Goal: Task Accomplishment & Management: Complete application form

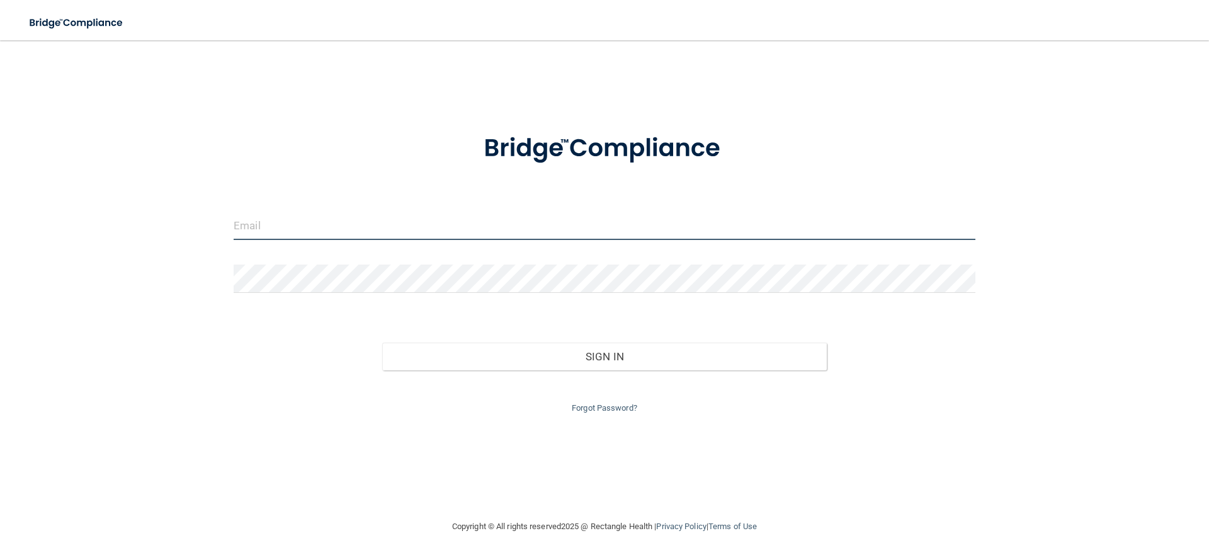
click at [284, 224] on input "email" at bounding box center [605, 226] width 742 height 28
type input "[PERSON_NAME][EMAIL_ADDRESS][DOMAIN_NAME]"
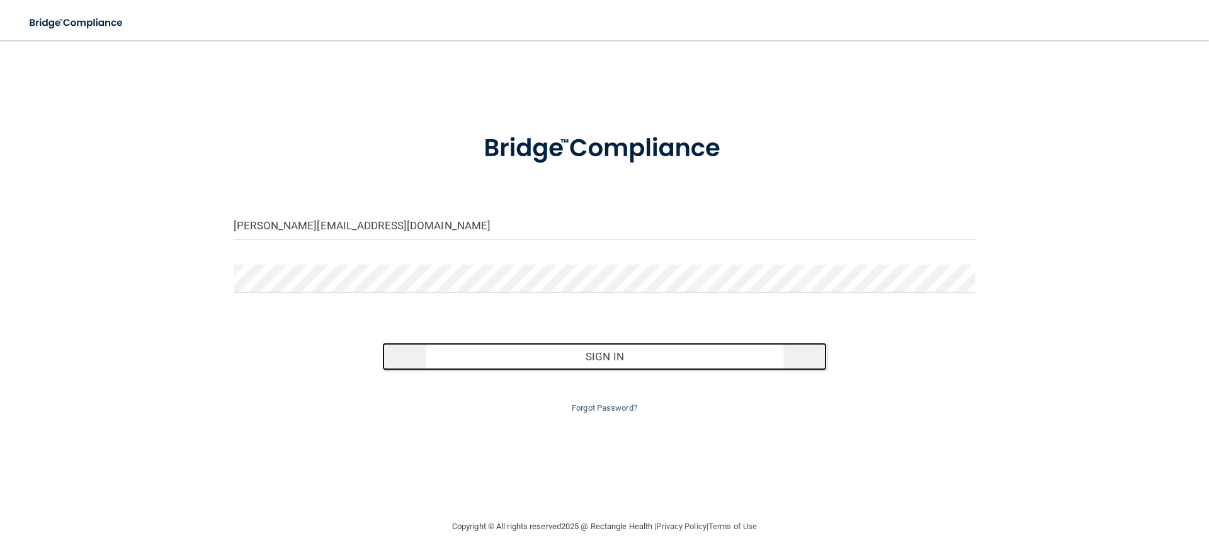
click at [604, 354] on button "Sign In" at bounding box center [604, 356] width 445 height 28
click at [619, 356] on button "Sign In" at bounding box center [604, 356] width 445 height 28
click at [604, 354] on button "Sign In" at bounding box center [604, 356] width 445 height 28
click at [601, 359] on button "Sign In" at bounding box center [604, 356] width 445 height 28
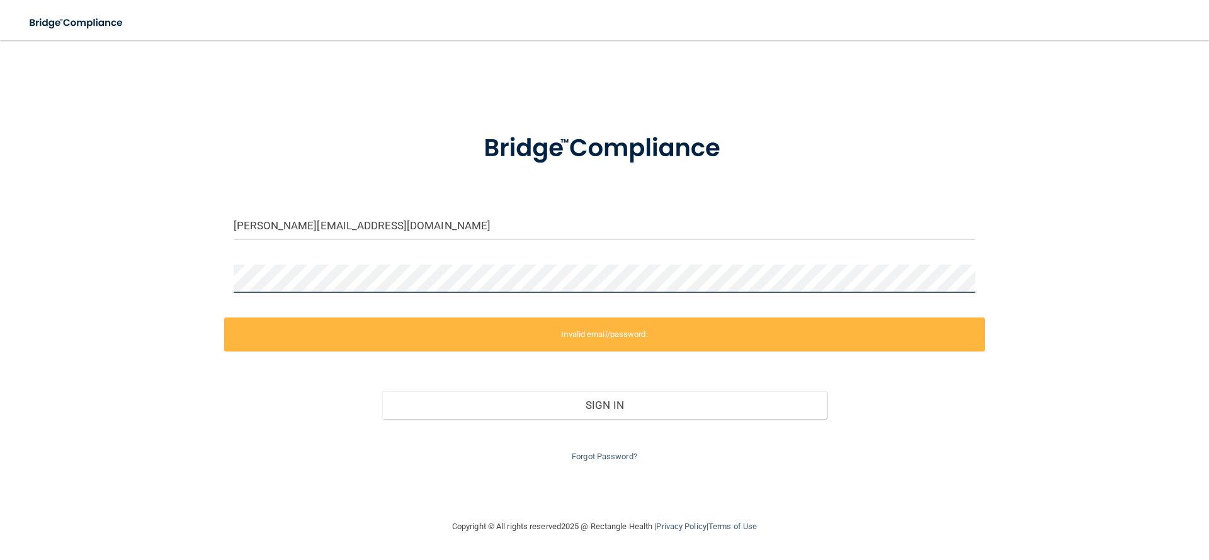
click at [201, 271] on div "c.sturchio@yahoo.com Invalid email/password. You don't have permission to acces…" at bounding box center [604, 279] width 1158 height 453
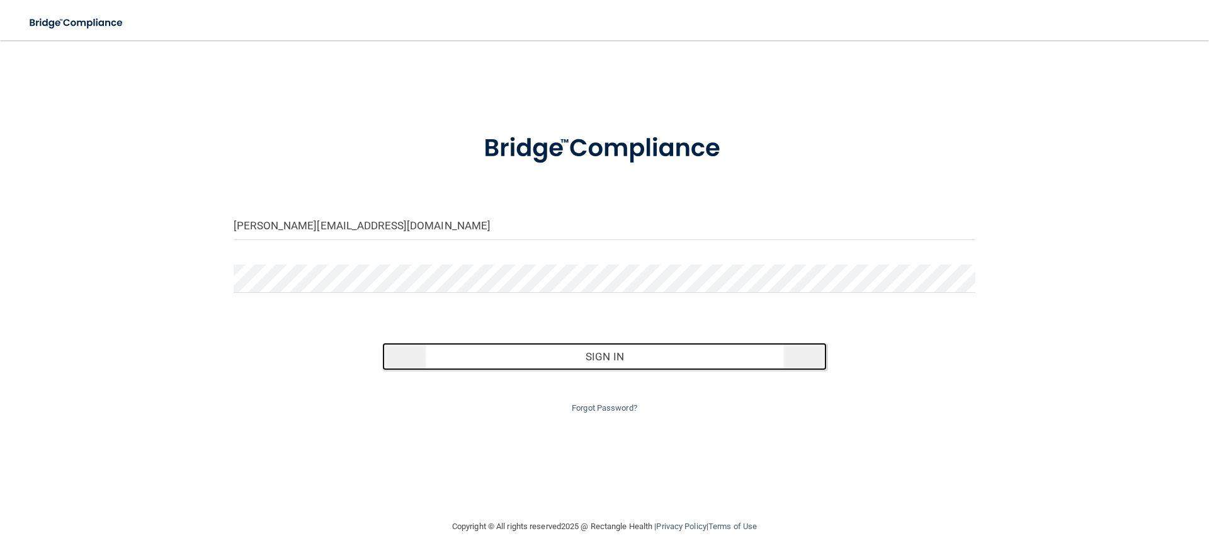
click at [597, 347] on button "Sign In" at bounding box center [604, 356] width 445 height 28
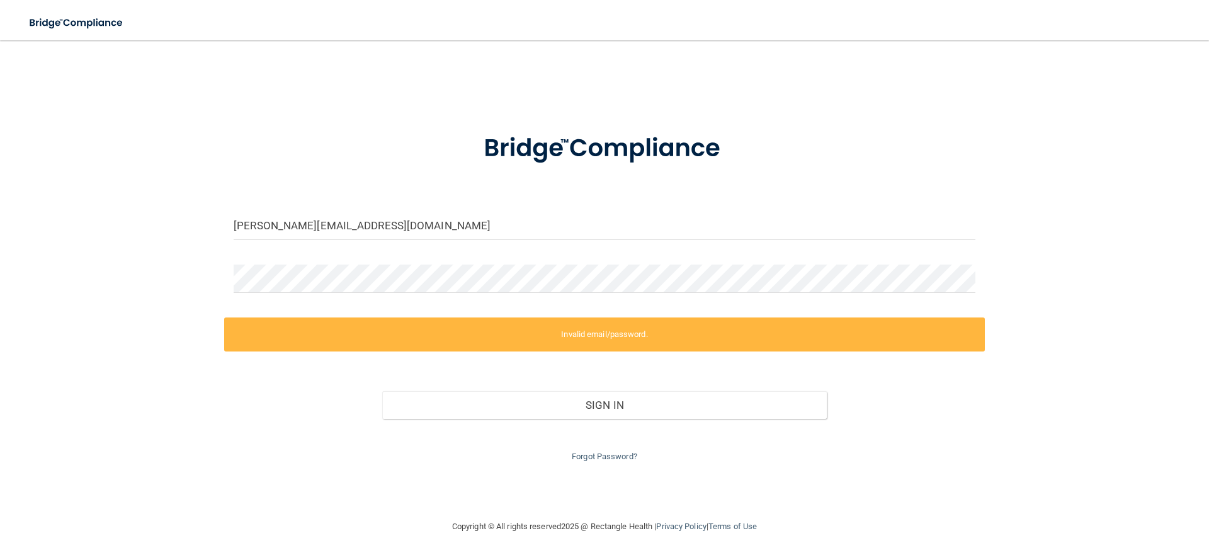
click at [606, 341] on label "Invalid email/password." at bounding box center [604, 334] width 760 height 34
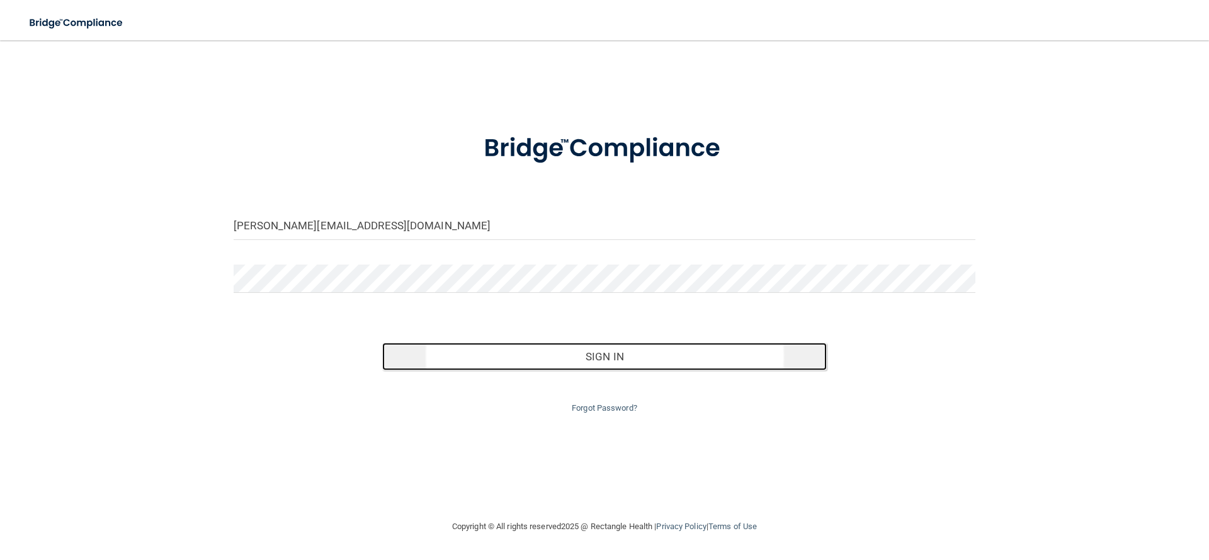
click at [597, 357] on button "Sign In" at bounding box center [604, 356] width 445 height 28
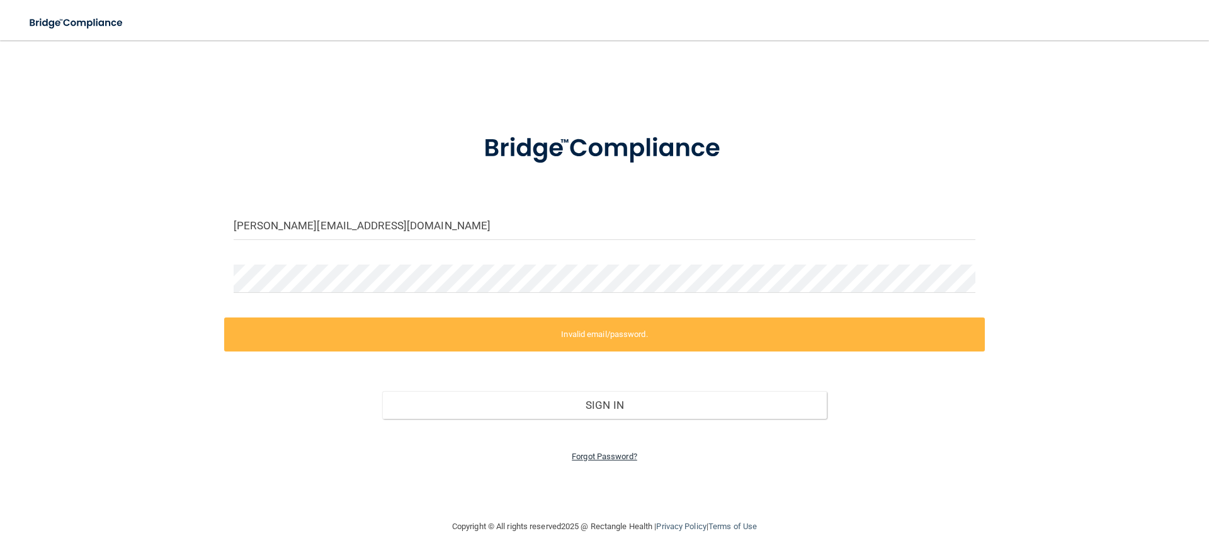
click at [595, 456] on link "Forgot Password?" at bounding box center [604, 455] width 65 height 9
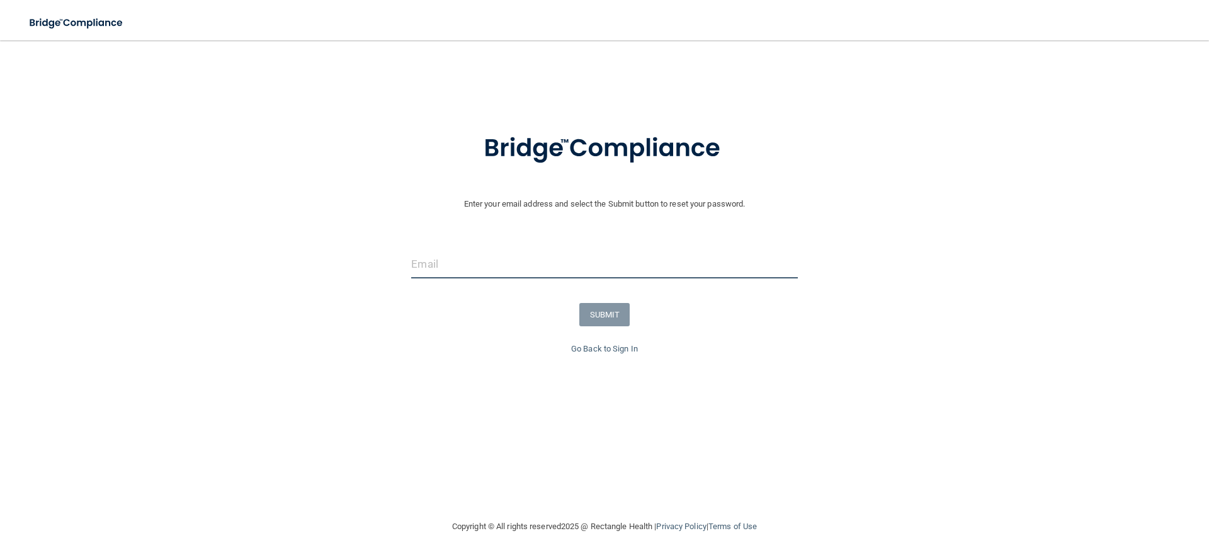
click at [424, 263] on input "email" at bounding box center [604, 264] width 386 height 28
type input "[PERSON_NAME][EMAIL_ADDRESS][DOMAIN_NAME]"
click at [590, 317] on button "SUBMIT" at bounding box center [604, 314] width 51 height 23
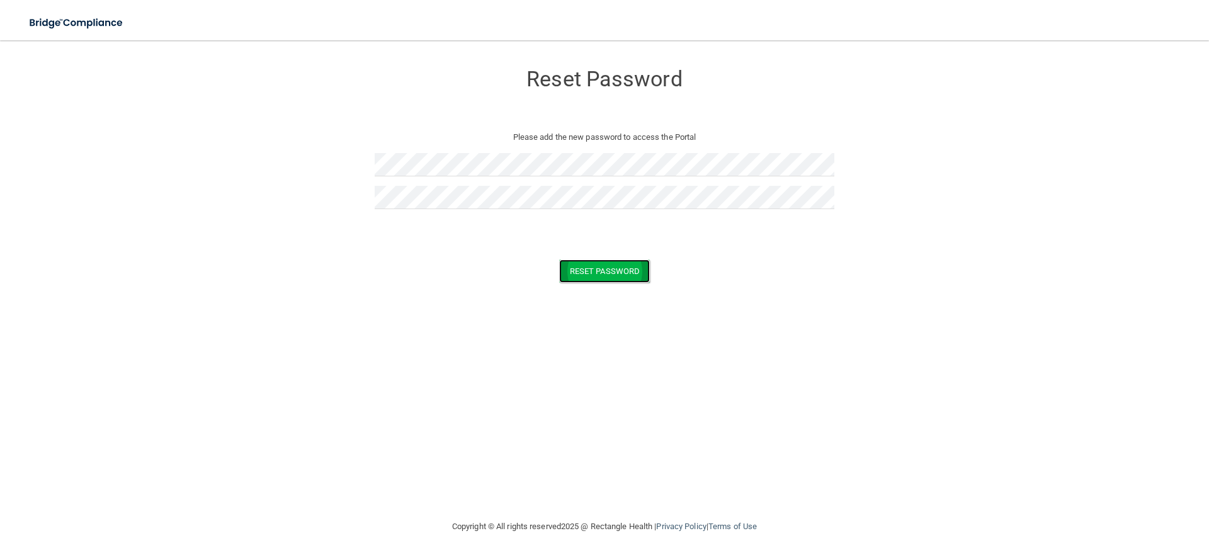
click at [605, 269] on button "Reset Password" at bounding box center [604, 270] width 91 height 23
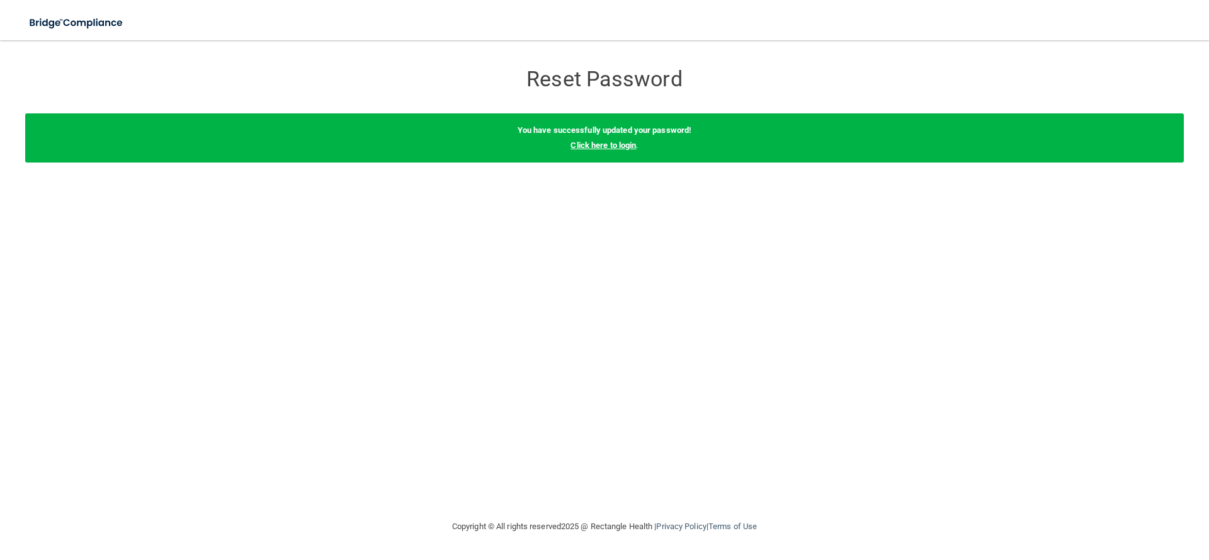
click at [602, 149] on link "Click here to login" at bounding box center [602, 144] width 65 height 9
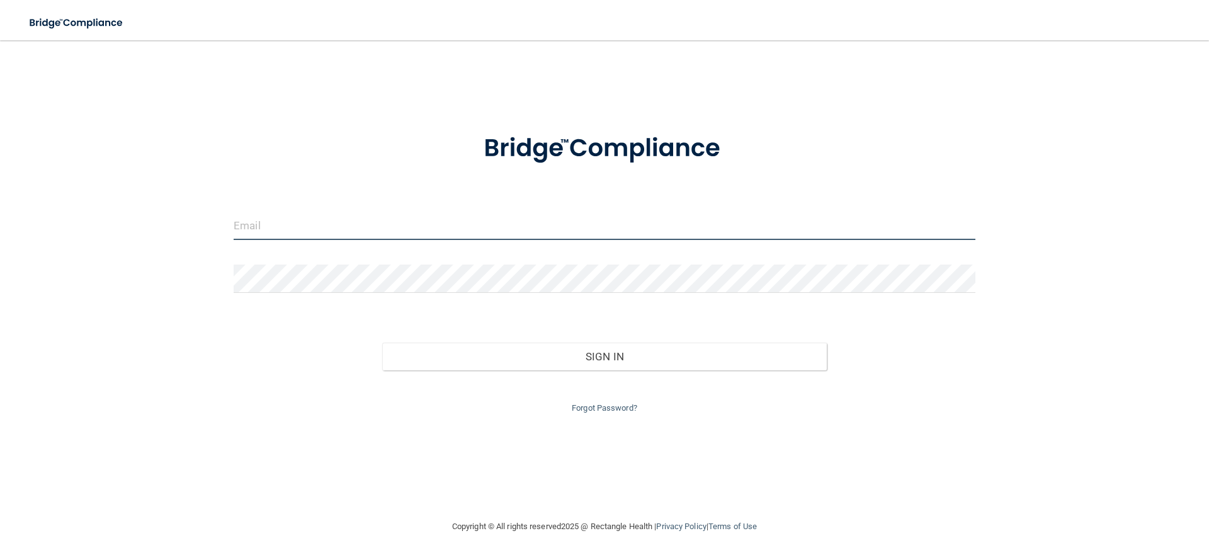
click at [259, 230] on input "email" at bounding box center [605, 226] width 742 height 28
type input "[PERSON_NAME][EMAIL_ADDRESS][DOMAIN_NAME]"
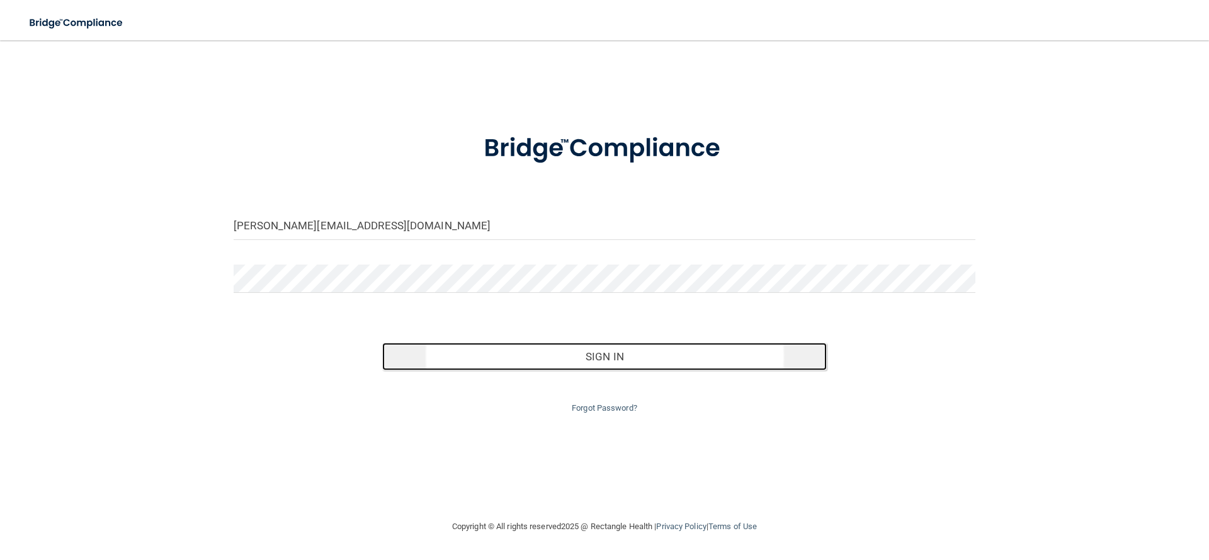
click at [600, 361] on button "Sign In" at bounding box center [604, 356] width 445 height 28
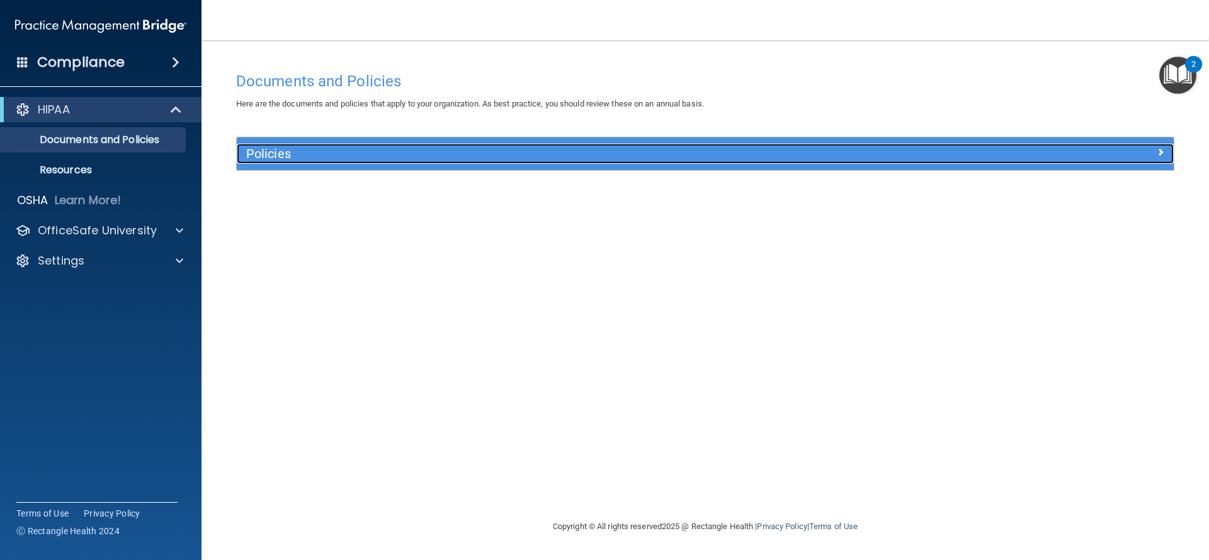
click at [274, 154] on h5 "Policies" at bounding box center [588, 154] width 684 height 14
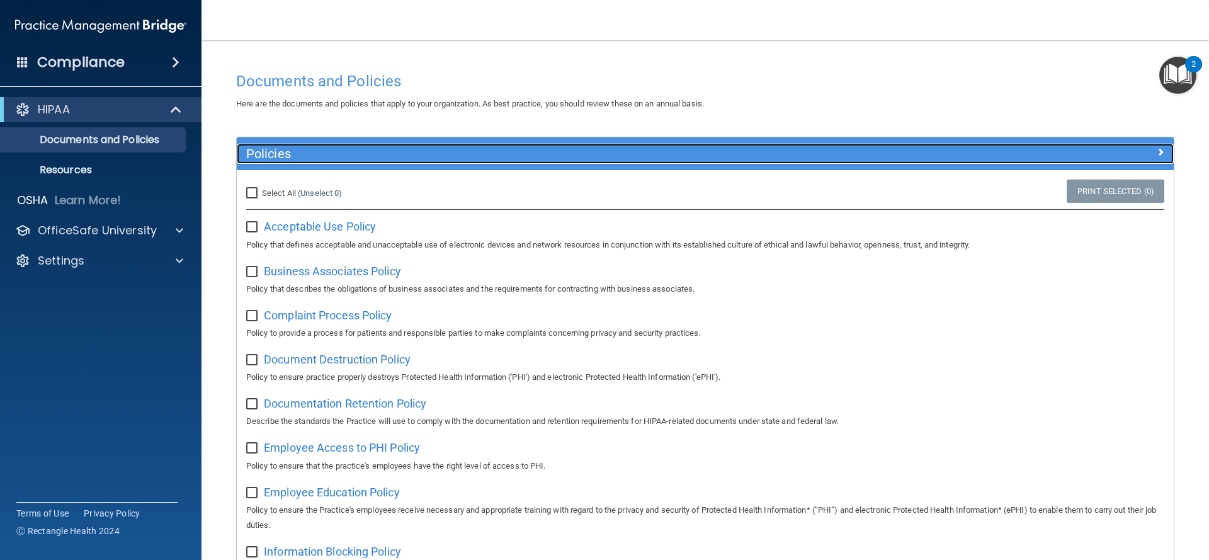
click at [1161, 152] on span at bounding box center [1160, 151] width 8 height 15
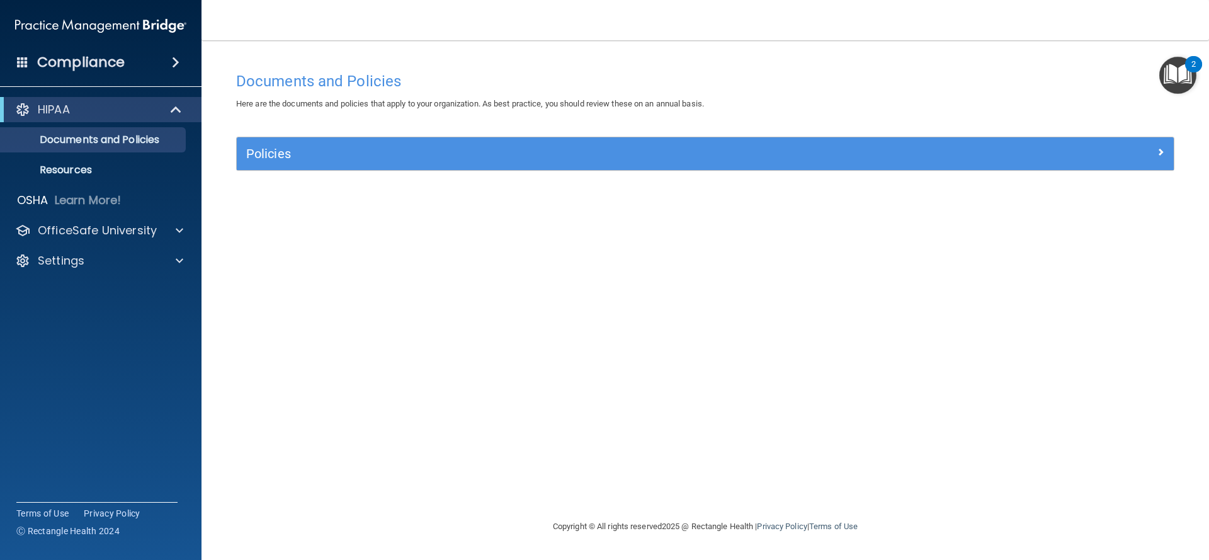
click at [1180, 76] on img "Open Resource Center, 2 new notifications" at bounding box center [1177, 75] width 37 height 37
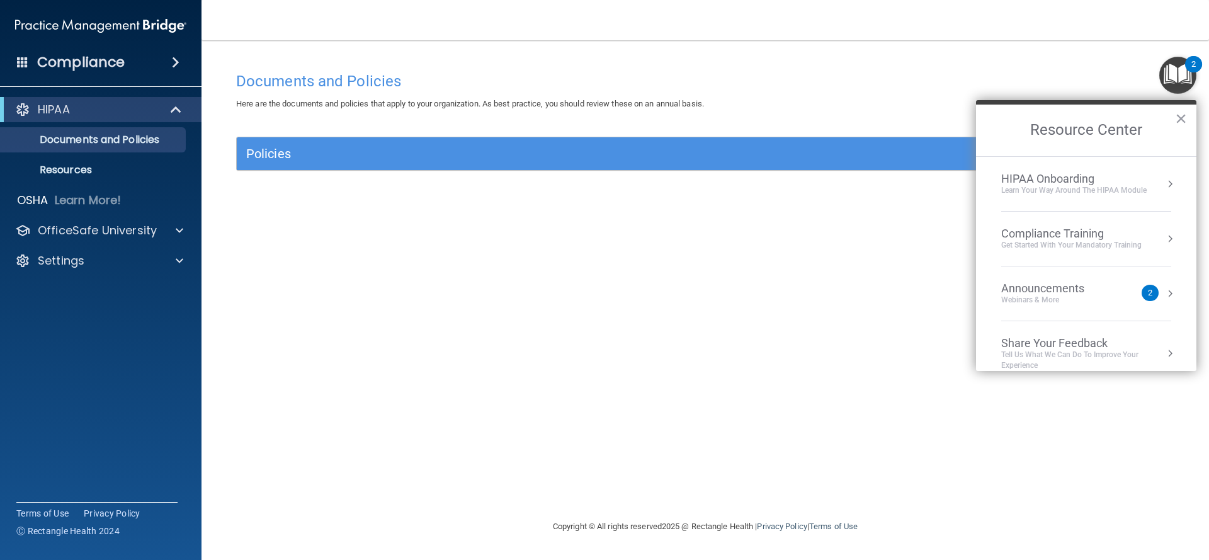
click at [1074, 243] on div "Get Started with your mandatory training" at bounding box center [1071, 245] width 140 height 11
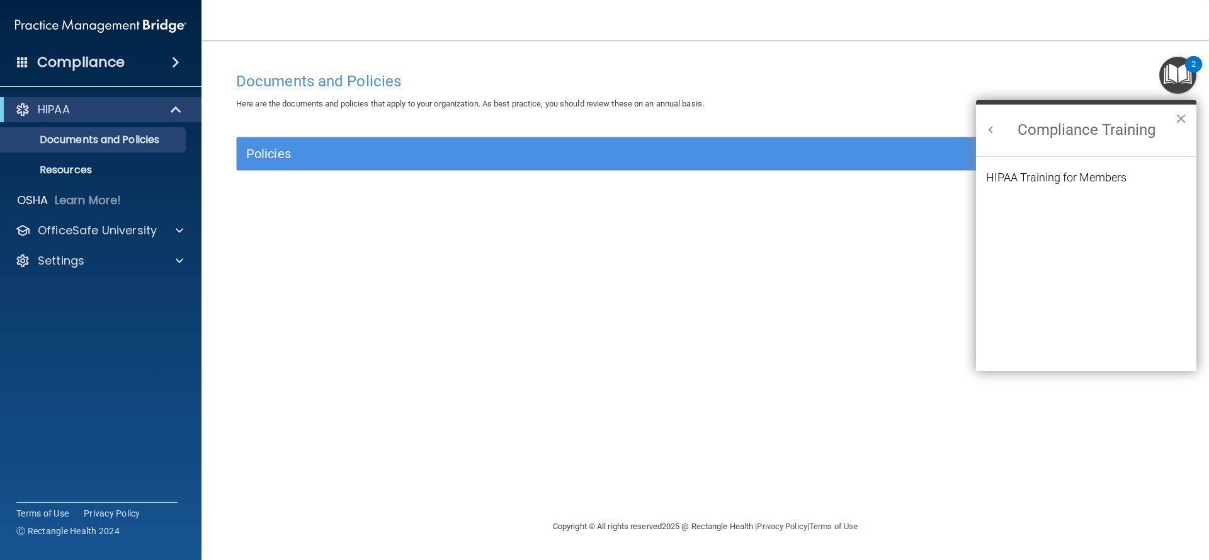
click at [1082, 178] on div "HIPAA Training for Members" at bounding box center [1056, 177] width 140 height 11
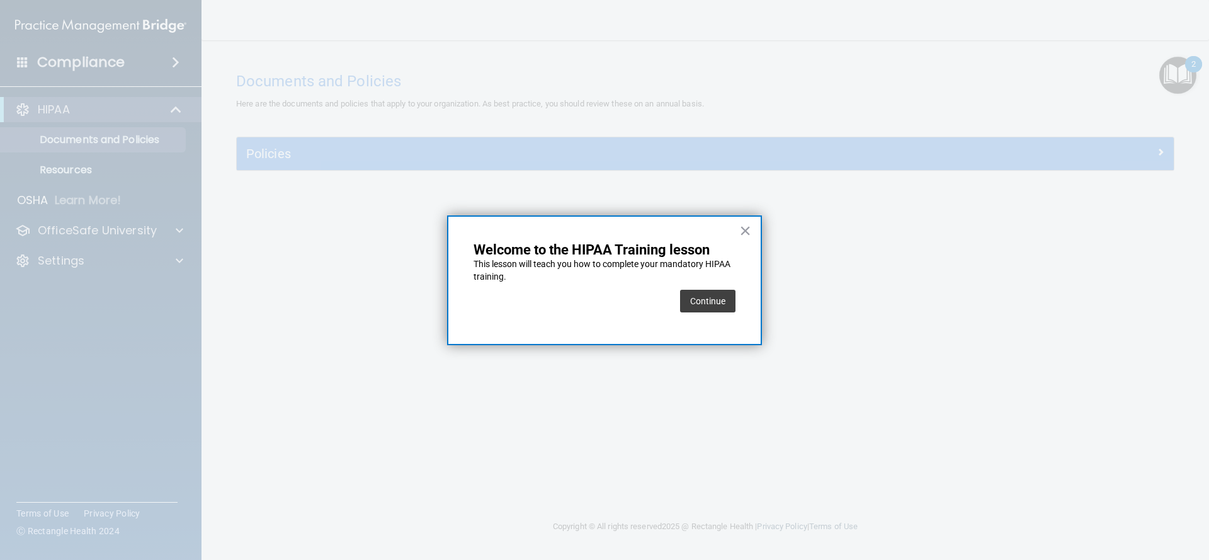
click at [711, 303] on button "Continue" at bounding box center [707, 301] width 55 height 23
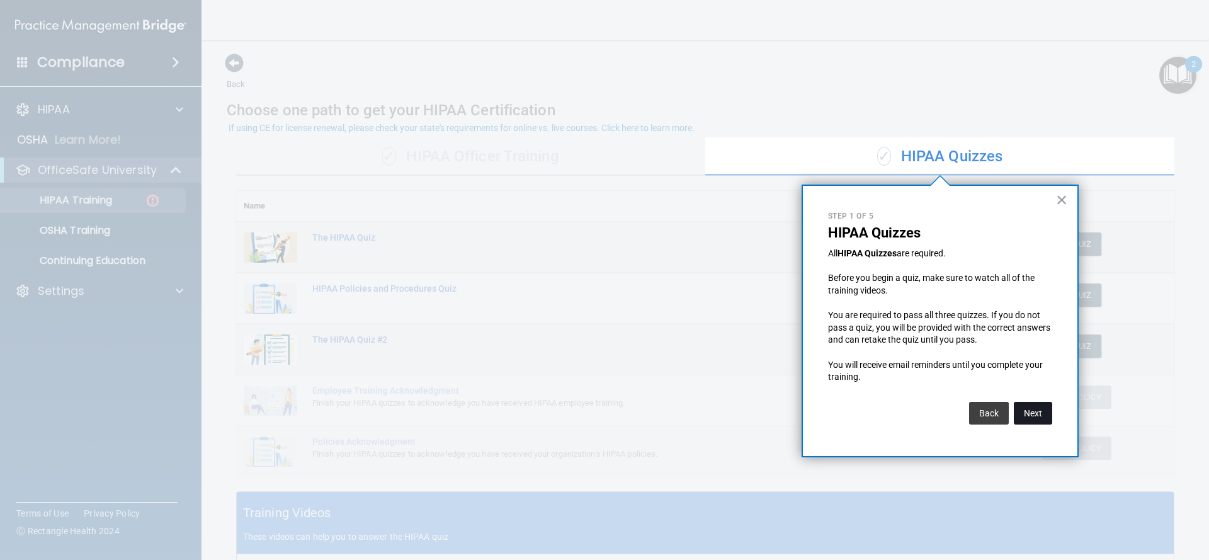
click at [1036, 410] on button "Next" at bounding box center [1032, 413] width 38 height 23
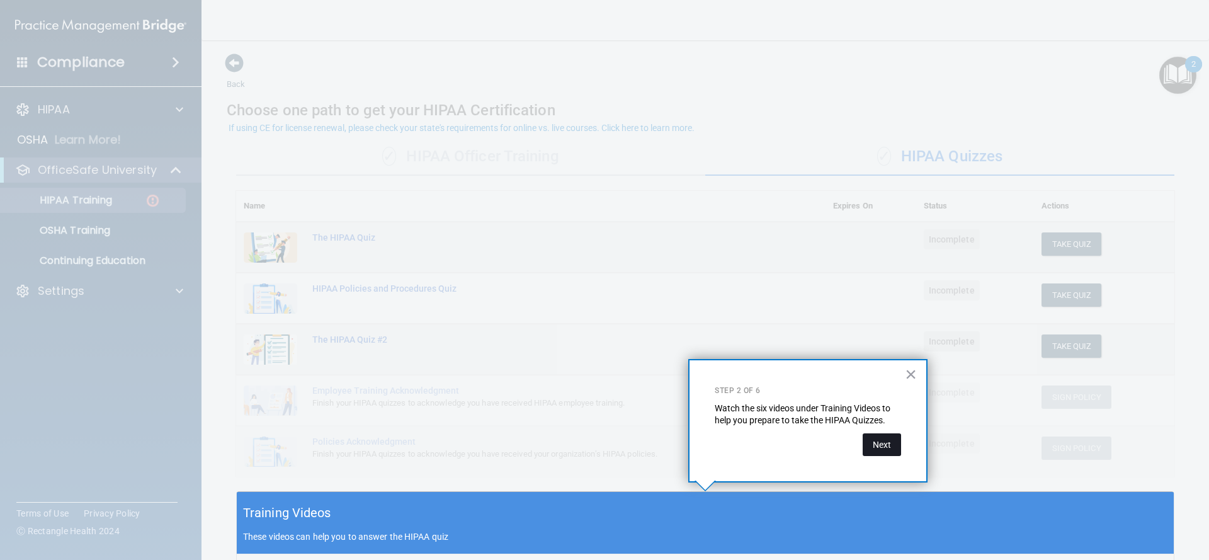
click at [889, 446] on button "Next" at bounding box center [881, 444] width 38 height 23
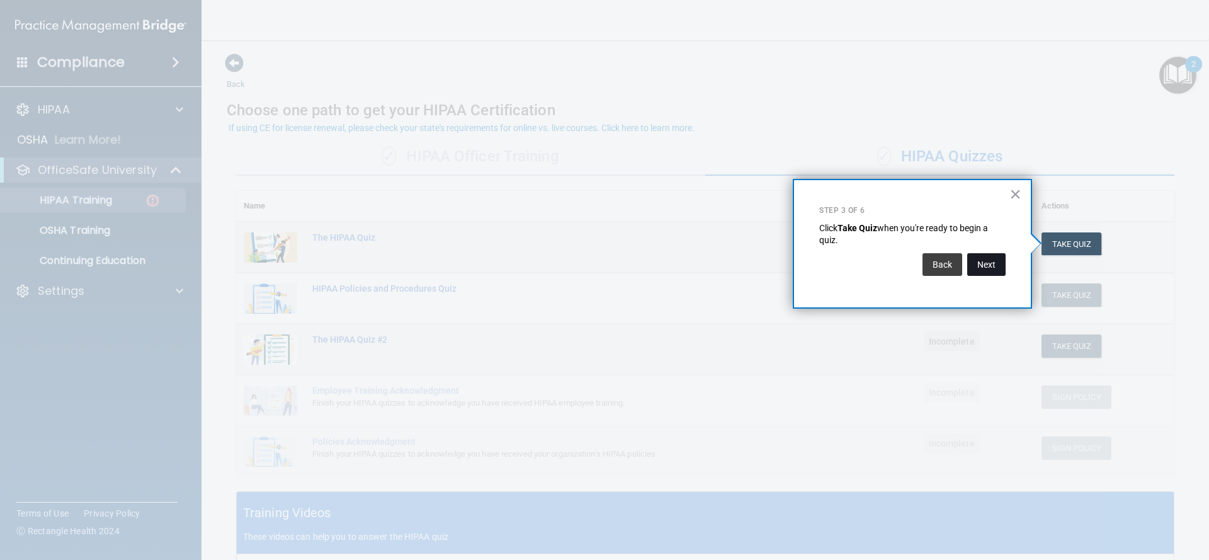
click at [988, 268] on button "Next" at bounding box center [986, 264] width 38 height 23
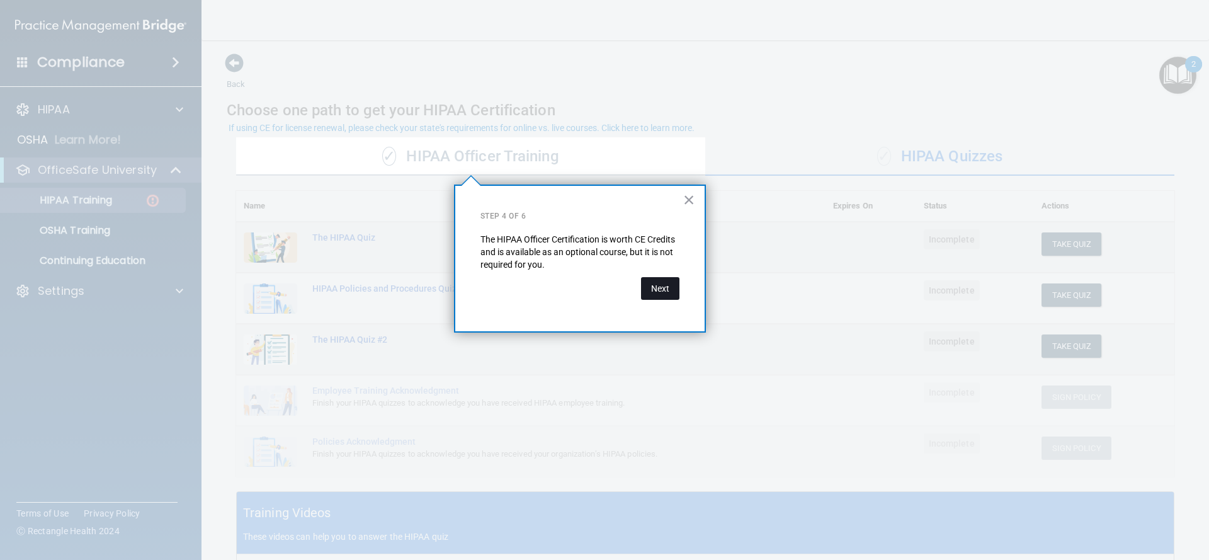
click at [664, 289] on button "Next" at bounding box center [660, 288] width 38 height 23
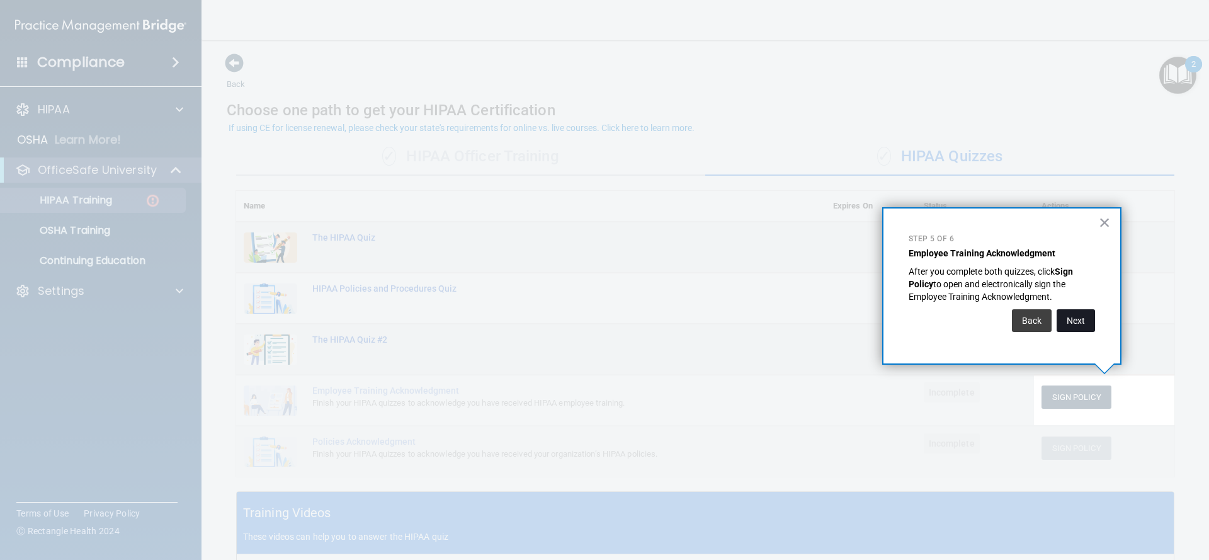
click at [1076, 322] on button "Next" at bounding box center [1075, 320] width 38 height 23
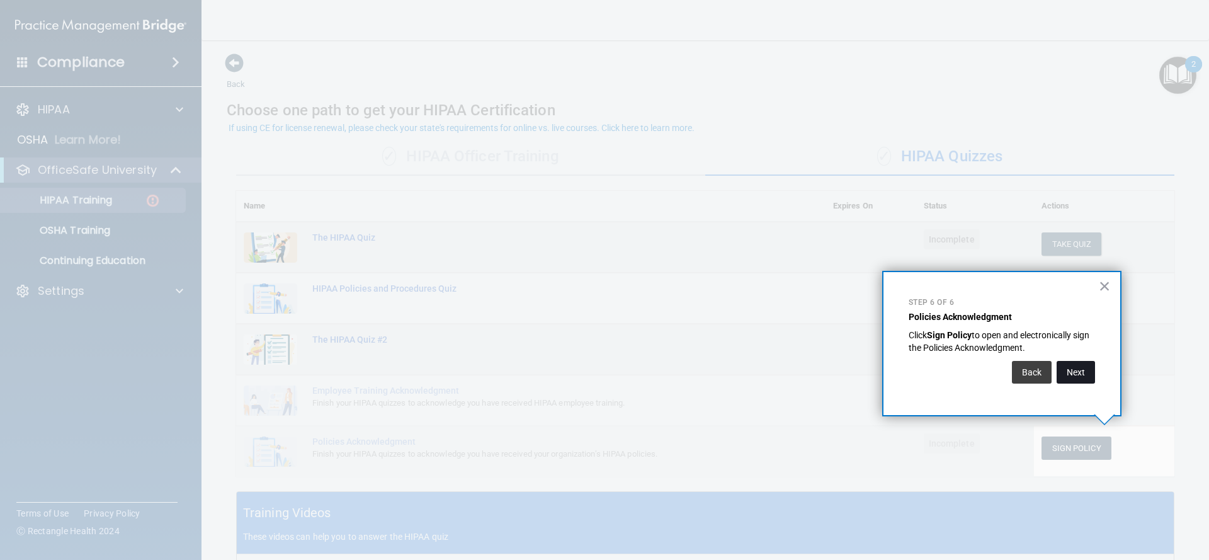
click at [1080, 369] on button "Next" at bounding box center [1075, 372] width 38 height 23
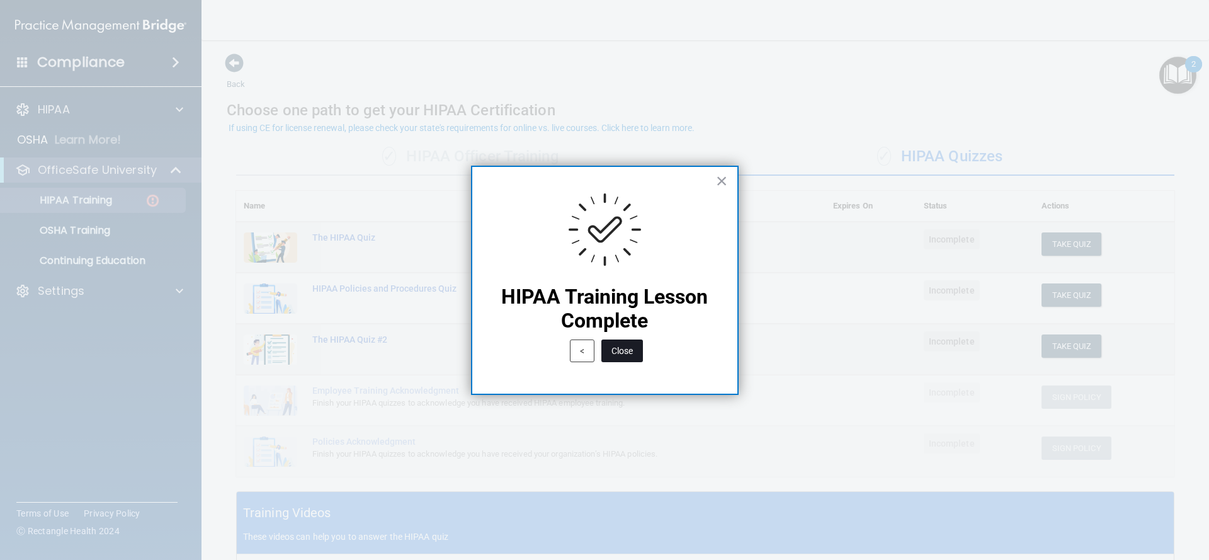
click at [630, 354] on button "Close" at bounding box center [622, 350] width 42 height 23
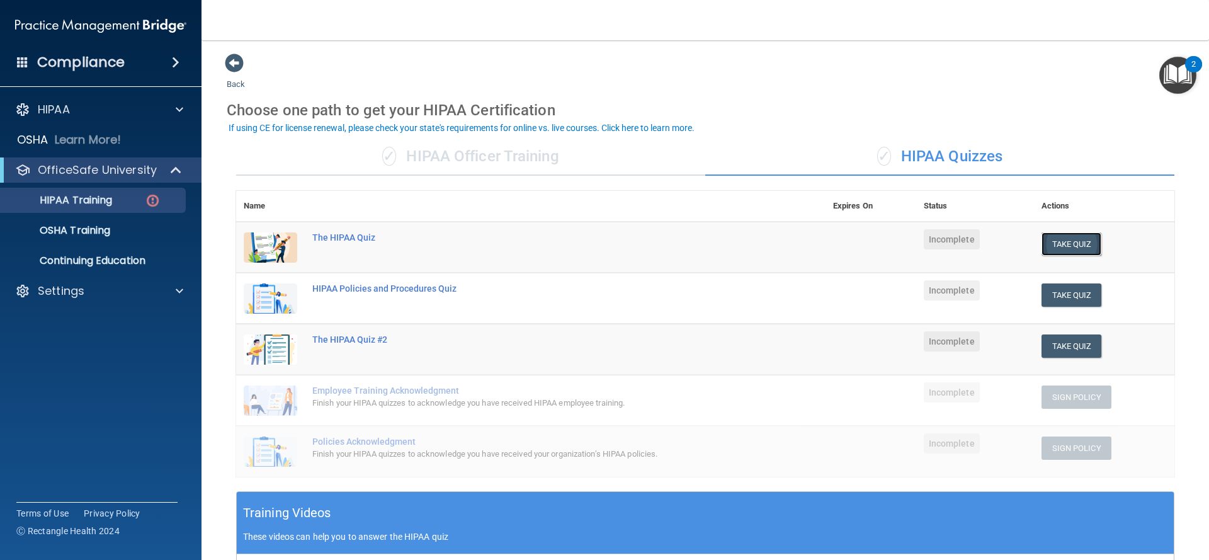
click at [1081, 245] on button "Take Quiz" at bounding box center [1071, 243] width 60 height 23
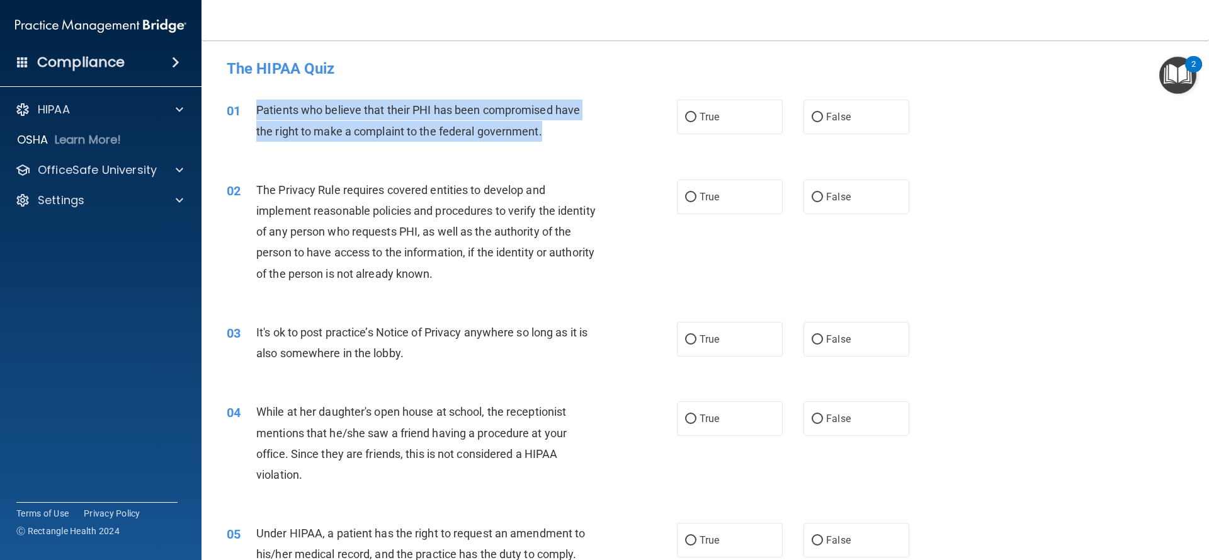
drag, startPoint x: 548, startPoint y: 129, endPoint x: 245, endPoint y: 110, distance: 303.4
click at [245, 110] on div "01 Patients who believe that their PHI has been compromised have the right to m…" at bounding box center [452, 123] width 488 height 48
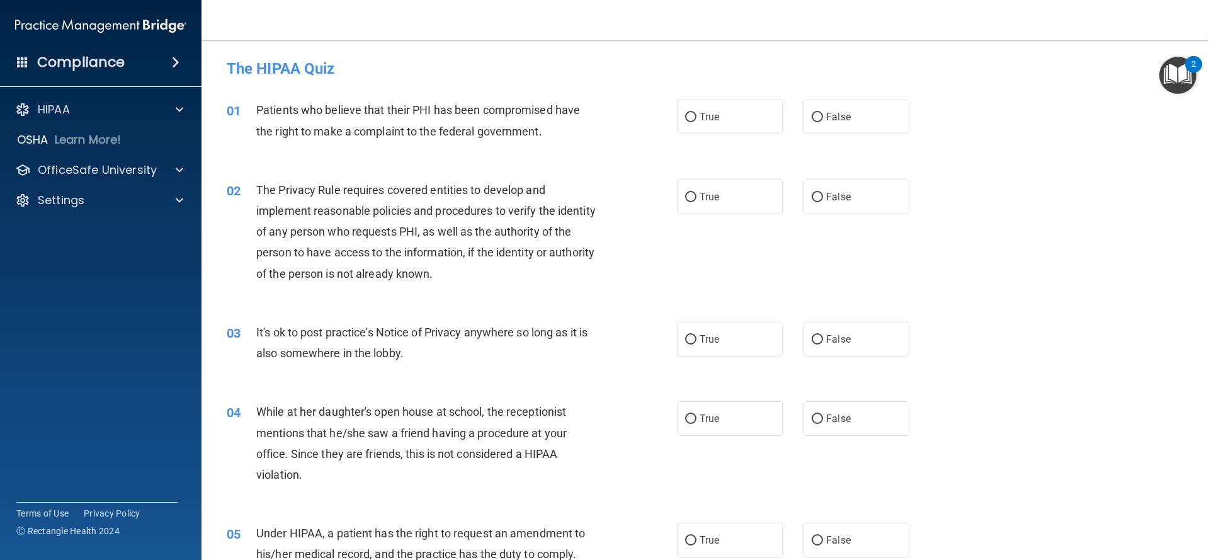
click at [280, 115] on span "Patients who believe that their PHI has been compromised have the right to make…" at bounding box center [418, 120] width 324 height 34
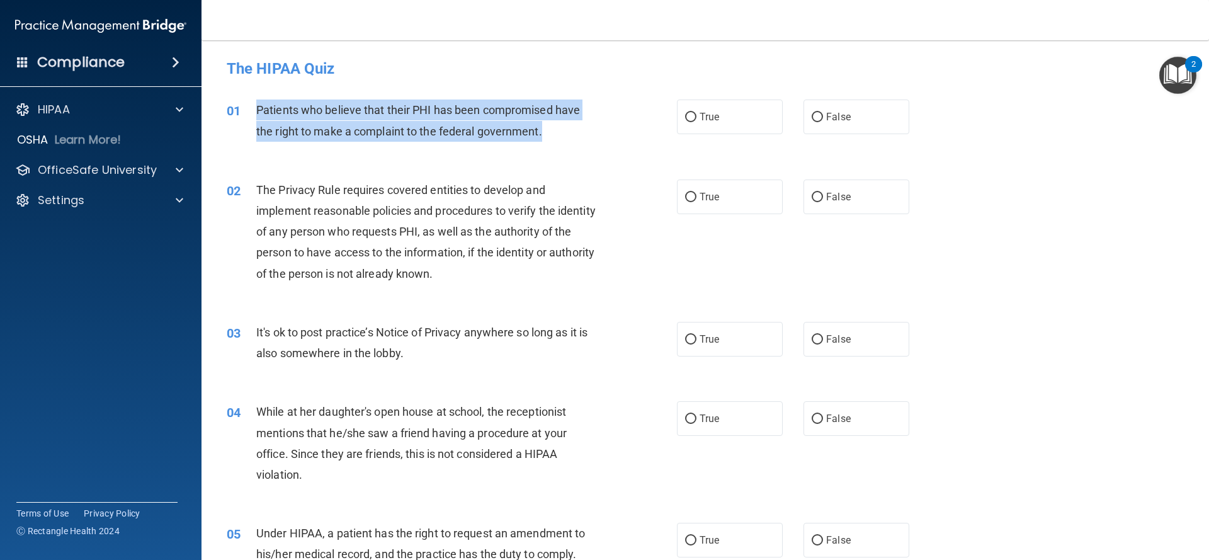
drag, startPoint x: 549, startPoint y: 132, endPoint x: 254, endPoint y: 105, distance: 295.8
click at [254, 105] on div "01 Patients who believe that their PHI has been compromised have the right to m…" at bounding box center [452, 123] width 488 height 48
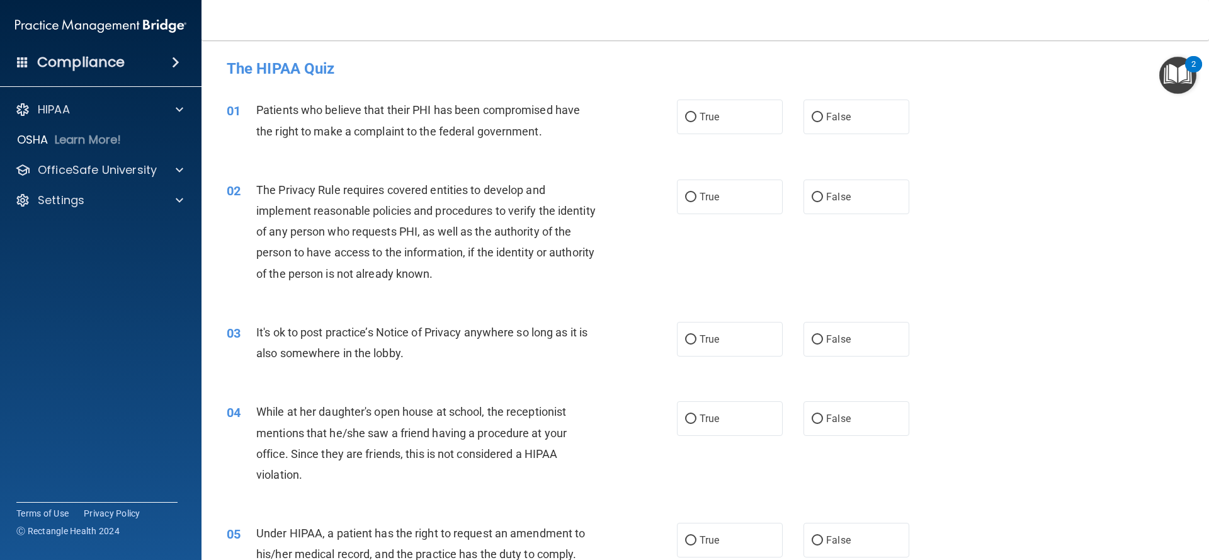
click at [341, 111] on span "Patients who believe that their PHI has been compromised have the right to make…" at bounding box center [418, 120] width 324 height 34
click at [340, 111] on span "Patients who believe that their PHI has been compromised have the right to make…" at bounding box center [418, 120] width 324 height 34
drag, startPoint x: 693, startPoint y: 118, endPoint x: 693, endPoint y: 127, distance: 8.2
click at [693, 119] on input "True" at bounding box center [690, 117] width 11 height 9
radio input "true"
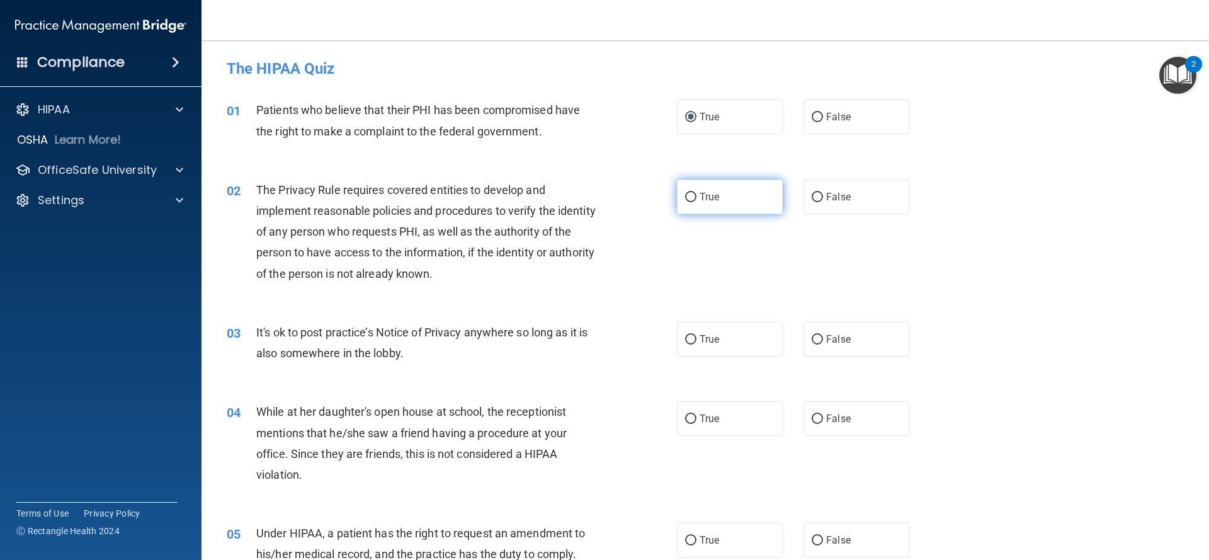
click at [693, 195] on input "True" at bounding box center [690, 197] width 11 height 9
radio input "true"
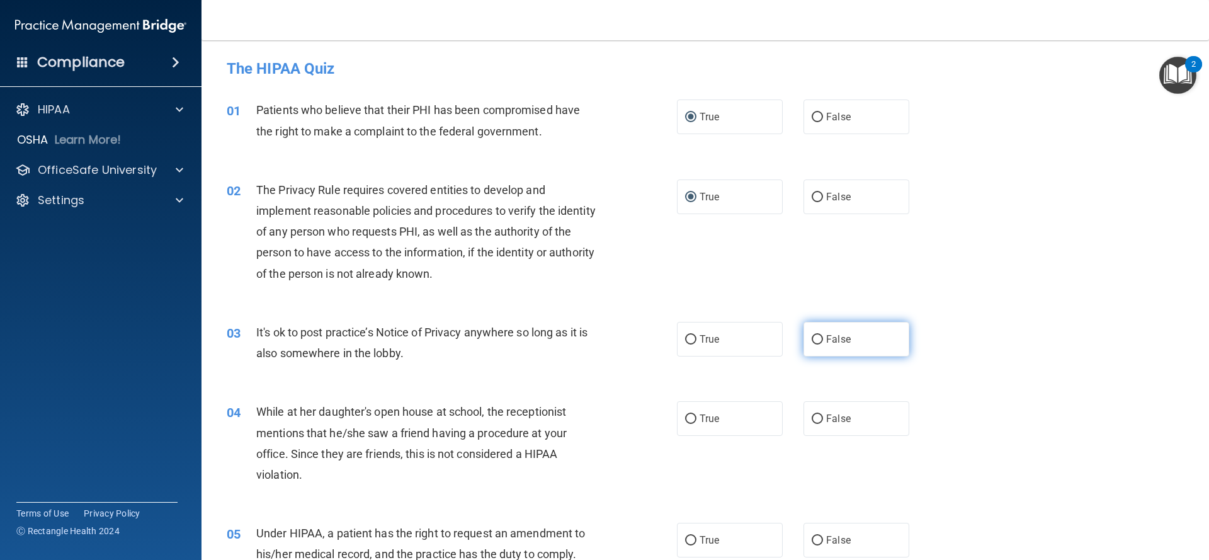
click at [817, 336] on input "False" at bounding box center [816, 339] width 11 height 9
radio input "true"
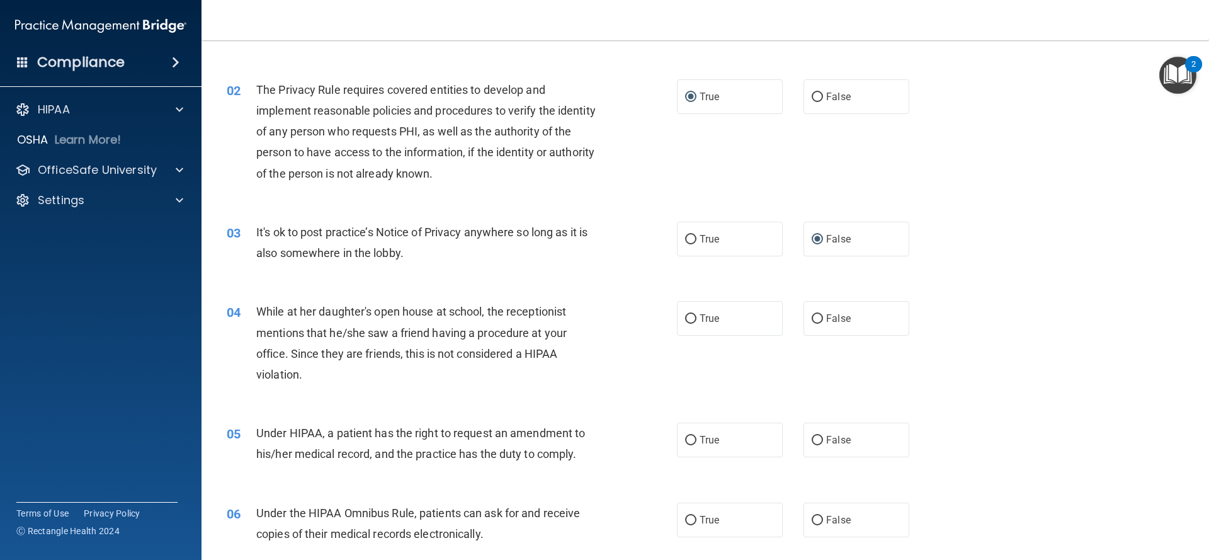
scroll to position [101, 0]
click at [816, 315] on input "False" at bounding box center [816, 317] width 11 height 9
radio input "true"
click at [691, 439] on input "True" at bounding box center [690, 438] width 11 height 9
radio input "true"
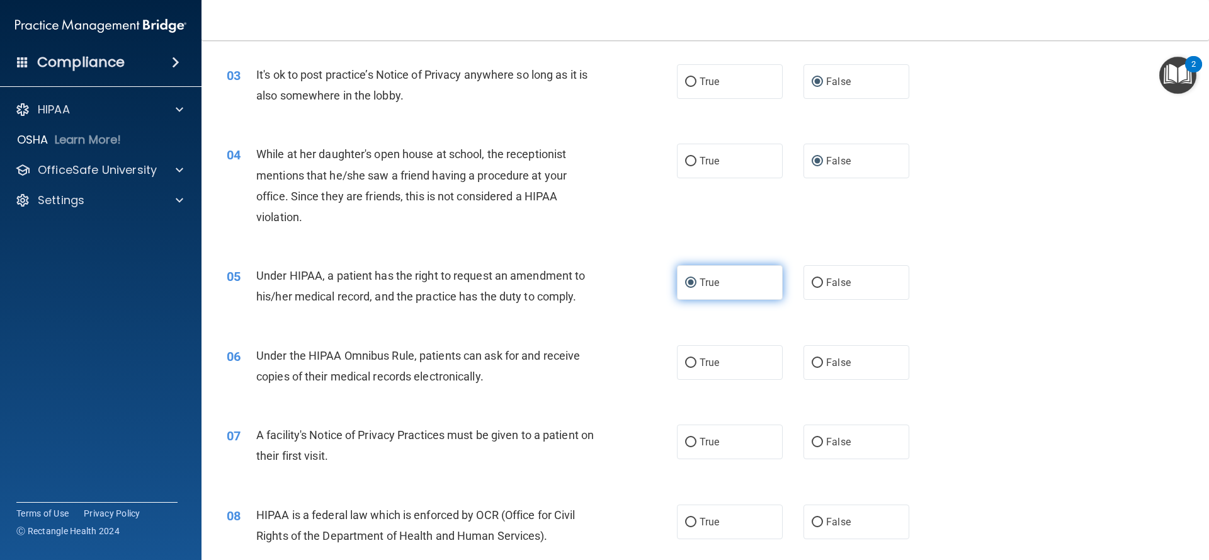
scroll to position [262, 0]
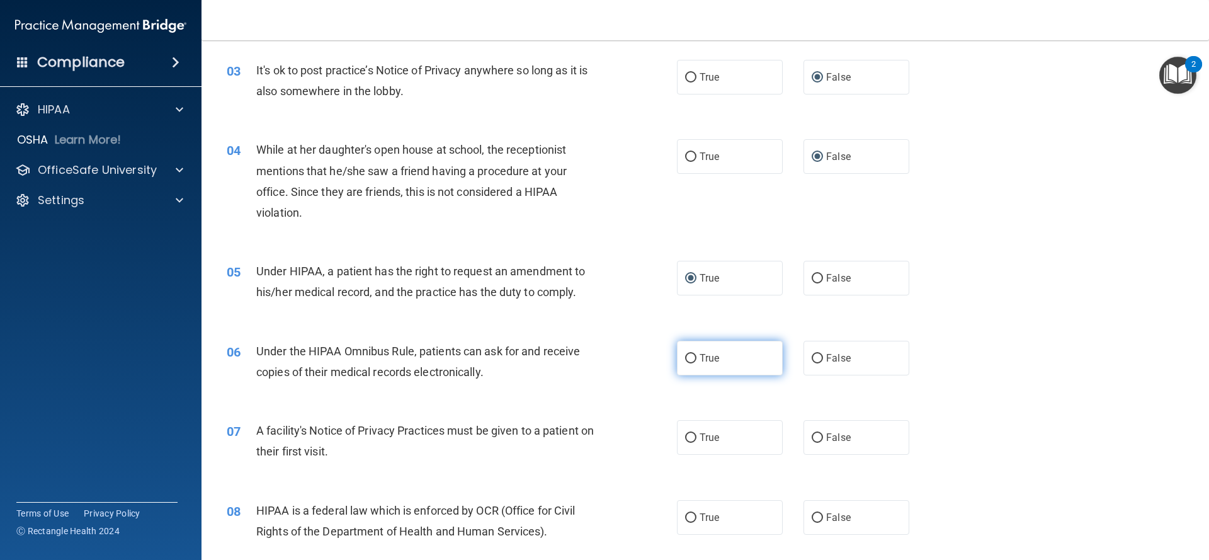
click at [690, 359] on input "True" at bounding box center [690, 358] width 11 height 9
radio input "true"
click at [694, 436] on input "True" at bounding box center [690, 437] width 11 height 9
radio input "true"
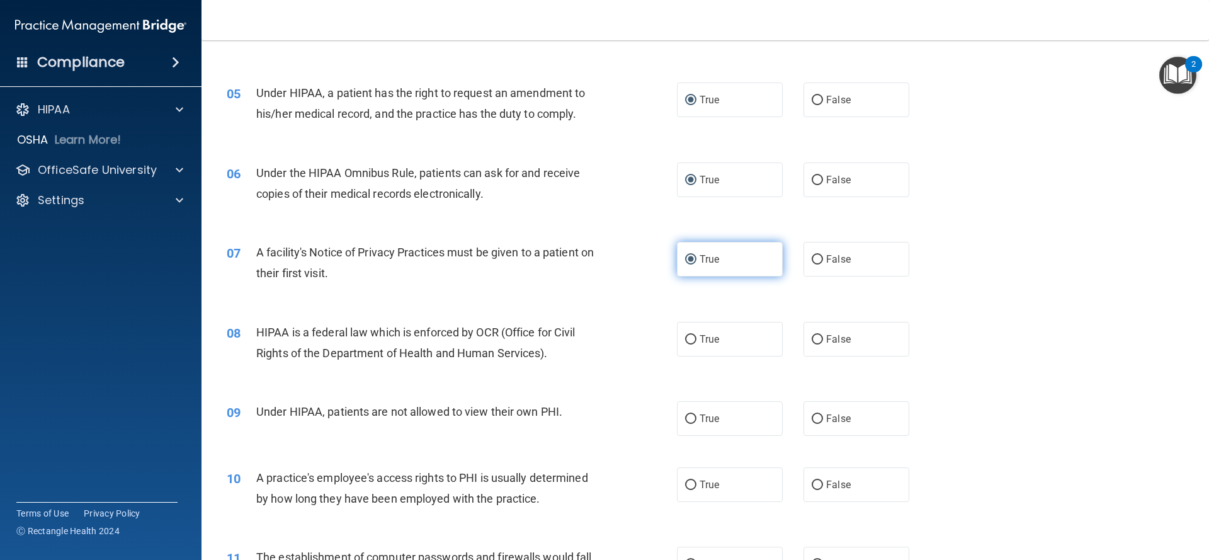
scroll to position [442, 0]
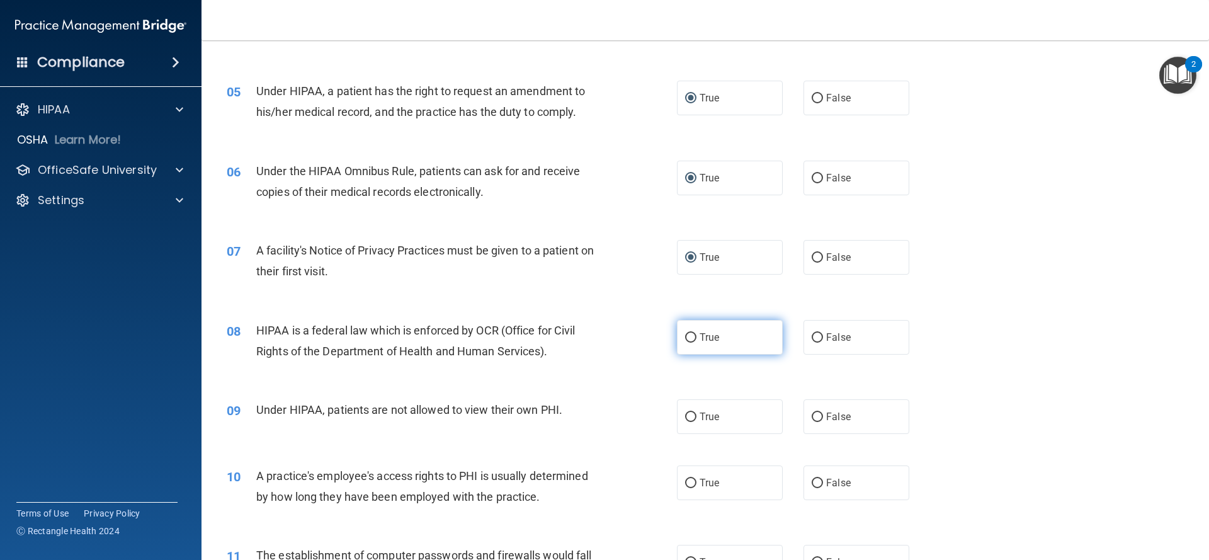
click at [691, 338] on input "True" at bounding box center [690, 337] width 11 height 9
radio input "true"
click at [638, 409] on div "09 Under HIPAA, patients are not allowed to view their own PHI." at bounding box center [452, 412] width 488 height 27
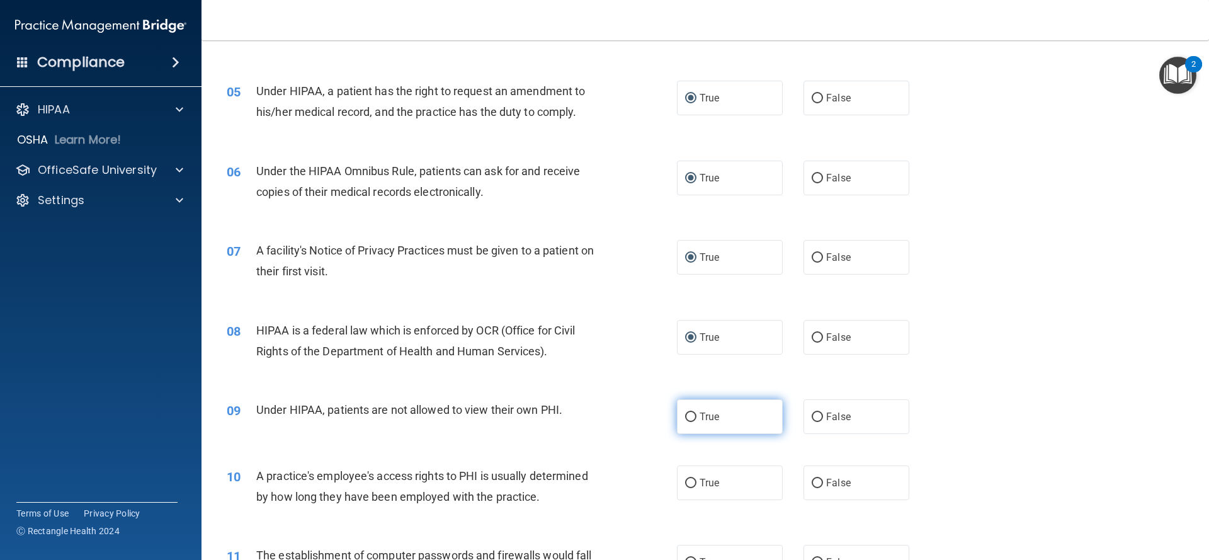
scroll to position [441, 0]
click at [818, 419] on input "False" at bounding box center [816, 417] width 11 height 9
radio input "true"
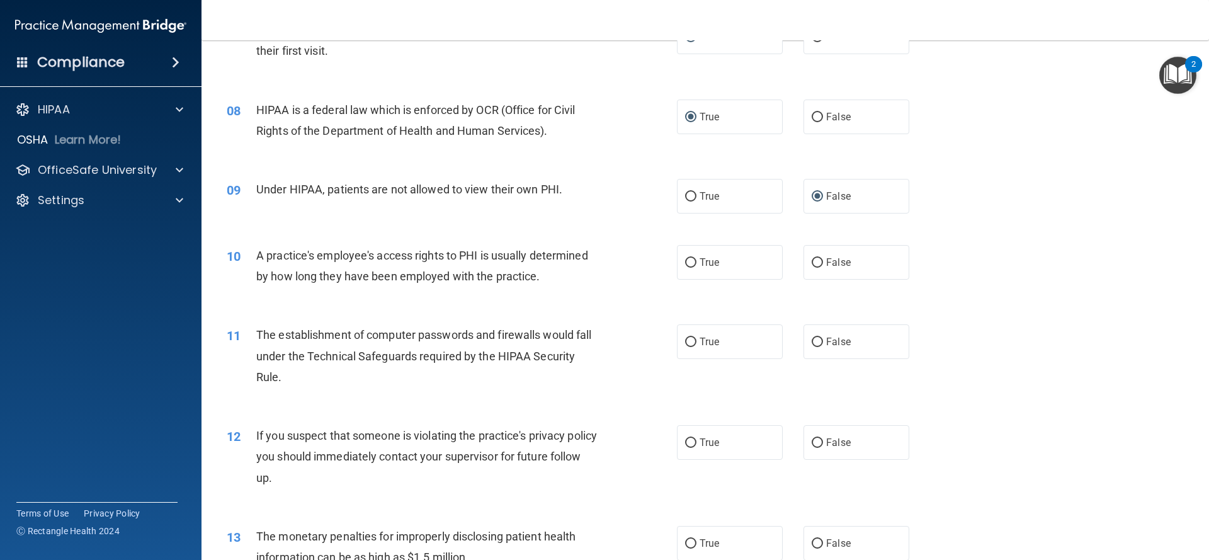
scroll to position [664, 0]
click at [820, 261] on input "False" at bounding box center [816, 260] width 11 height 9
radio input "true"
click at [692, 339] on input "True" at bounding box center [690, 340] width 11 height 9
radio input "true"
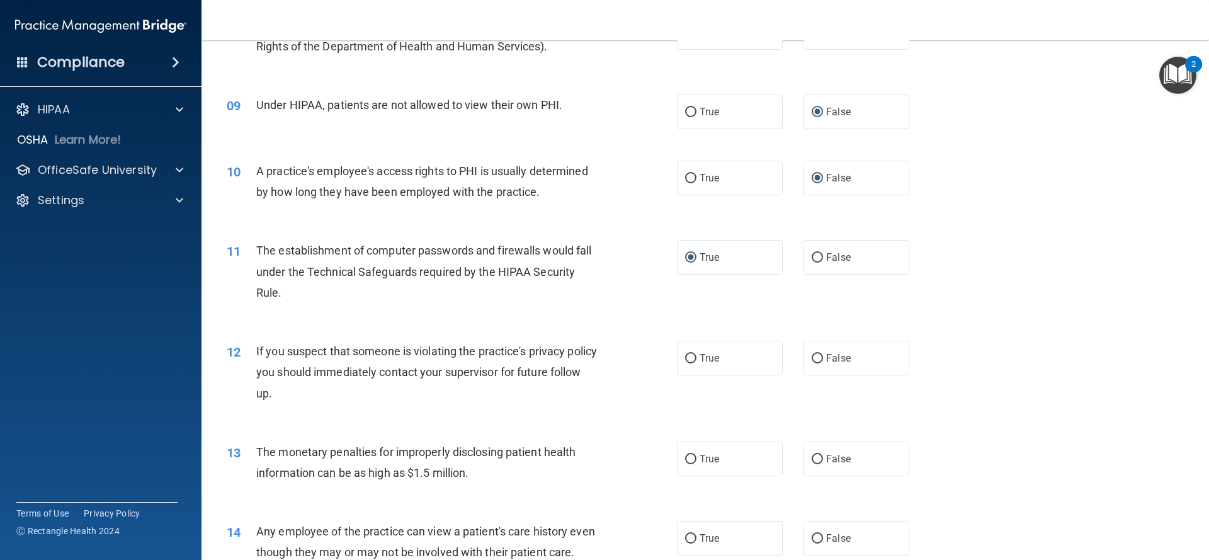
scroll to position [755, 0]
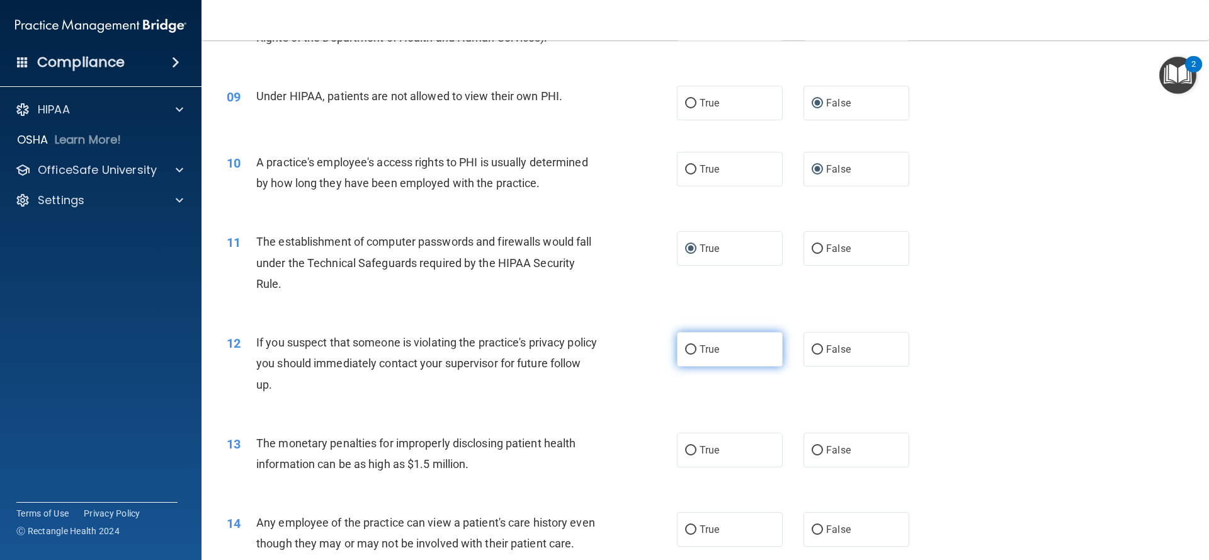
click at [688, 351] on input "True" at bounding box center [690, 349] width 11 height 9
radio input "true"
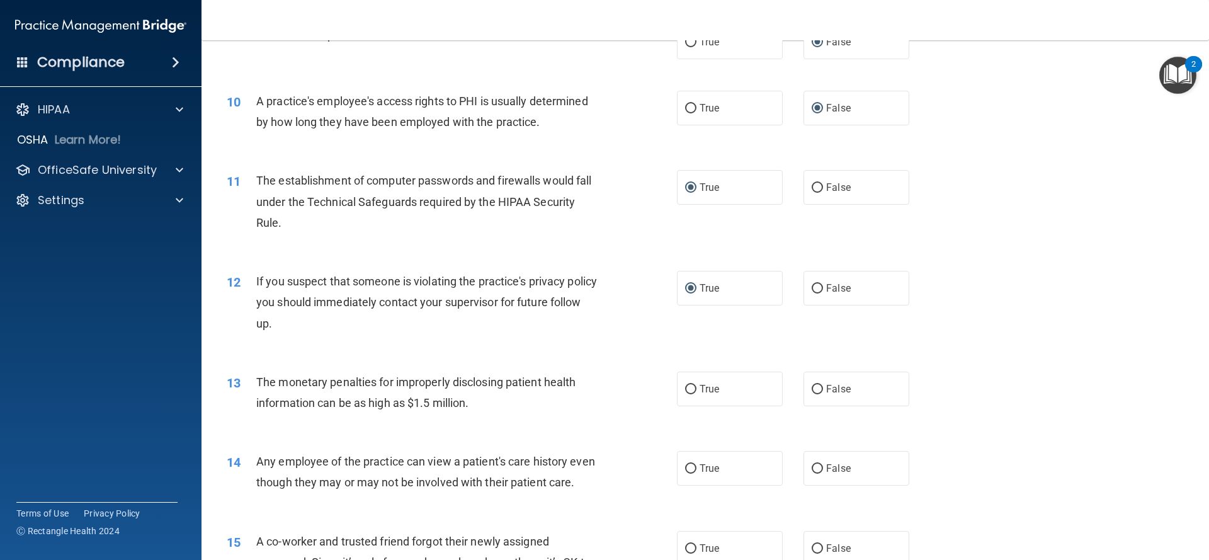
scroll to position [820, 0]
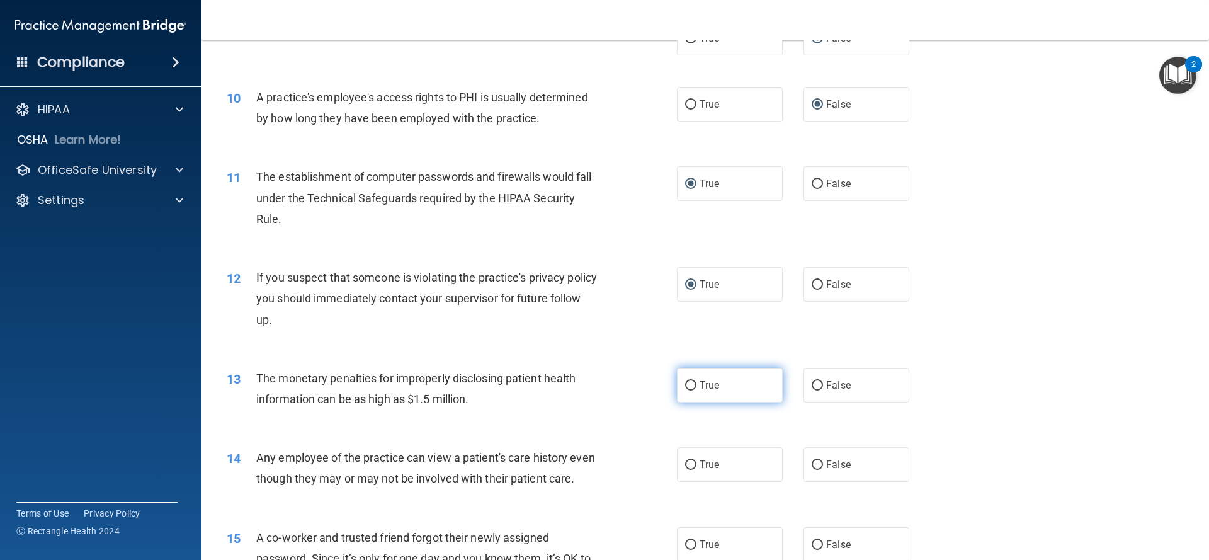
click at [691, 383] on input "True" at bounding box center [690, 385] width 11 height 9
radio input "true"
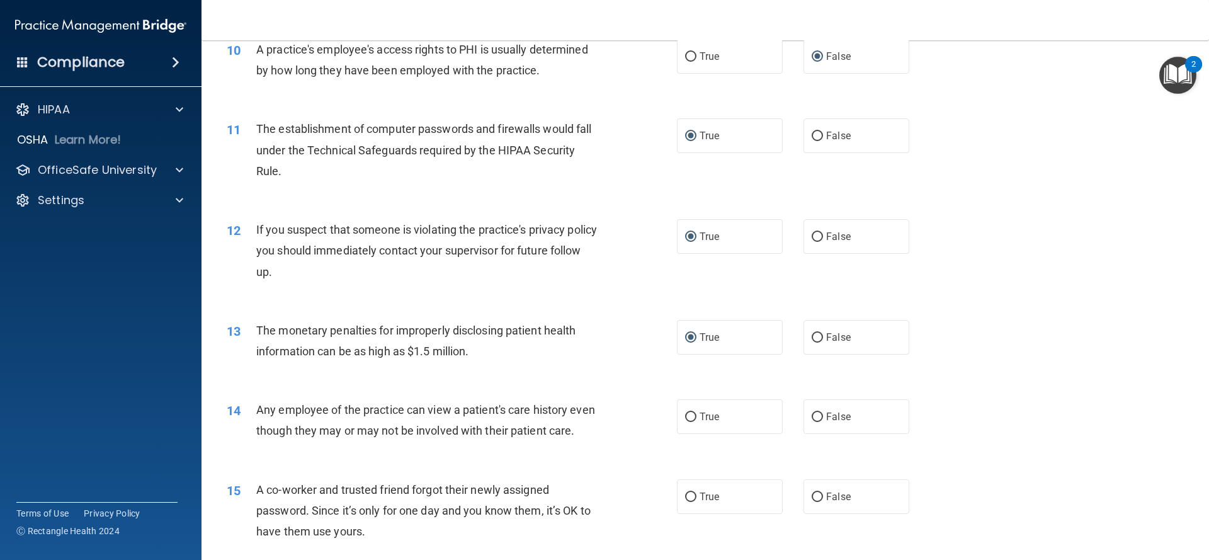
scroll to position [879, 0]
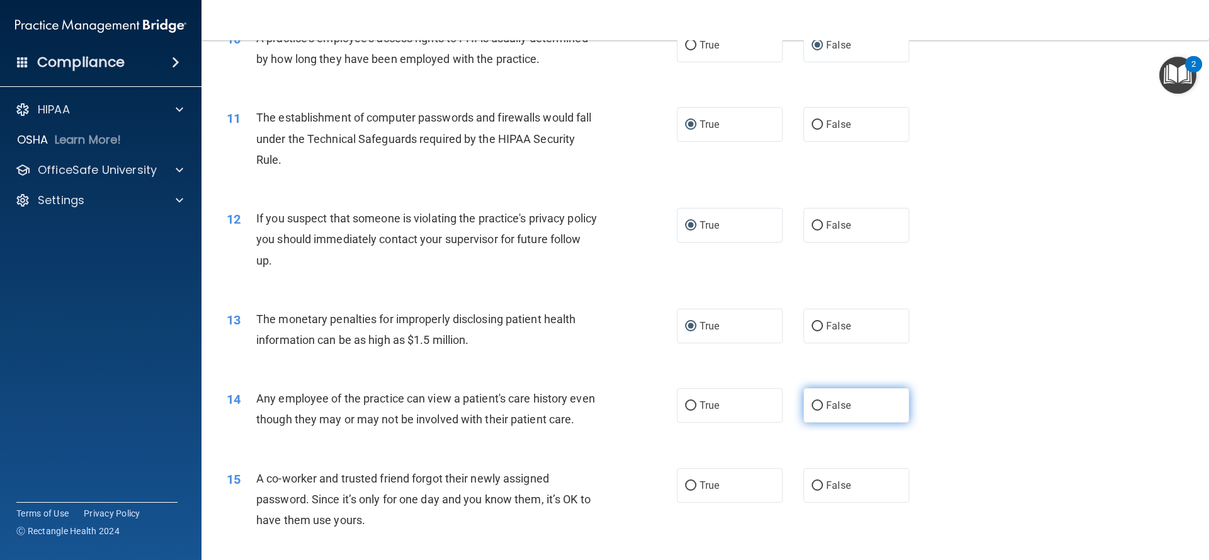
click at [816, 409] on input "False" at bounding box center [816, 405] width 11 height 9
radio input "true"
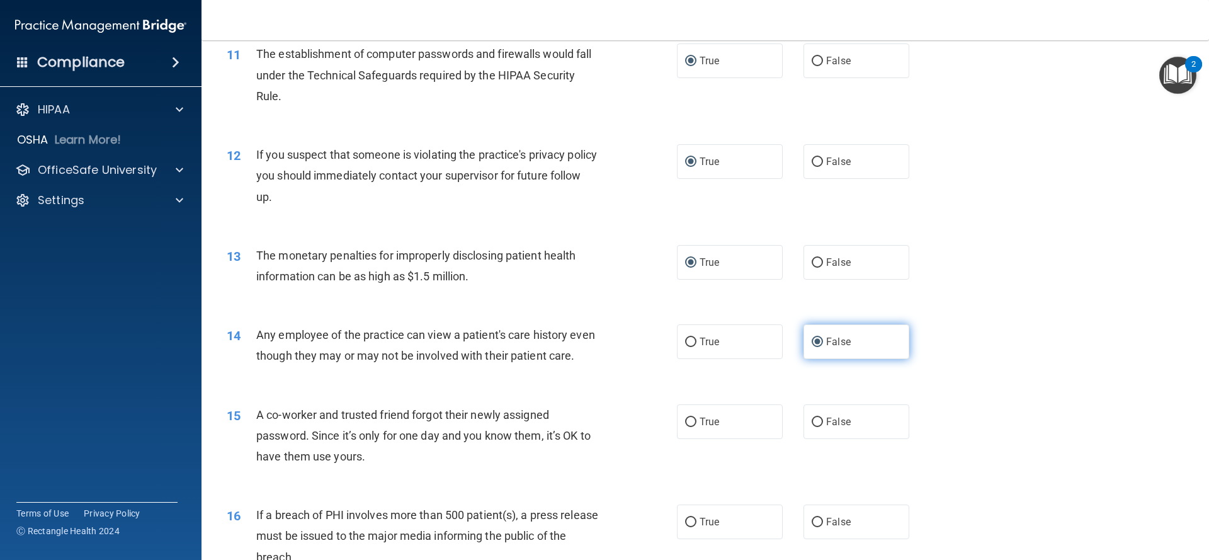
scroll to position [947, 0]
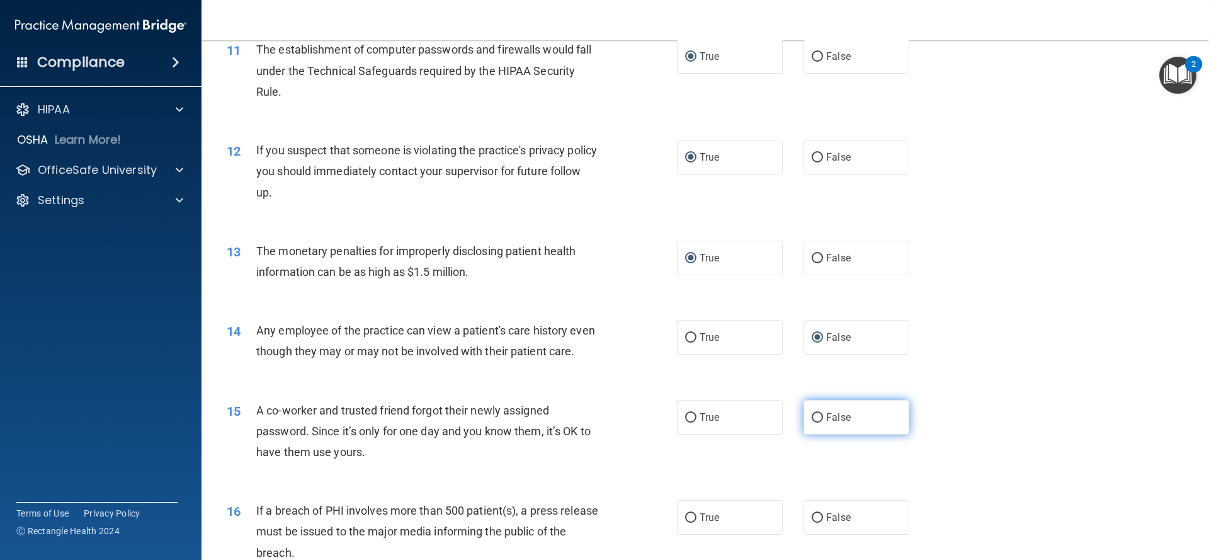
click at [820, 419] on input "False" at bounding box center [816, 417] width 11 height 9
radio input "true"
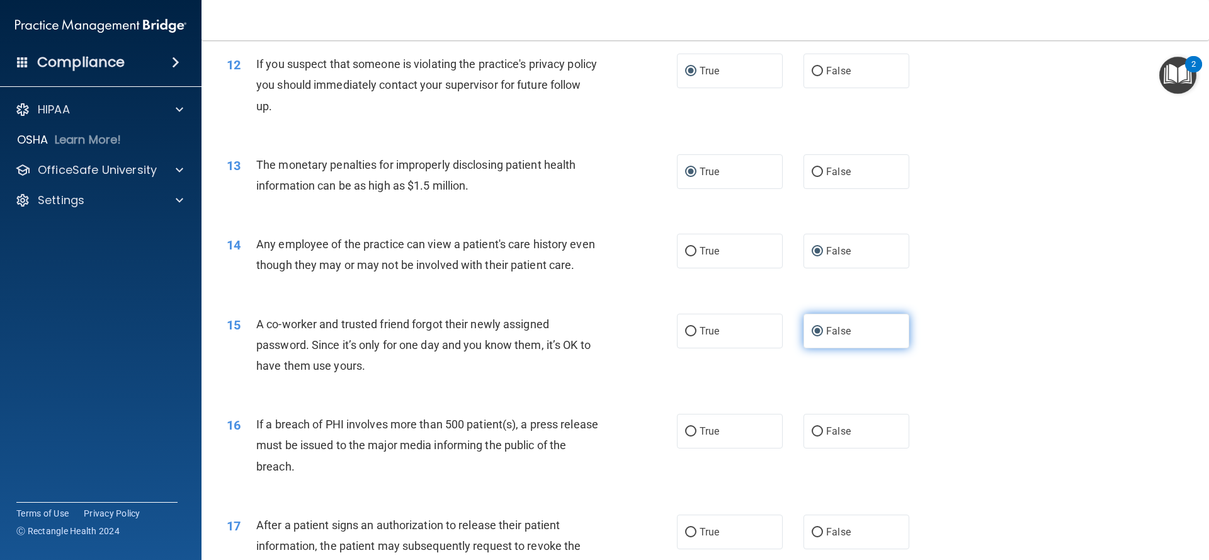
scroll to position [1034, 0]
click at [693, 427] on input "True" at bounding box center [690, 430] width 11 height 9
radio input "true"
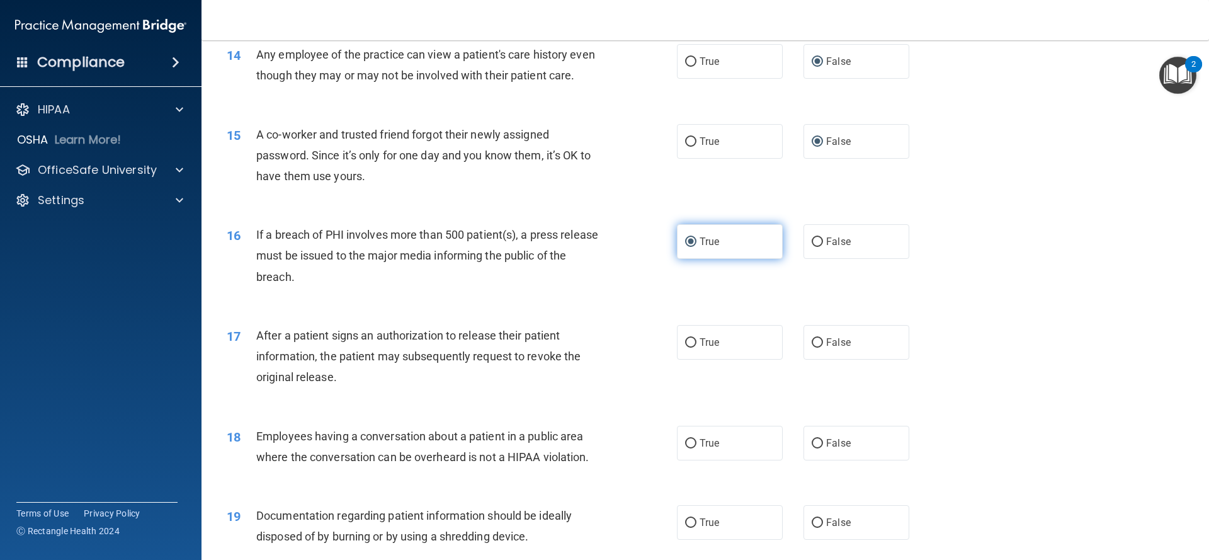
scroll to position [1229, 0]
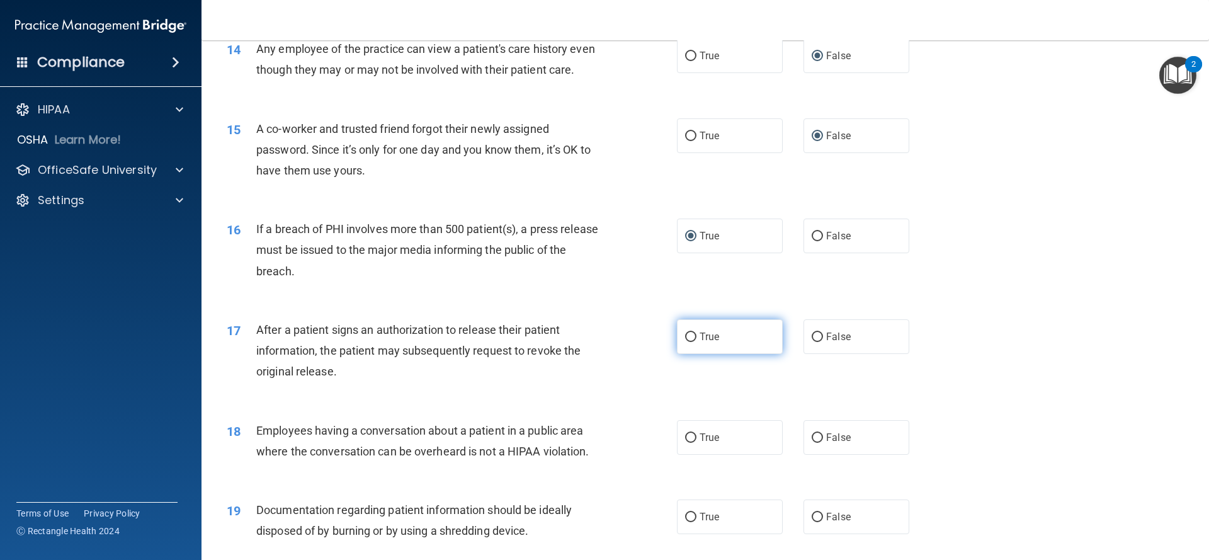
click at [692, 337] on input "True" at bounding box center [690, 336] width 11 height 9
radio input "true"
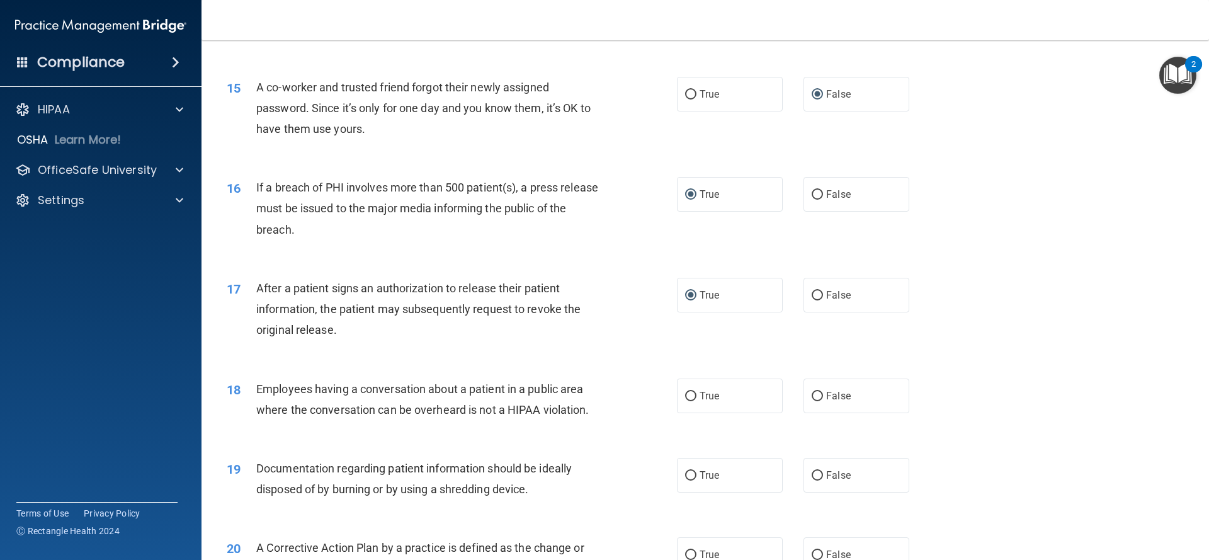
scroll to position [1271, 0]
click at [817, 400] on input "False" at bounding box center [816, 395] width 11 height 9
radio input "true"
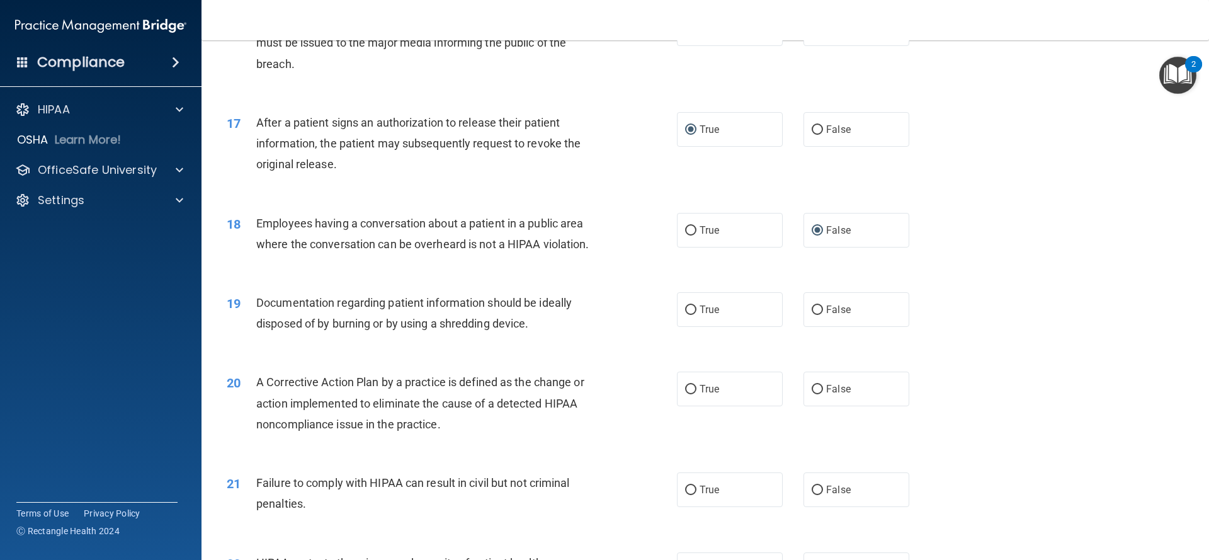
scroll to position [1441, 0]
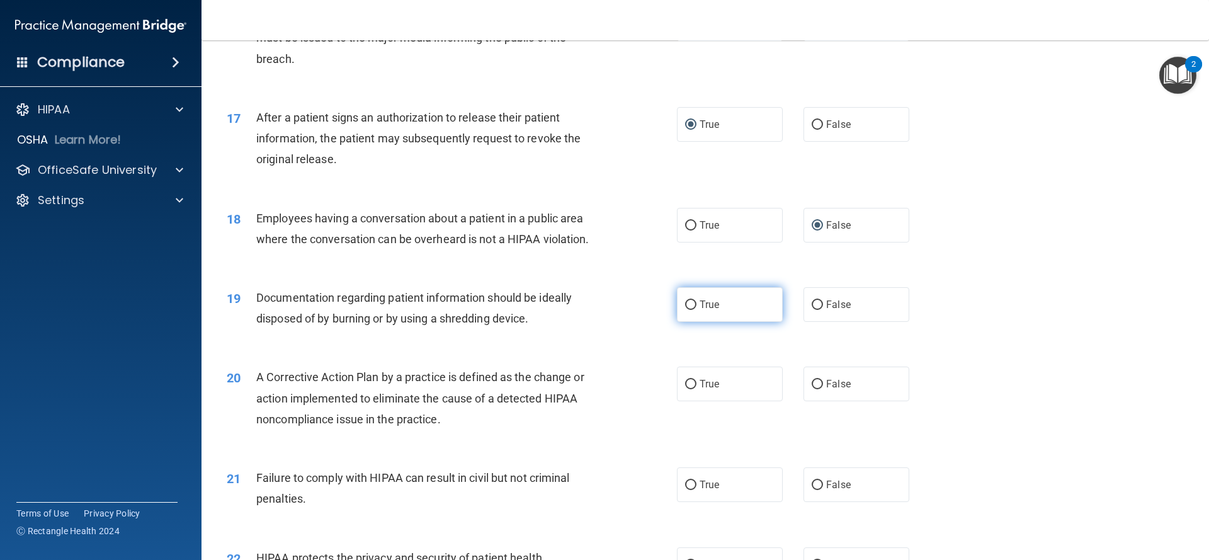
click at [692, 303] on input "True" at bounding box center [690, 304] width 11 height 9
radio input "true"
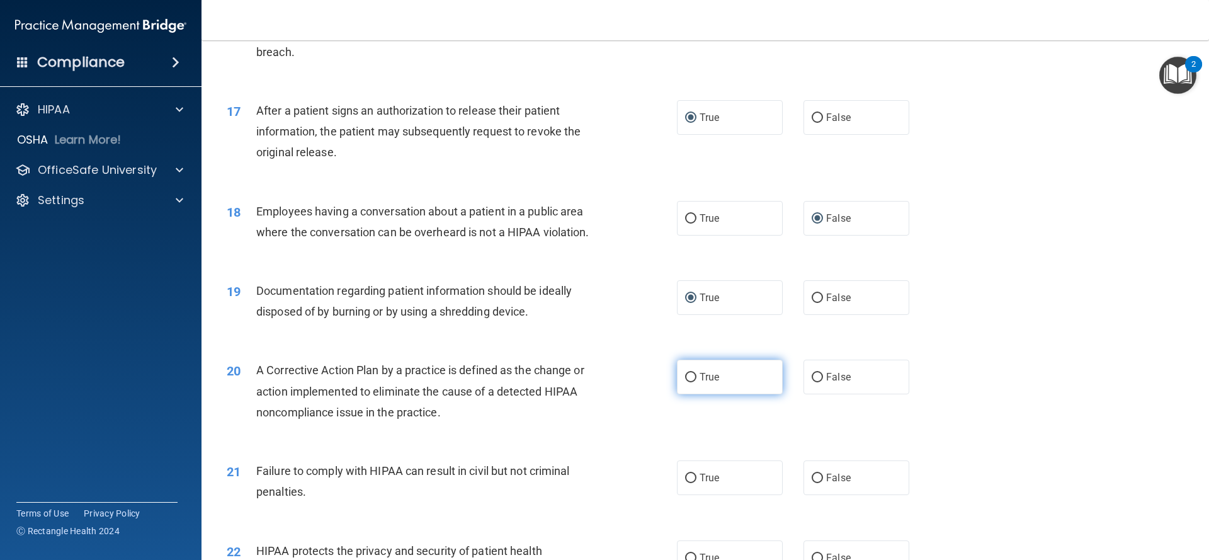
click at [691, 378] on input "True" at bounding box center [690, 377] width 11 height 9
radio input "true"
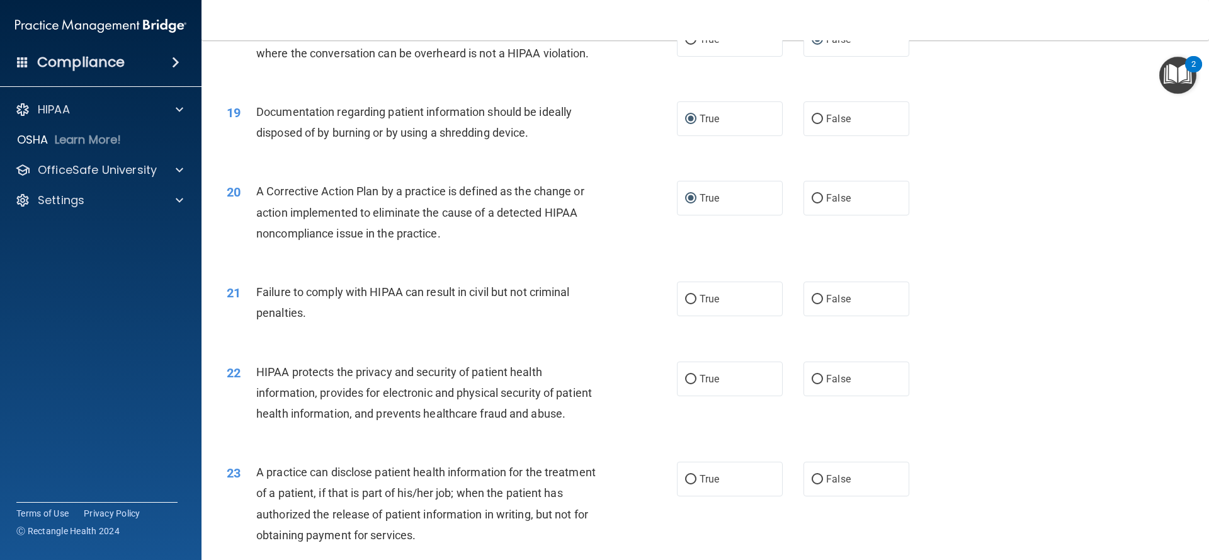
scroll to position [1627, 0]
click at [816, 298] on input "False" at bounding box center [816, 298] width 11 height 9
radio input "true"
drag, startPoint x: 596, startPoint y: 373, endPoint x: 603, endPoint y: 368, distance: 8.9
click at [597, 372] on div "HIPAA protects the privacy and security of patient health information, provides…" at bounding box center [432, 392] width 352 height 63
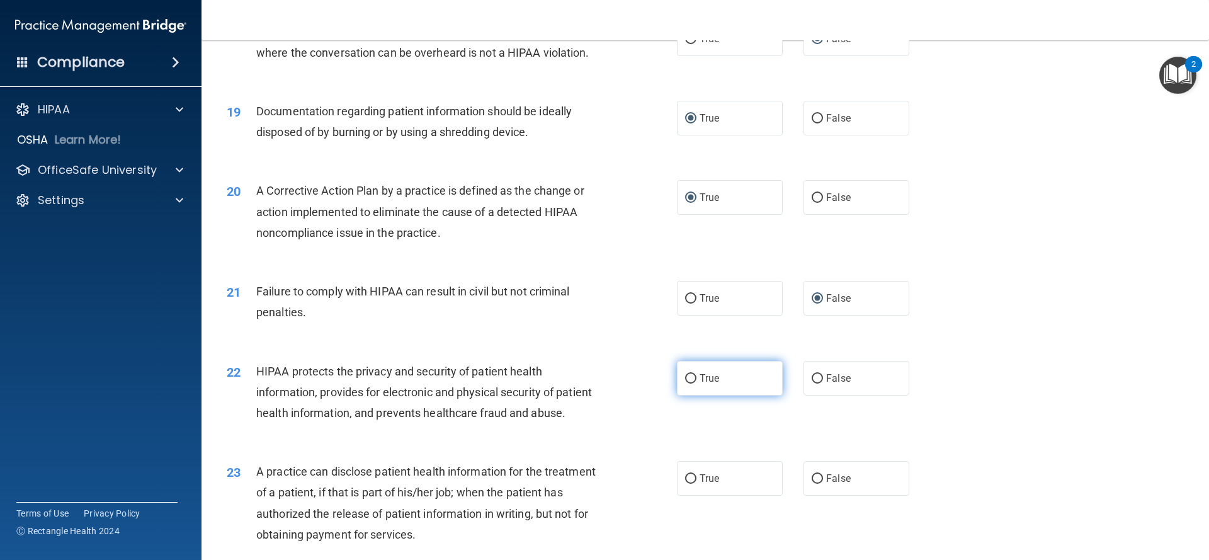
click at [692, 378] on input "True" at bounding box center [690, 378] width 11 height 9
radio input "true"
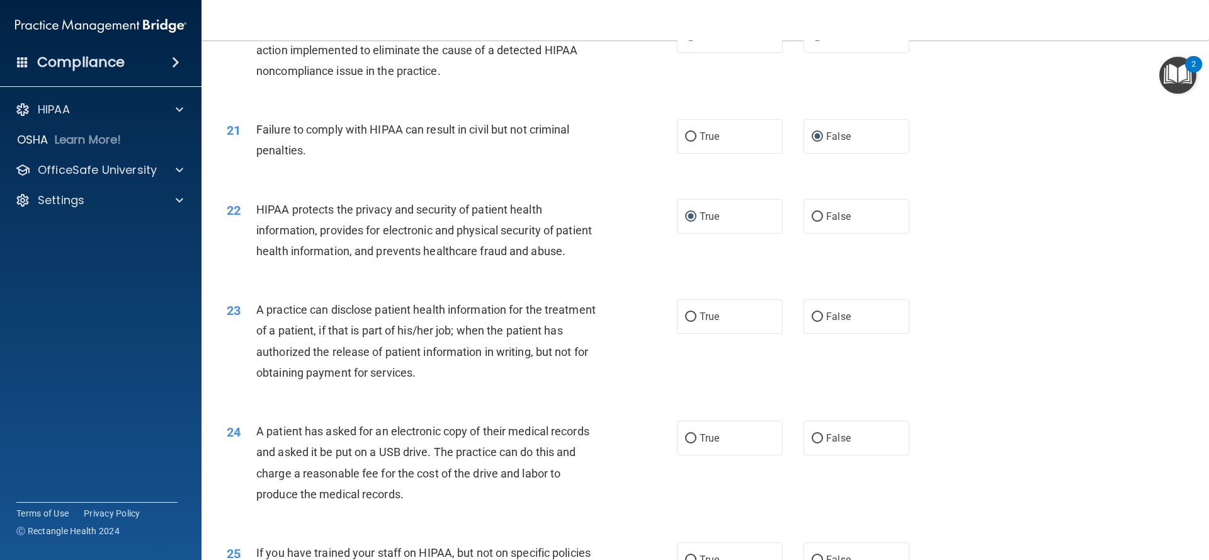
scroll to position [1796, 0]
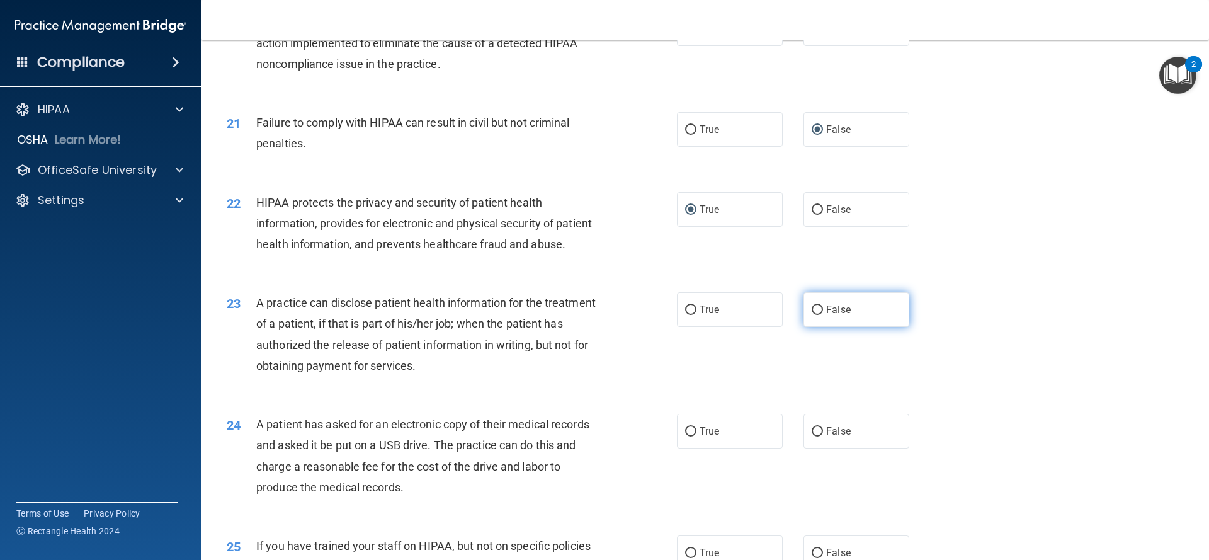
click at [816, 308] on input "False" at bounding box center [816, 309] width 11 height 9
radio input "true"
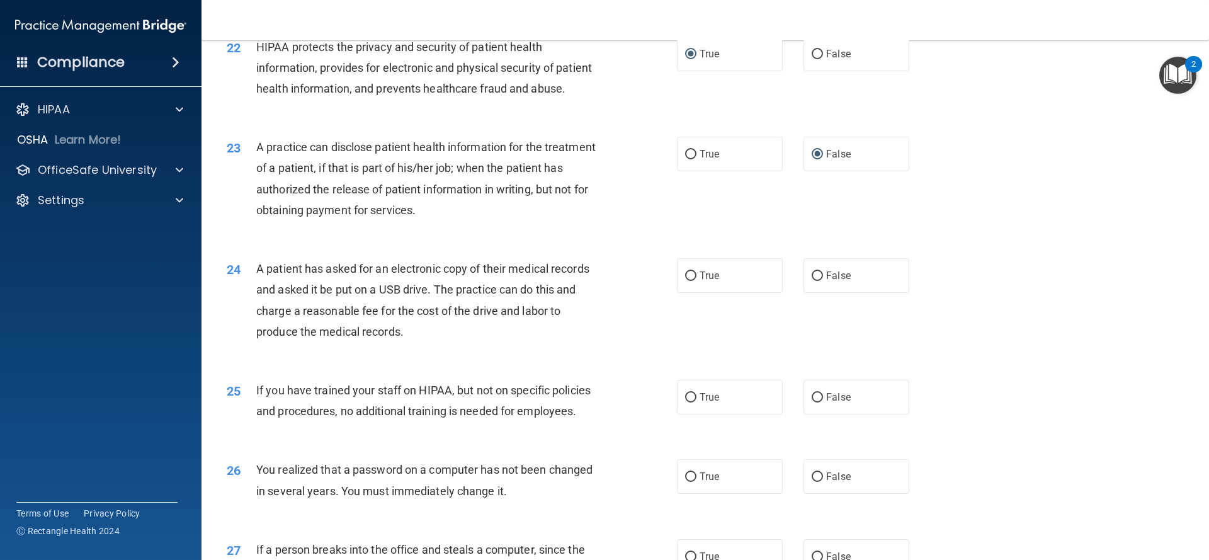
scroll to position [1952, 0]
click at [691, 274] on input "True" at bounding box center [690, 275] width 11 height 9
radio input "true"
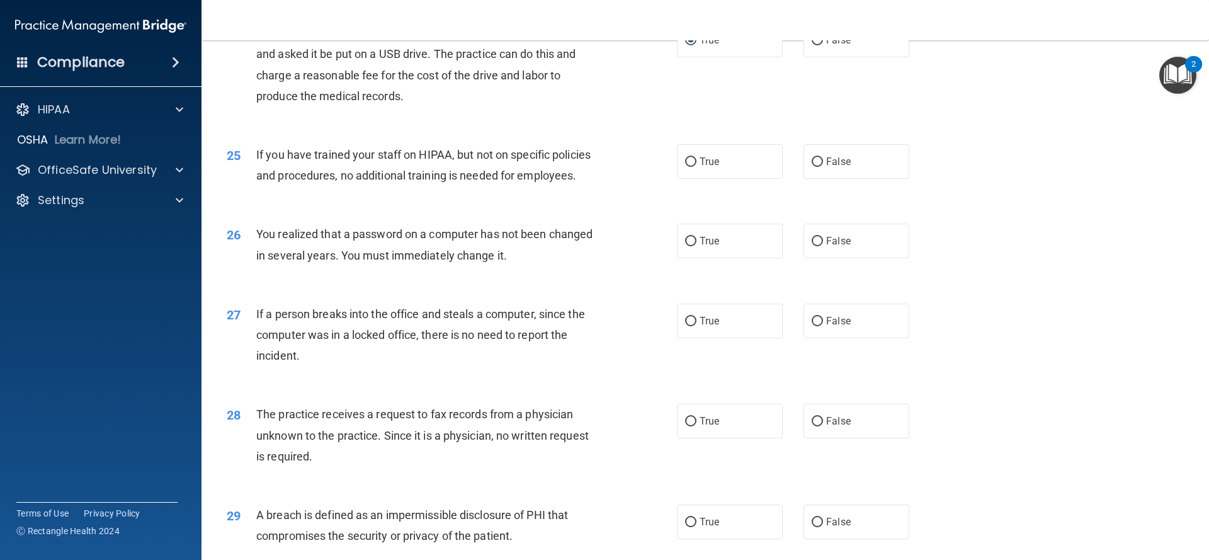
scroll to position [2192, 0]
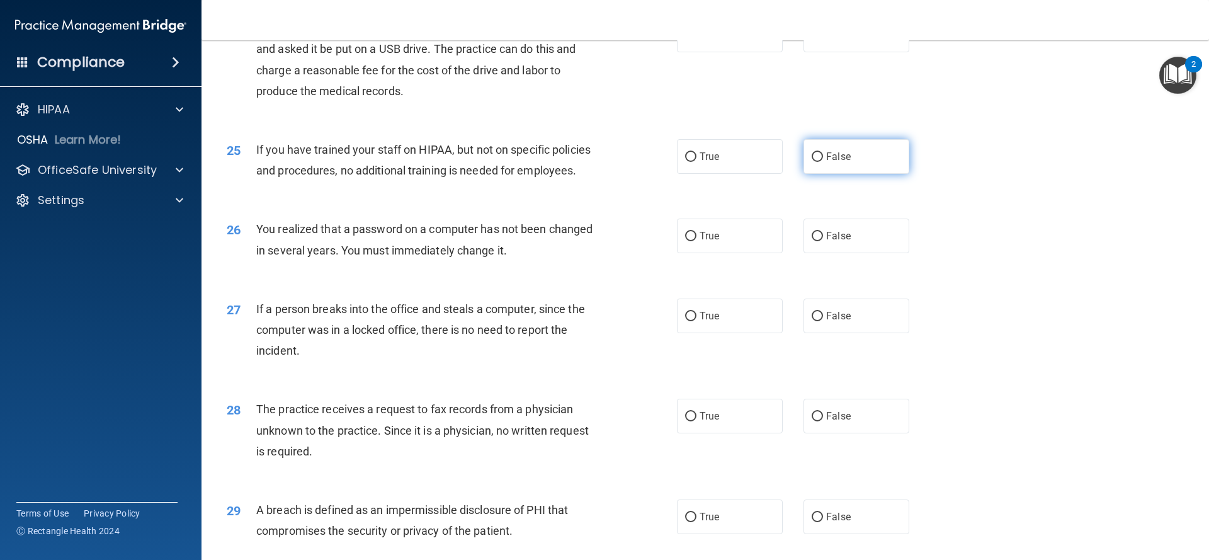
click at [819, 156] on input "False" at bounding box center [816, 156] width 11 height 9
radio input "true"
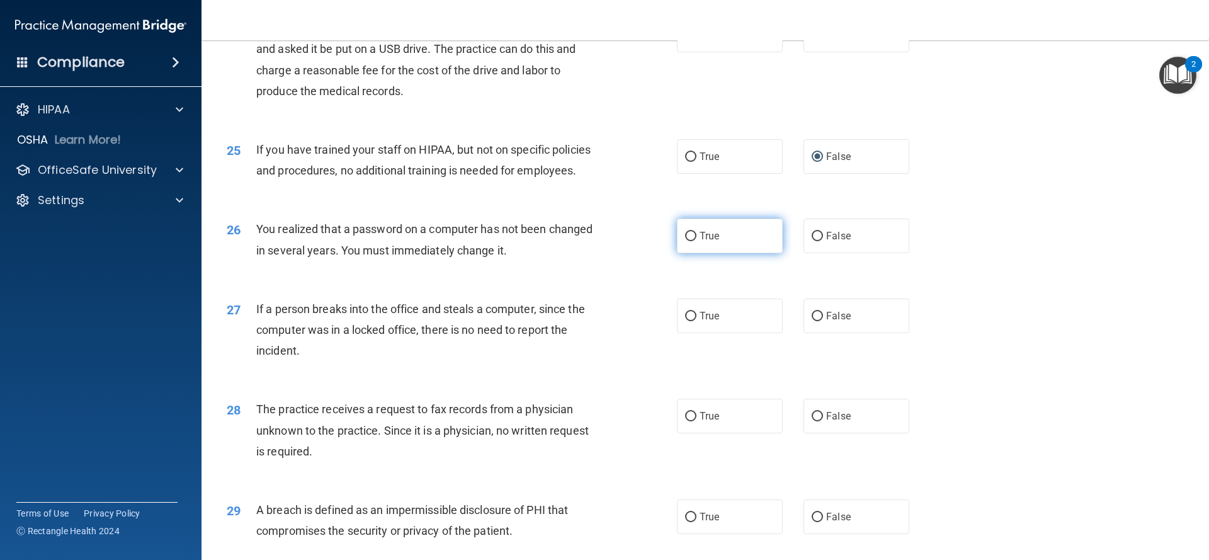
click at [692, 235] on input "True" at bounding box center [690, 236] width 11 height 9
radio input "true"
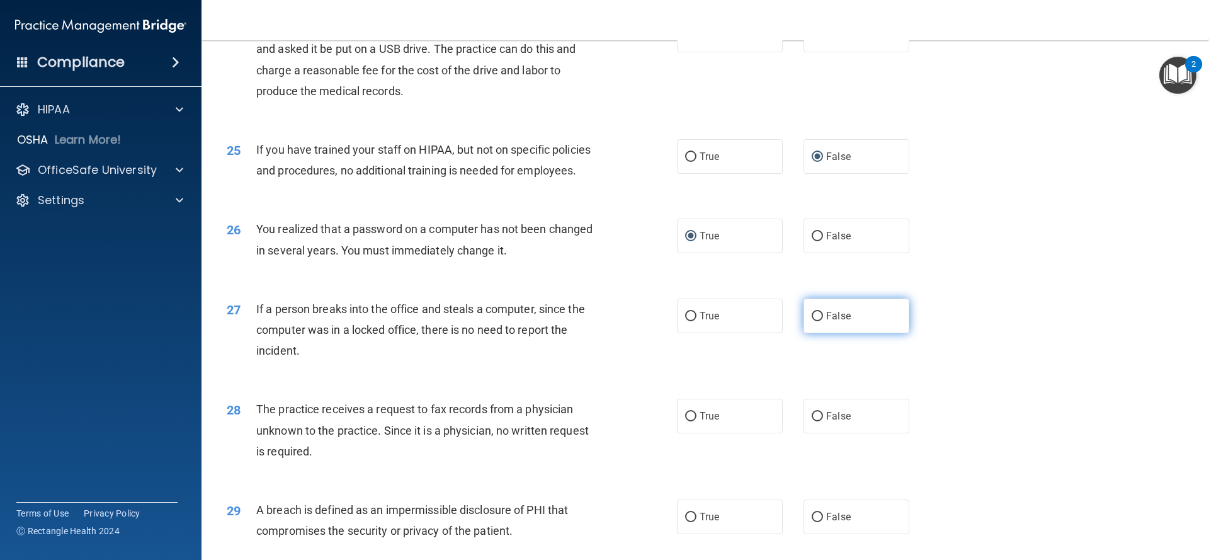
click at [821, 314] on input "False" at bounding box center [816, 316] width 11 height 9
radio input "true"
click at [816, 415] on input "False" at bounding box center [816, 416] width 11 height 9
radio input "true"
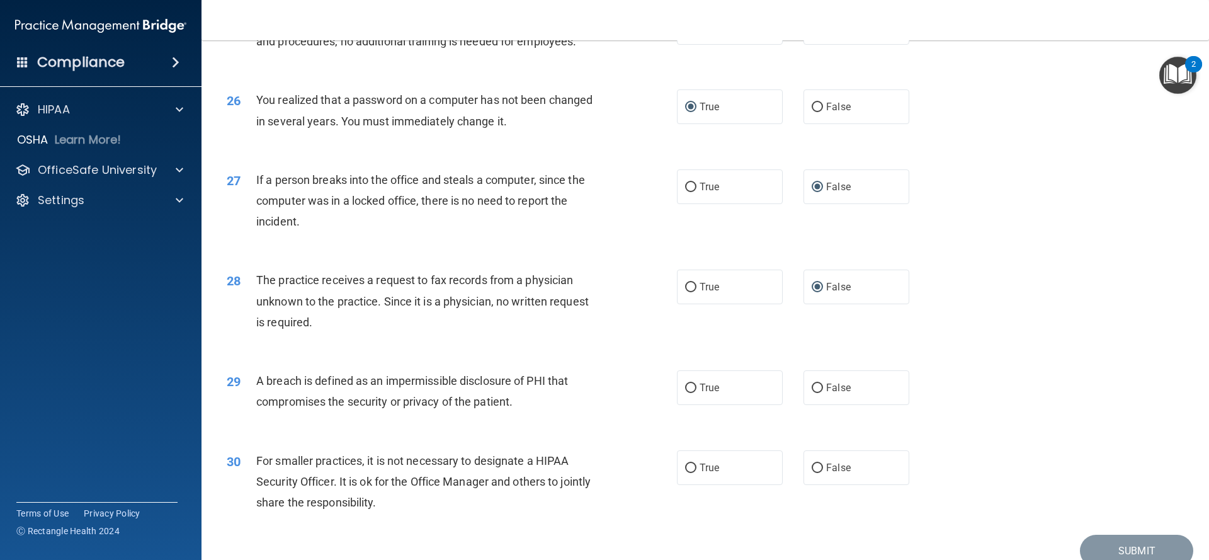
scroll to position [2323, 0]
click at [691, 387] on input "True" at bounding box center [690, 385] width 11 height 9
radio input "true"
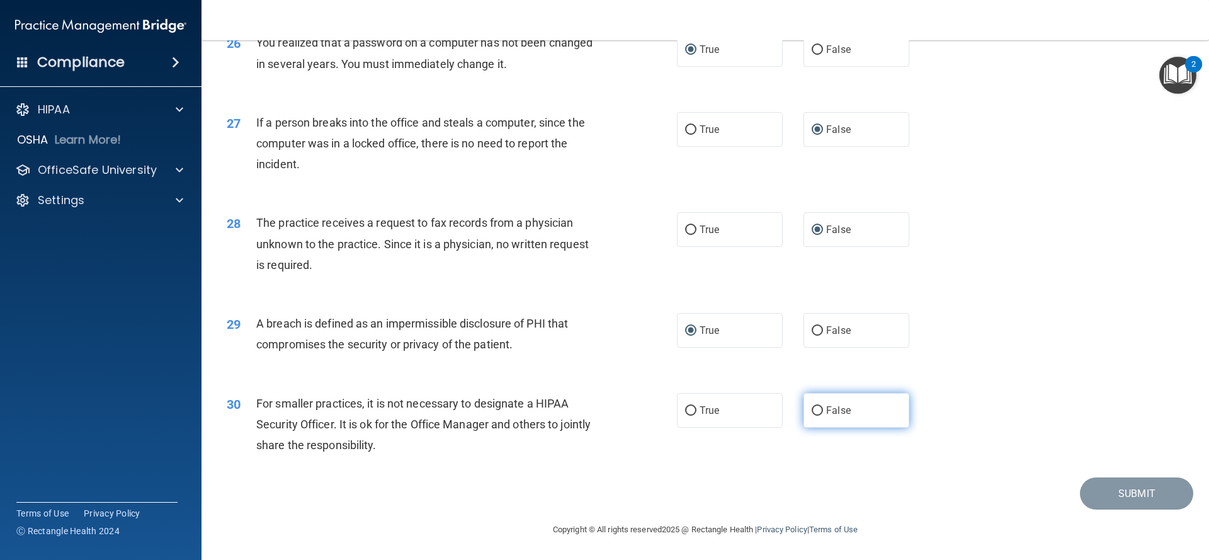
click at [815, 411] on input "False" at bounding box center [816, 410] width 11 height 9
radio input "true"
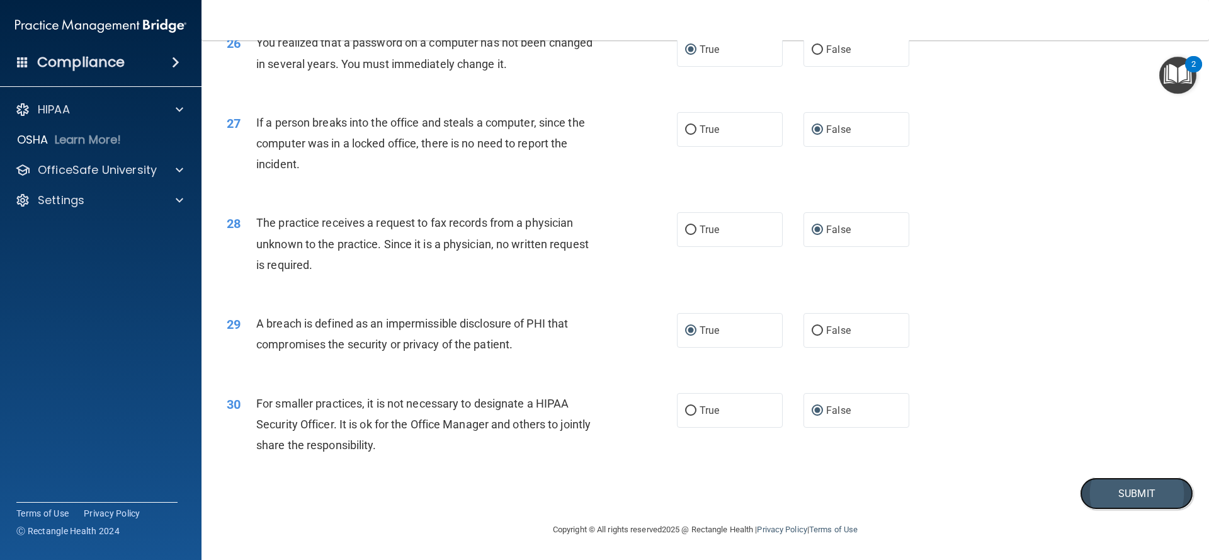
click at [1119, 487] on button "Submit" at bounding box center [1136, 493] width 113 height 32
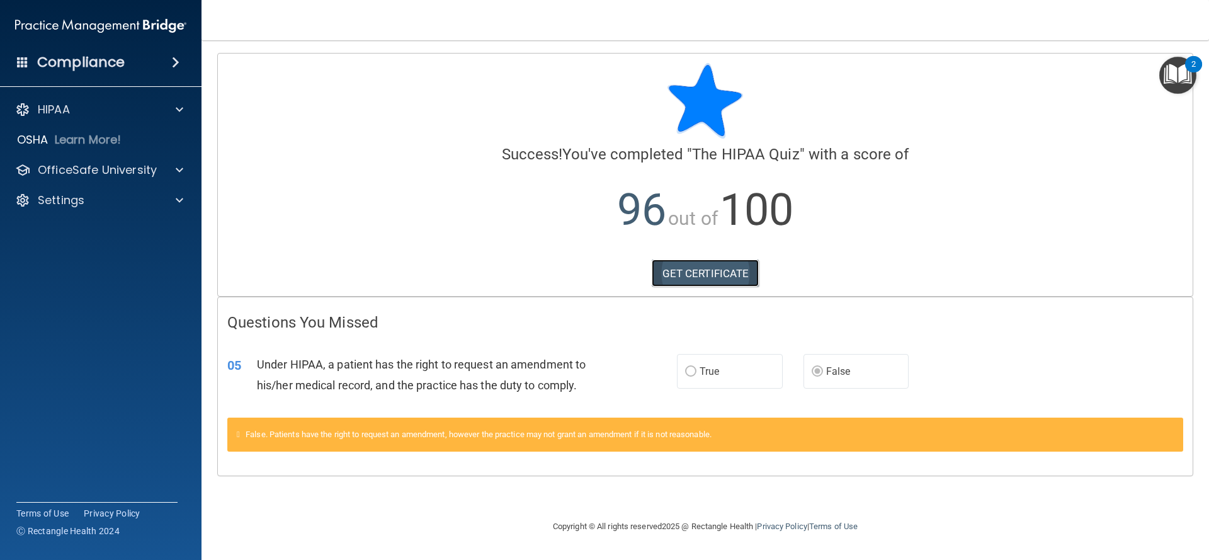
click at [707, 274] on link "GET CERTIFICATE" at bounding box center [706, 273] width 108 height 28
click at [174, 109] on div at bounding box center [177, 109] width 31 height 15
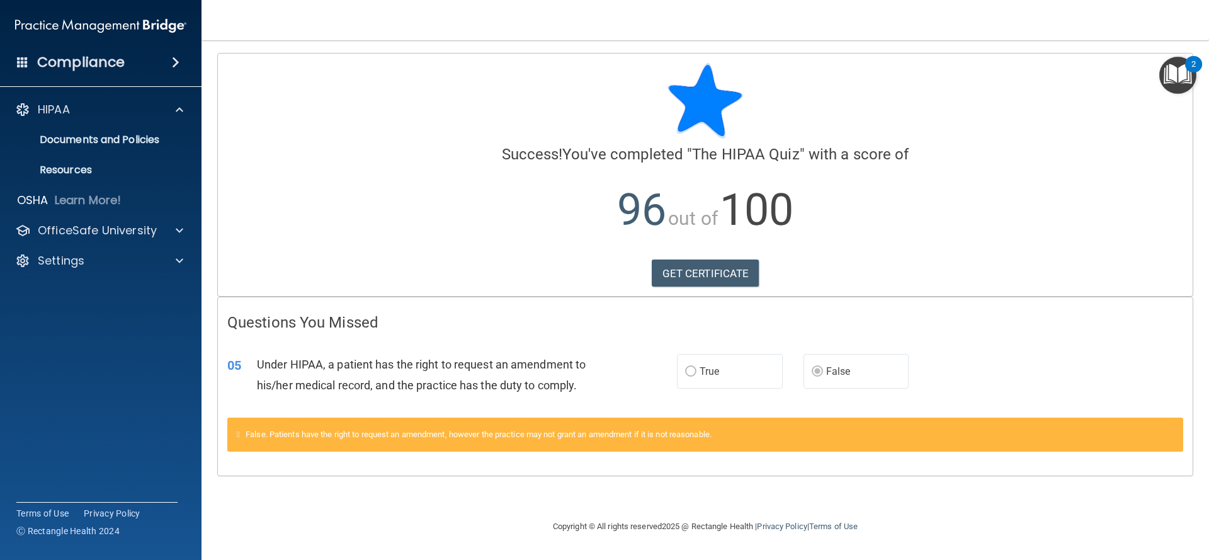
click at [175, 67] on span at bounding box center [176, 62] width 8 height 15
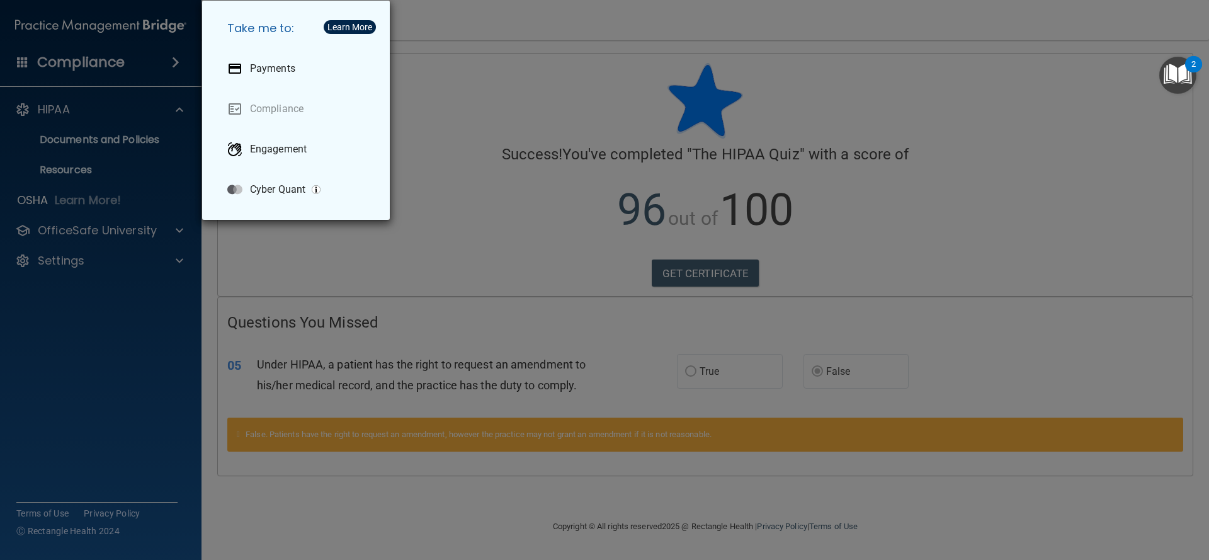
click at [115, 88] on div "Take me to: Payments Compliance Engagement Cyber Quant" at bounding box center [604, 280] width 1209 height 560
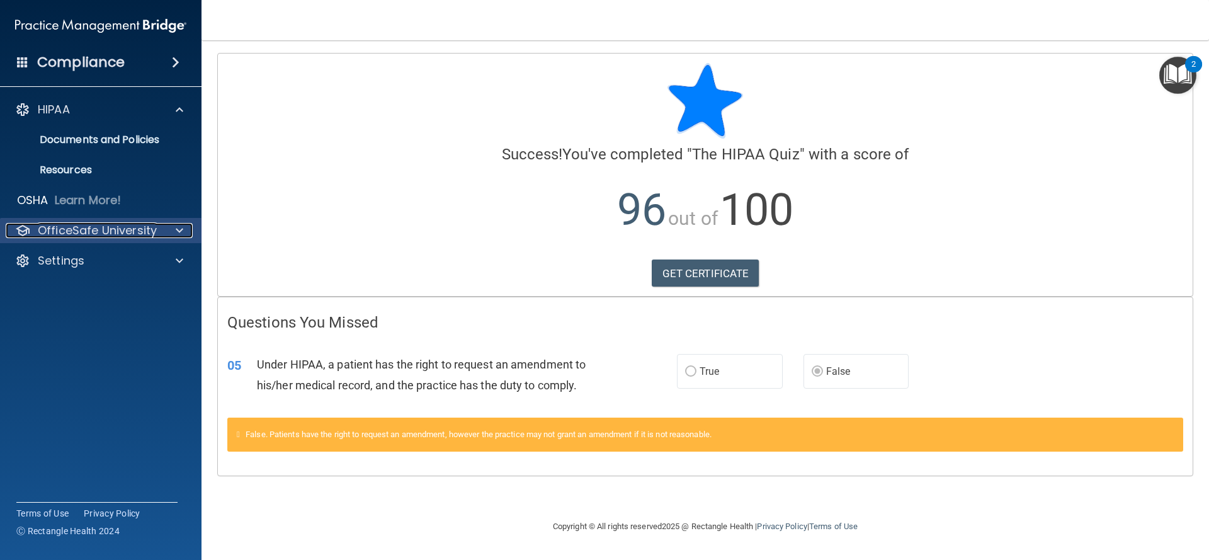
click at [178, 228] on span at bounding box center [180, 230] width 8 height 15
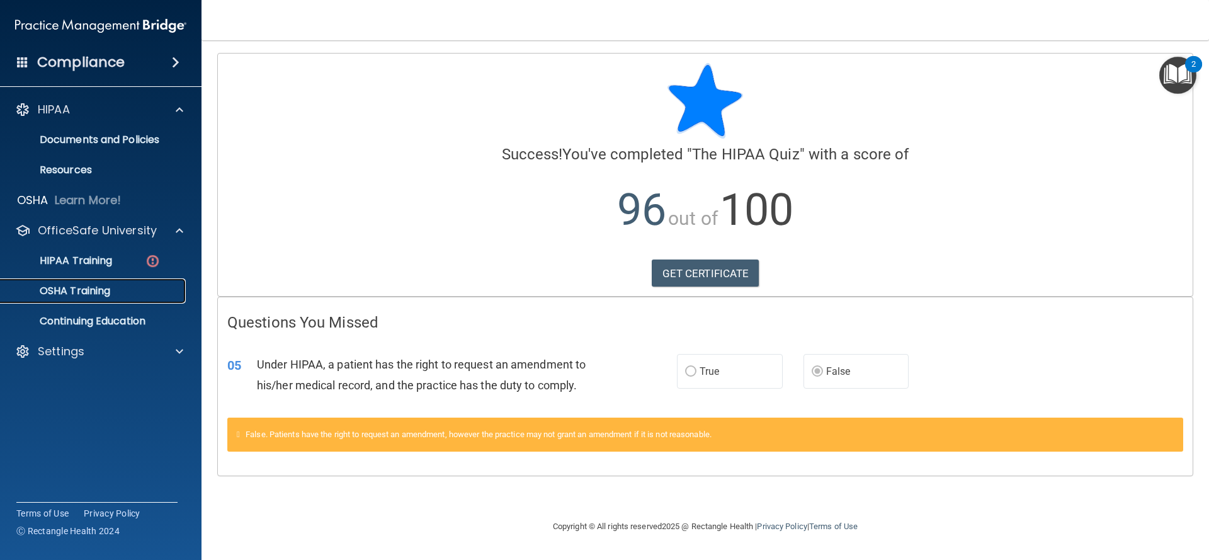
click at [90, 287] on p "OSHA Training" at bounding box center [59, 291] width 102 height 13
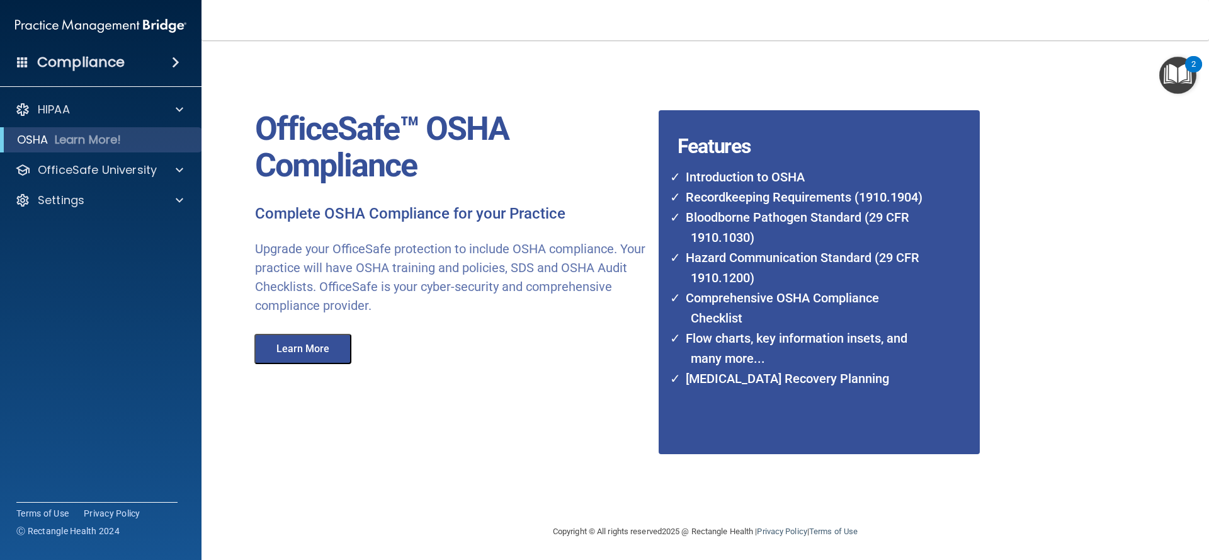
click at [312, 350] on button "Learn More" at bounding box center [302, 349] width 97 height 30
click at [180, 110] on span at bounding box center [180, 109] width 8 height 15
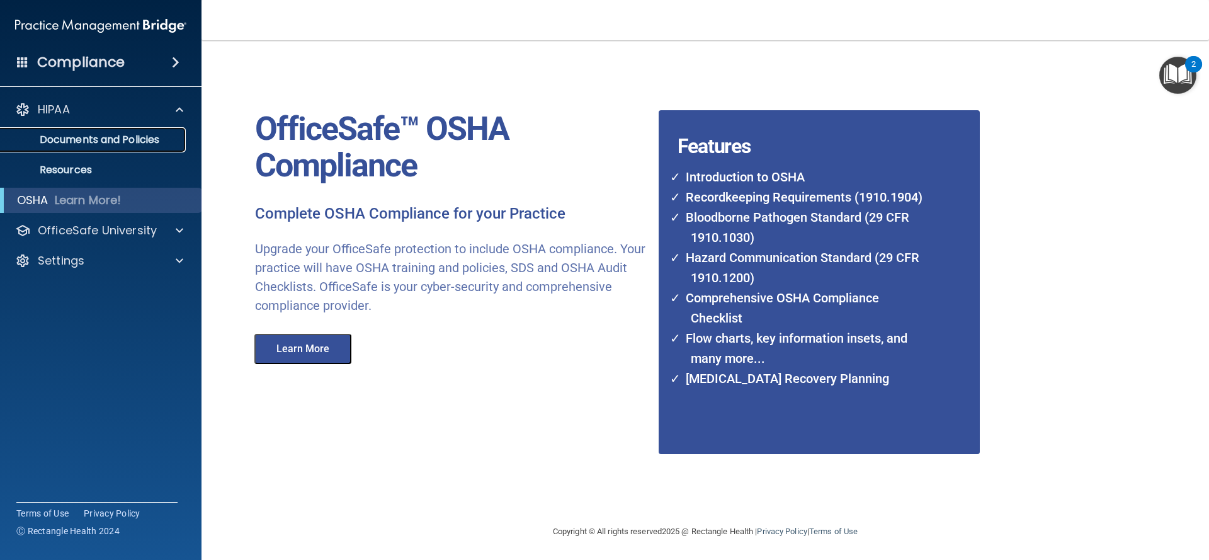
click at [149, 137] on p "Documents and Policies" at bounding box center [94, 139] width 172 height 13
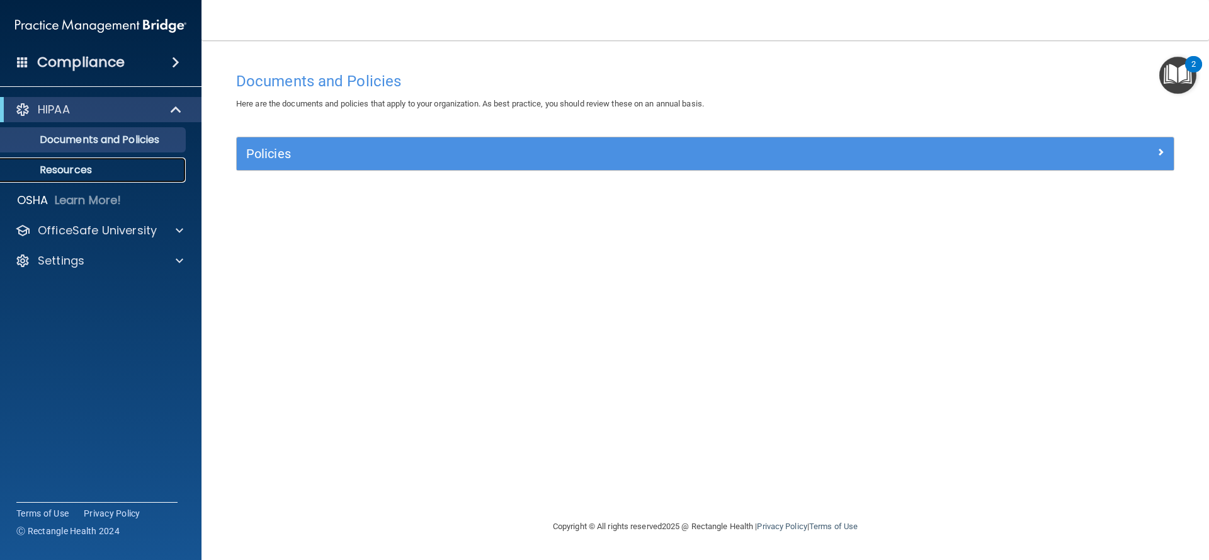
click at [82, 165] on p "Resources" at bounding box center [94, 170] width 172 height 13
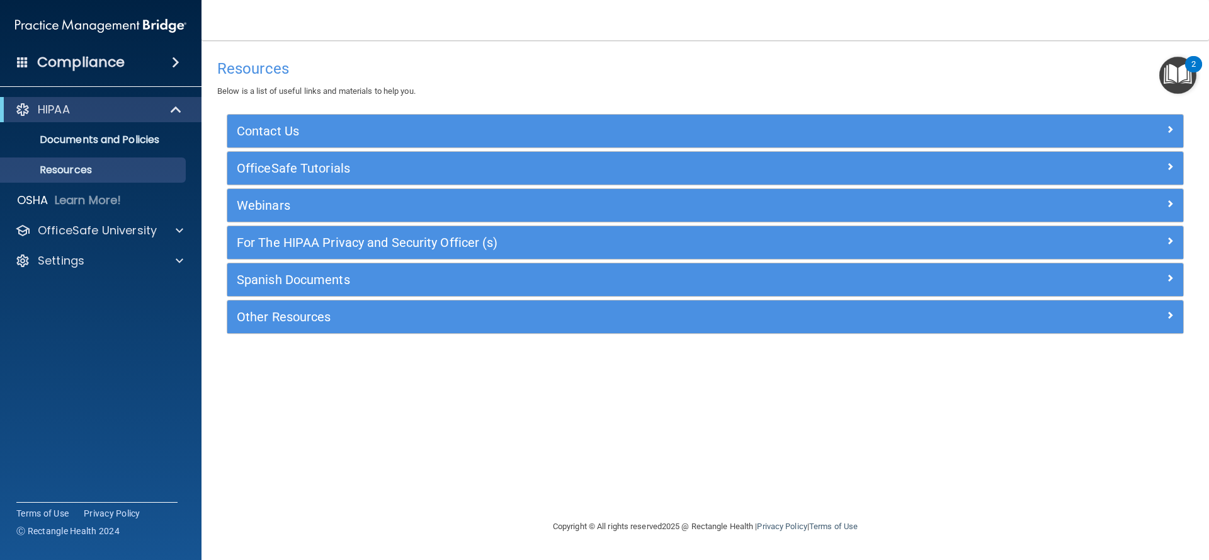
click at [1187, 74] on img "Open Resource Center, 2 new notifications" at bounding box center [1177, 75] width 37 height 37
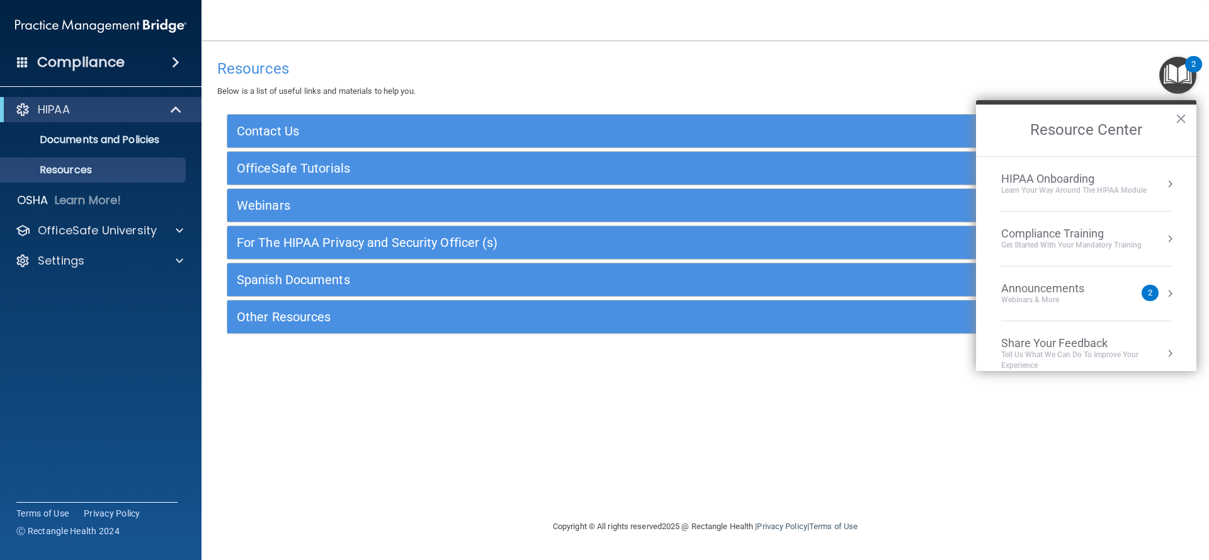
click at [1066, 237] on div "Compliance Training" at bounding box center [1071, 234] width 140 height 14
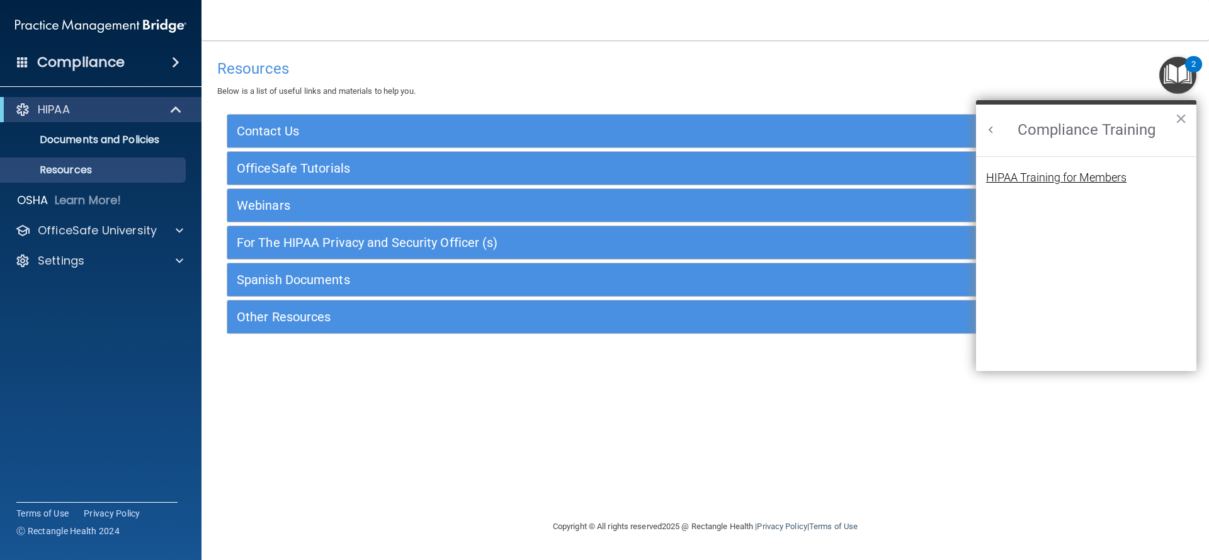
click at [1077, 179] on div "HIPAA Training for Members" at bounding box center [1056, 177] width 140 height 11
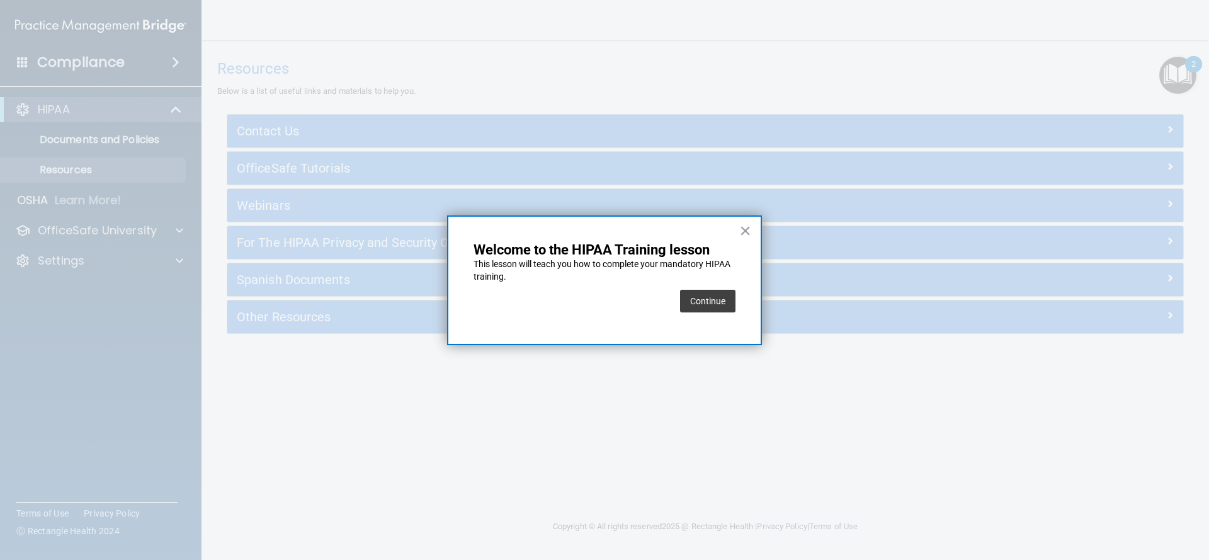
click at [709, 299] on button "Continue" at bounding box center [707, 301] width 55 height 23
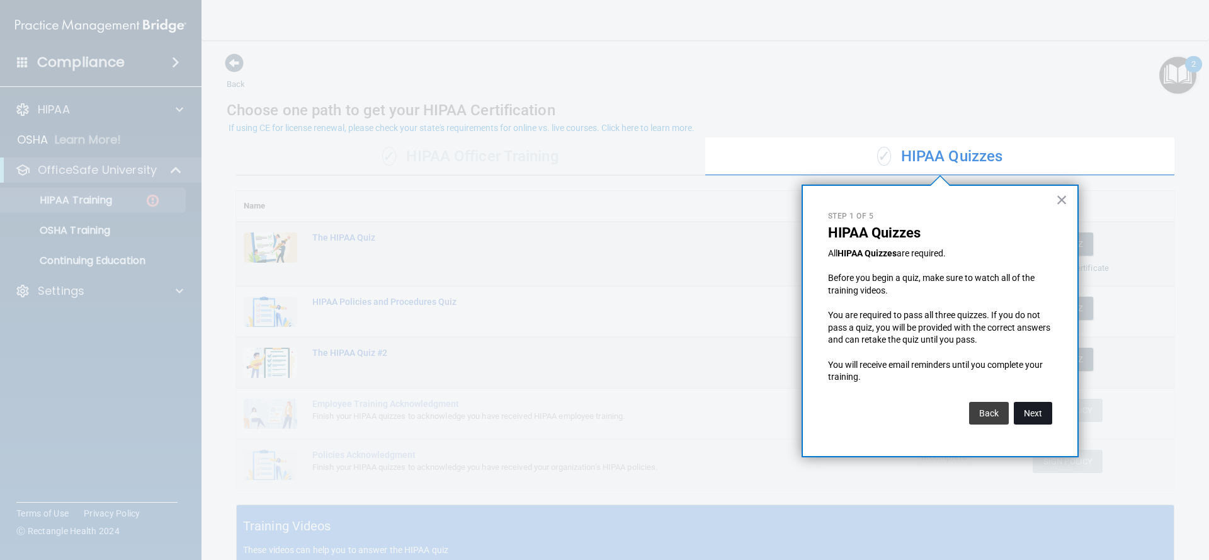
click at [1034, 412] on button "Next" at bounding box center [1032, 413] width 38 height 23
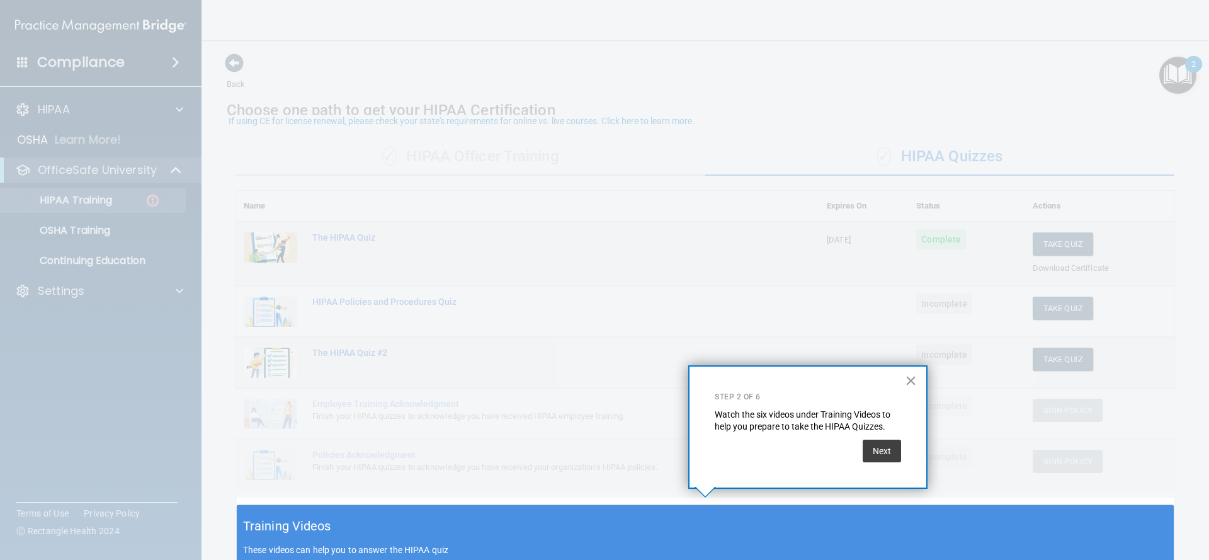
scroll to position [7, 0]
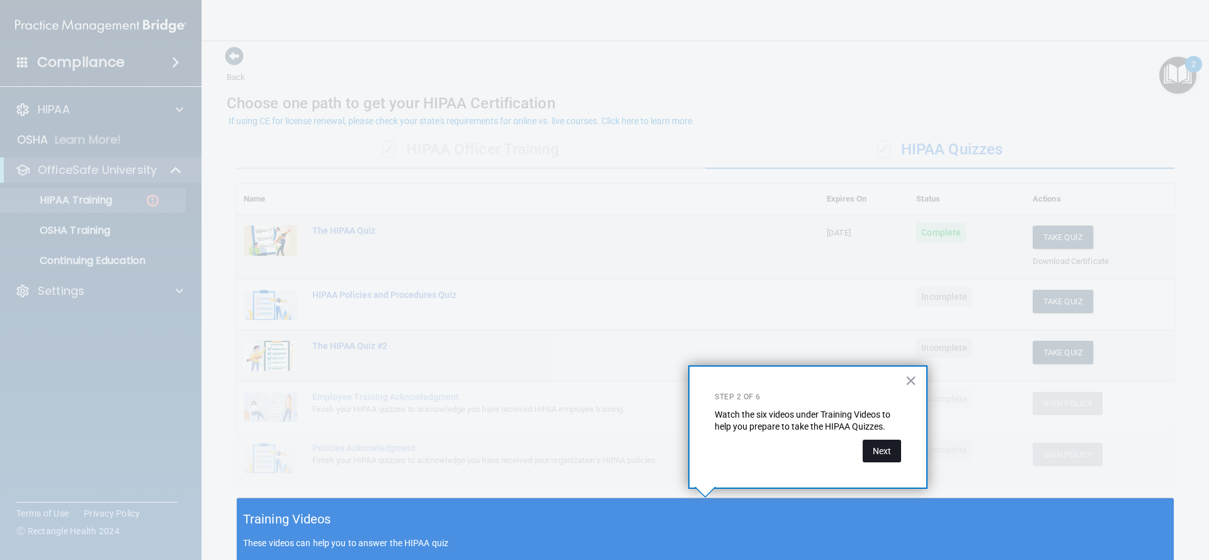
click at [886, 453] on button "Next" at bounding box center [881, 450] width 38 height 23
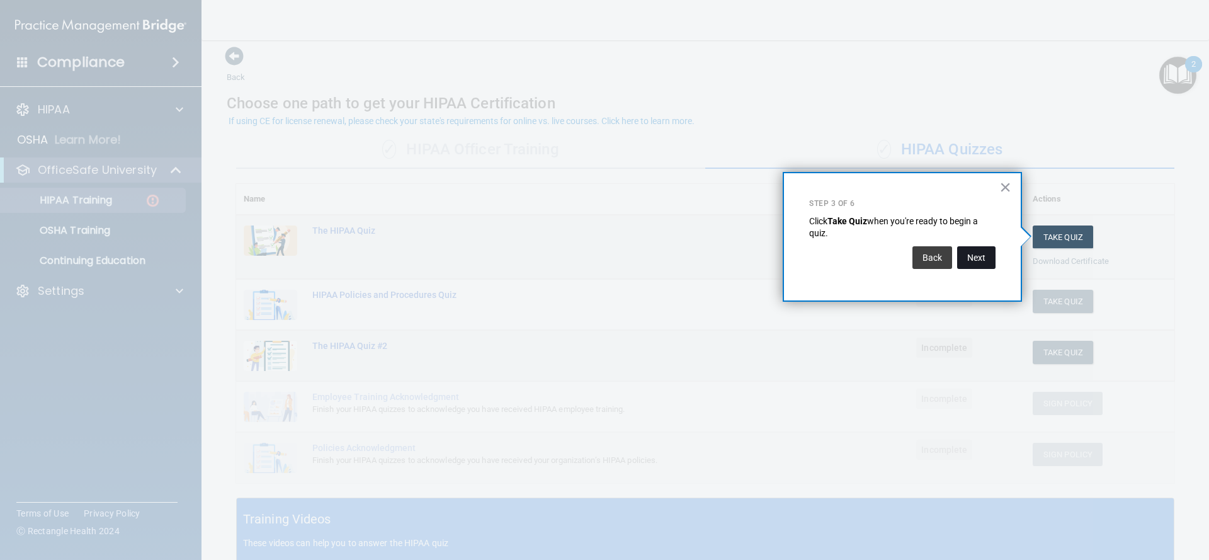
click at [979, 263] on button "Next" at bounding box center [976, 257] width 38 height 23
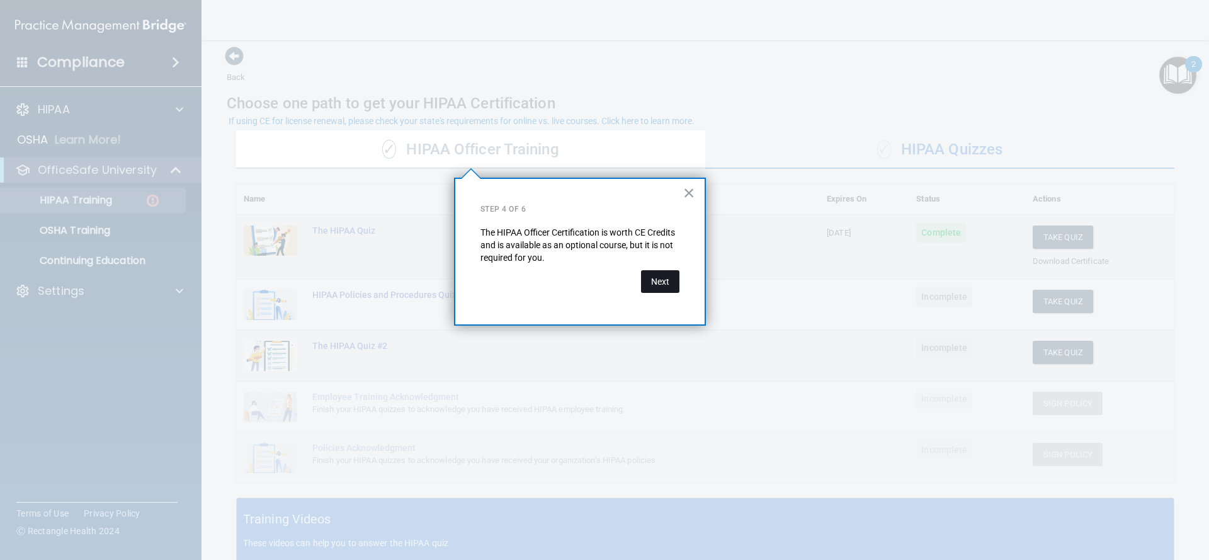
click at [652, 277] on button "Next" at bounding box center [660, 281] width 38 height 23
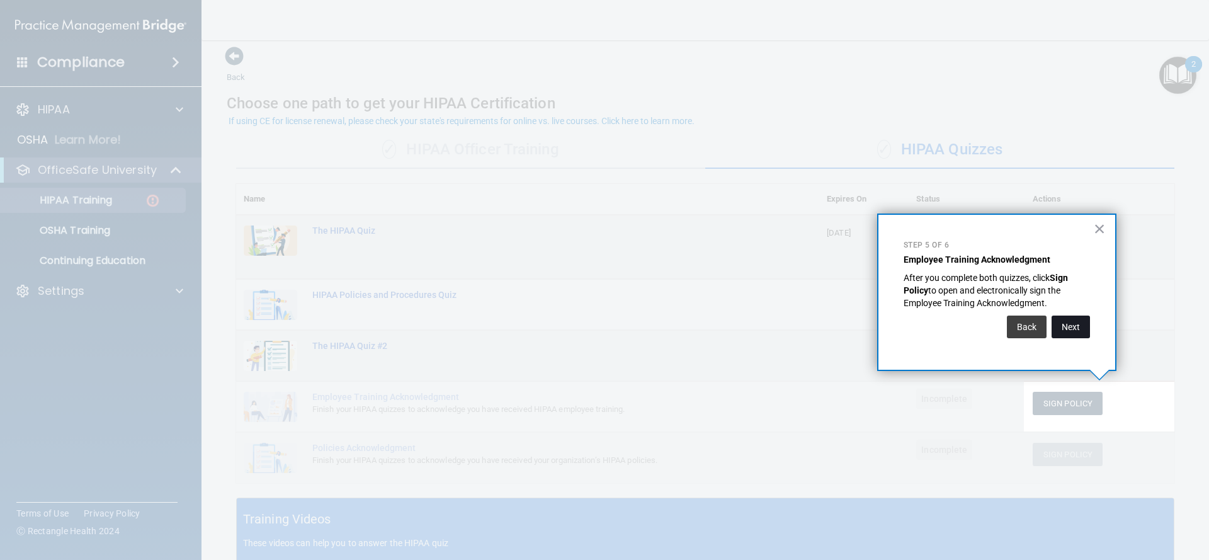
click at [1070, 325] on button "Next" at bounding box center [1070, 326] width 38 height 23
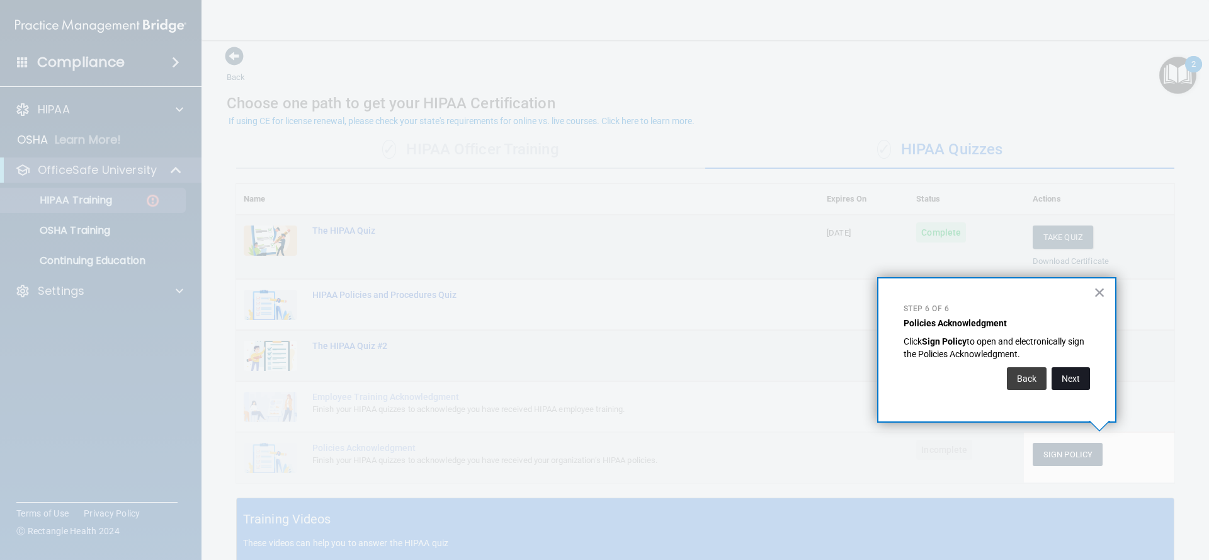
click at [1072, 376] on button "Next" at bounding box center [1070, 378] width 38 height 23
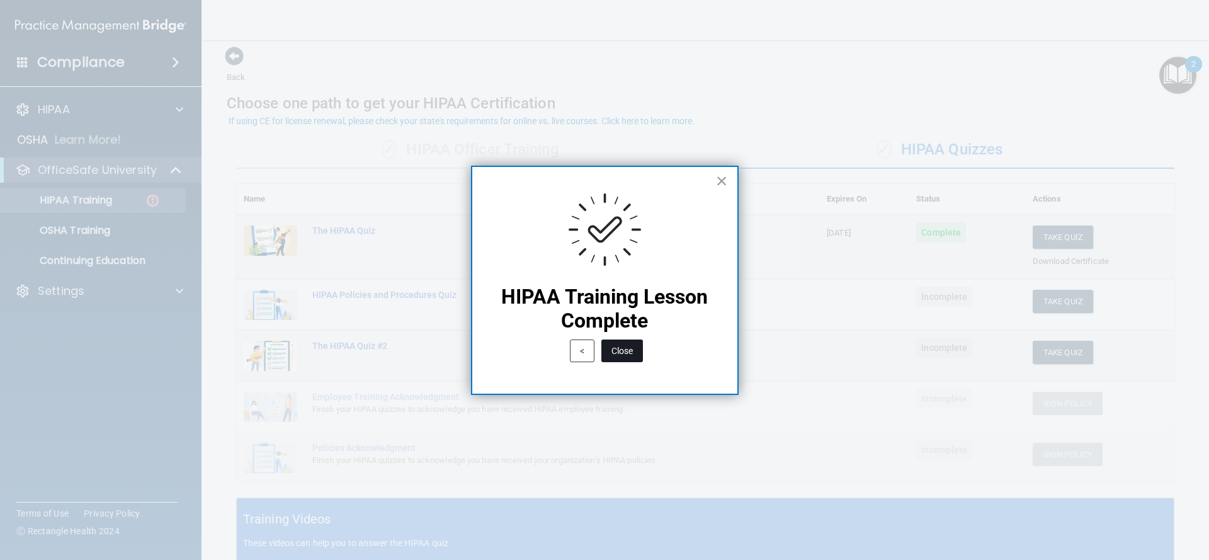
click at [618, 355] on button "Close" at bounding box center [622, 350] width 42 height 23
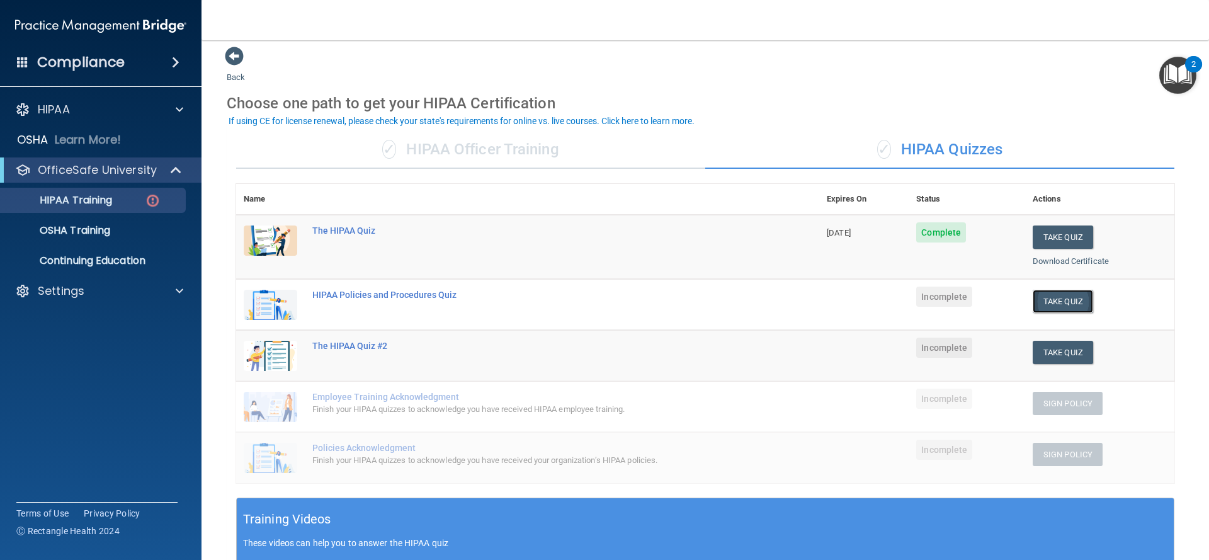
click at [1059, 301] on button "Take Quiz" at bounding box center [1062, 301] width 60 height 23
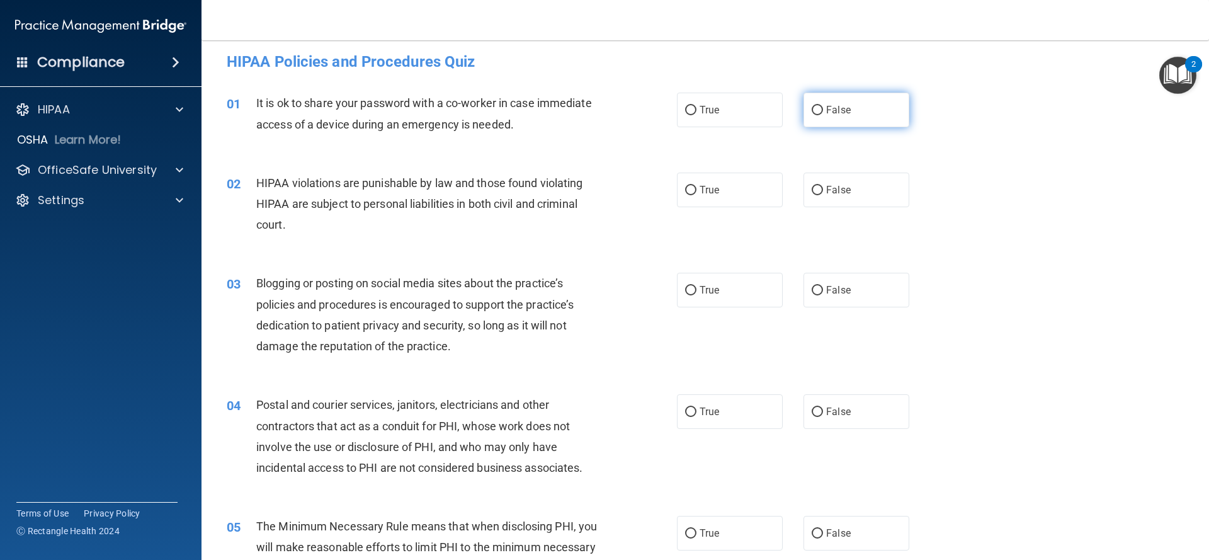
click at [819, 113] on input "False" at bounding box center [816, 110] width 11 height 9
radio input "true"
drag, startPoint x: 693, startPoint y: 188, endPoint x: 691, endPoint y: 221, distance: 32.8
click at [692, 189] on input "True" at bounding box center [690, 190] width 11 height 9
radio input "true"
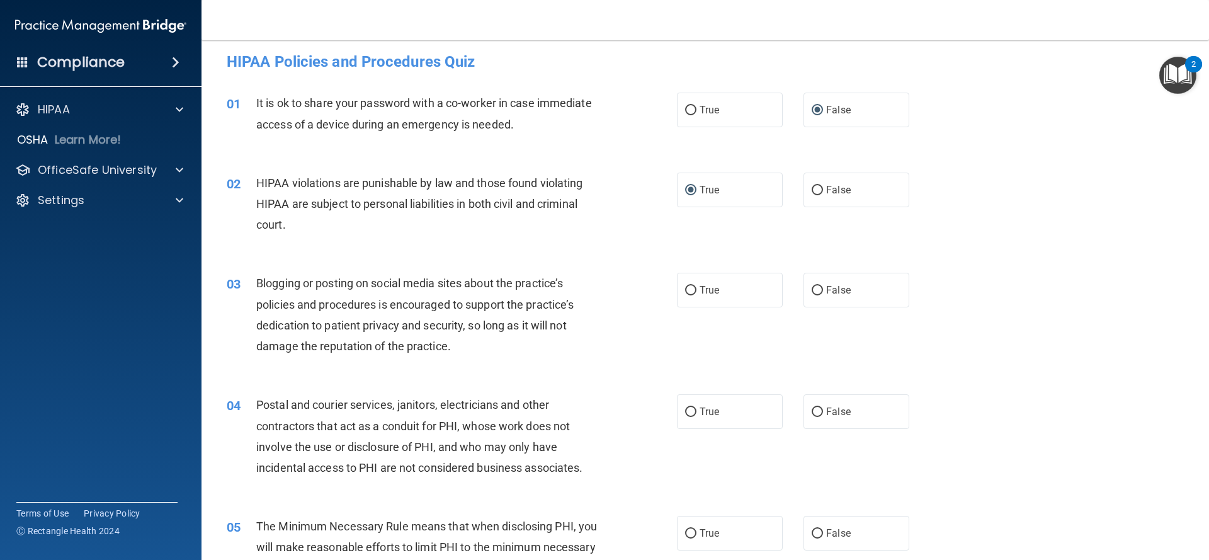
click at [373, 251] on div "02 HIPAA violations are punishable by law and those found violating HIPAA are s…" at bounding box center [705, 207] width 976 height 101
drag, startPoint x: 820, startPoint y: 292, endPoint x: 816, endPoint y: 298, distance: 7.2
click at [820, 292] on input "False" at bounding box center [816, 290] width 11 height 9
radio input "true"
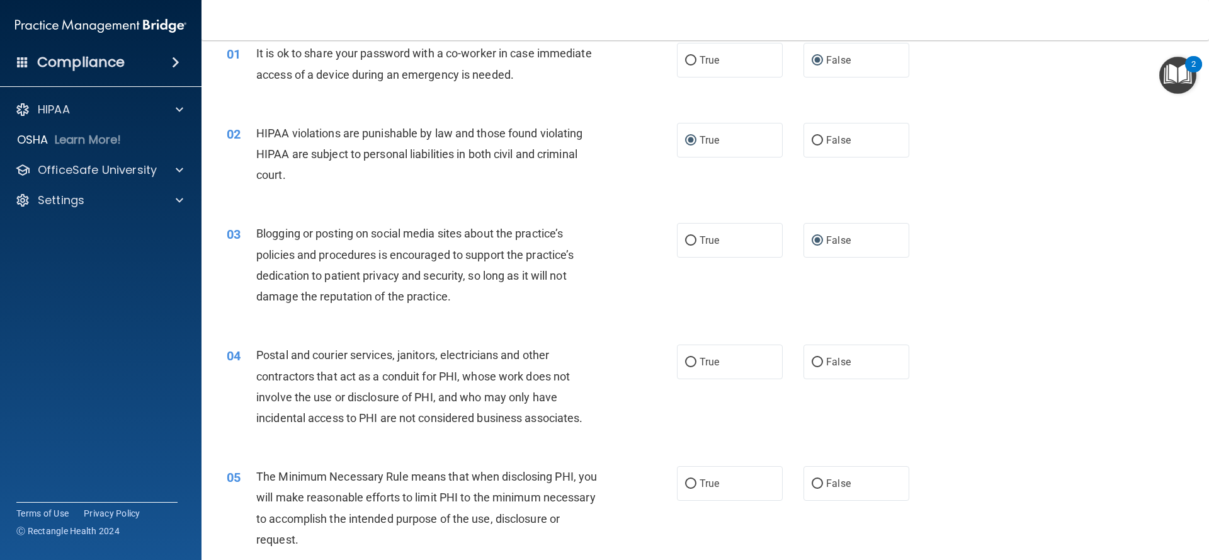
scroll to position [74, 0]
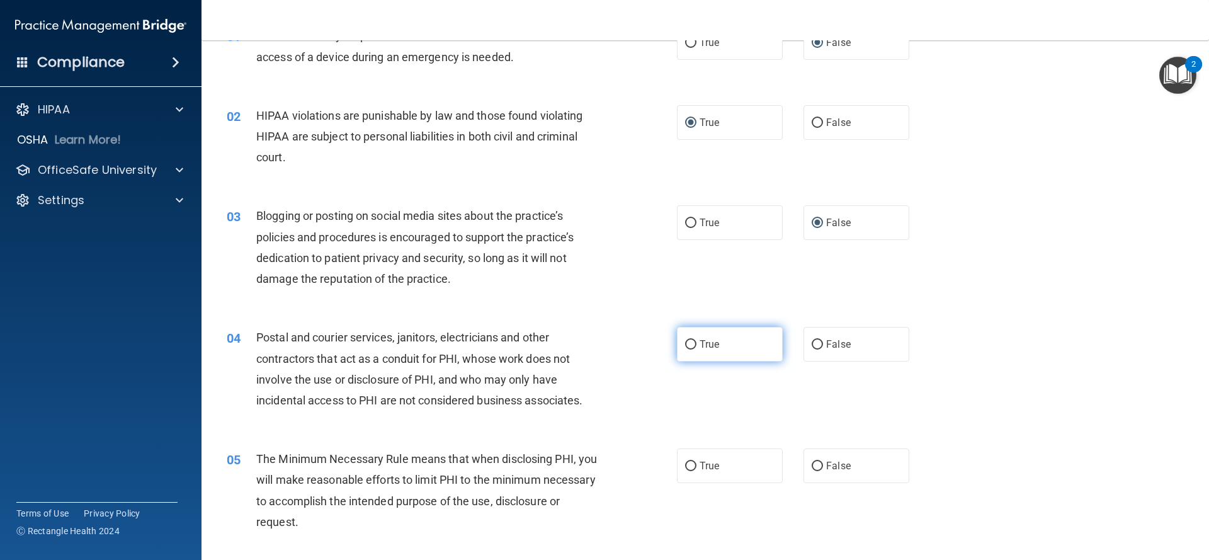
click at [694, 342] on input "True" at bounding box center [690, 344] width 11 height 9
radio input "true"
click at [659, 385] on div "04 Postal and courier services, janitors, electricians and other contractors th…" at bounding box center [452, 372] width 488 height 90
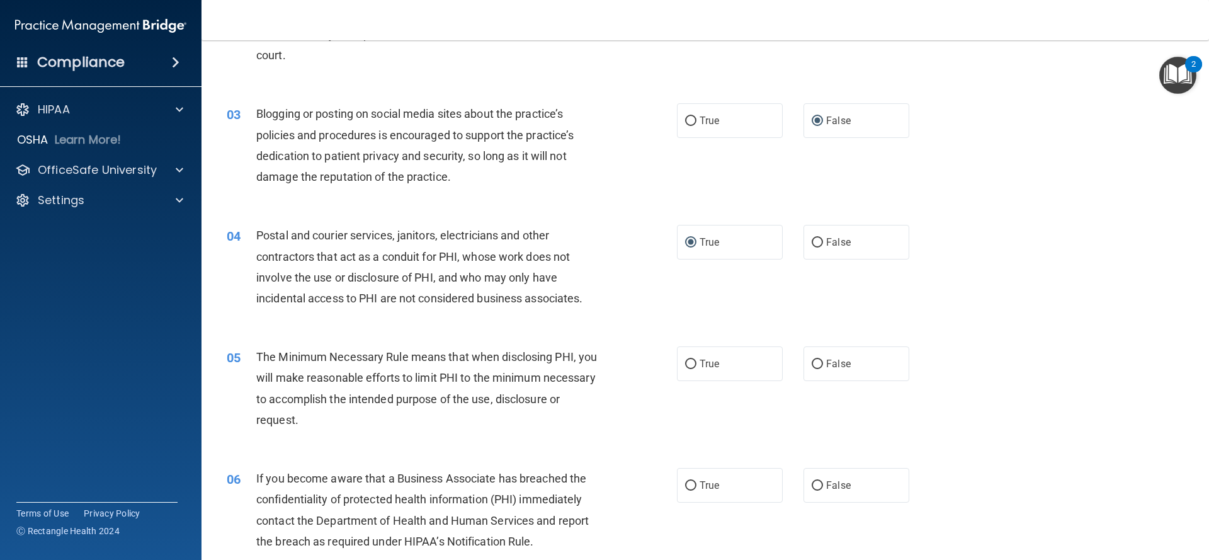
scroll to position [178, 0]
drag, startPoint x: 689, startPoint y: 364, endPoint x: 686, endPoint y: 370, distance: 6.5
click at [688, 364] on input "True" at bounding box center [690, 362] width 11 height 9
radio input "true"
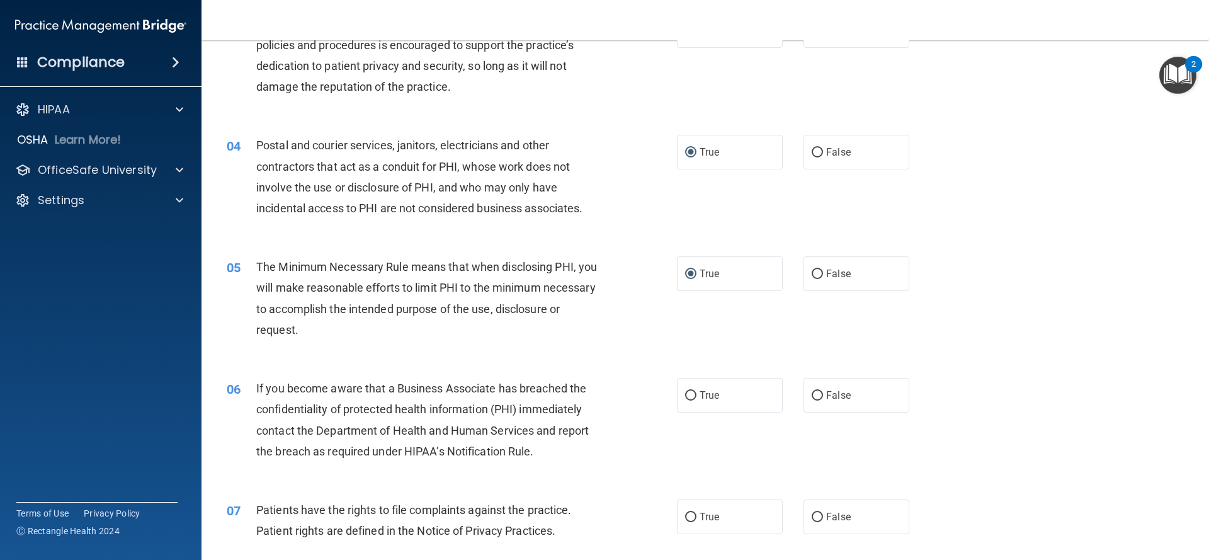
scroll to position [268, 0]
drag, startPoint x: 816, startPoint y: 398, endPoint x: 810, endPoint y: 404, distance: 9.4
click at [816, 398] on input "False" at bounding box center [816, 394] width 11 height 9
radio input "true"
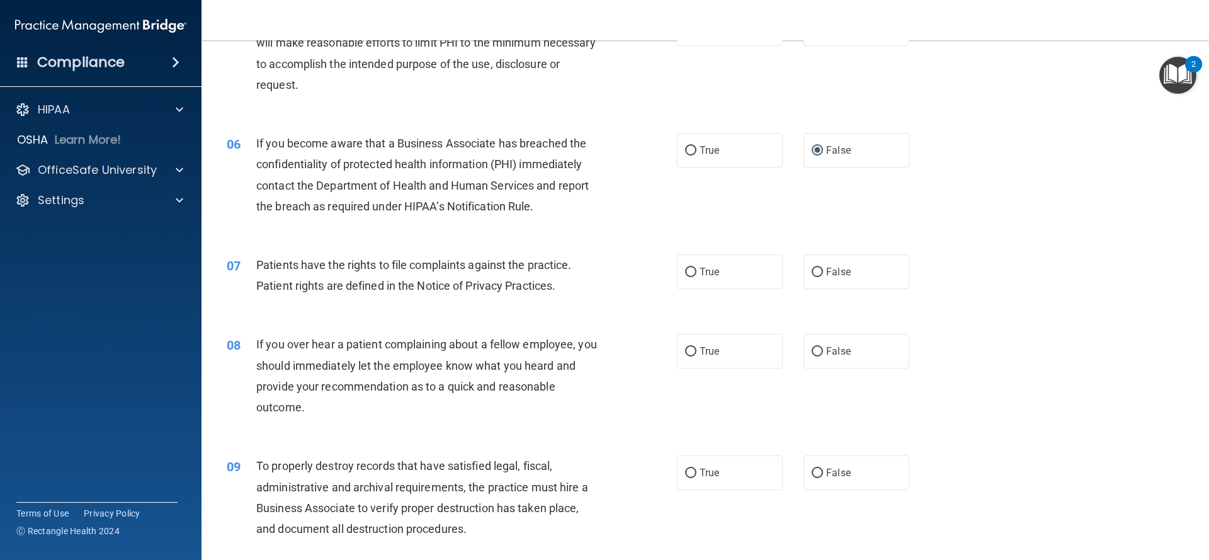
scroll to position [521, 0]
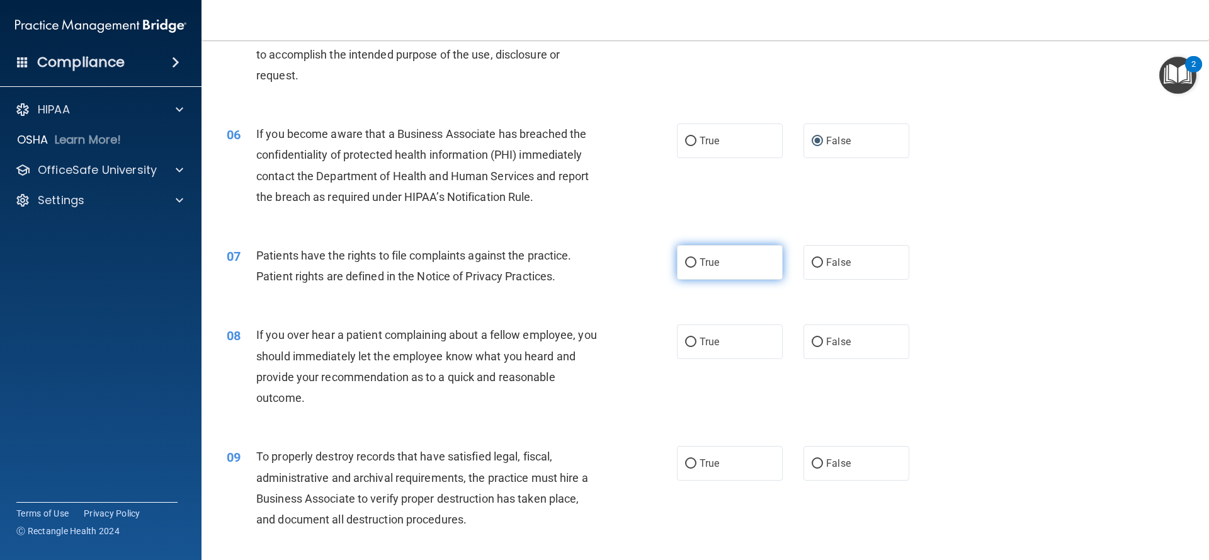
click at [691, 262] on input "True" at bounding box center [690, 262] width 11 height 9
radio input "true"
click at [648, 299] on div "07 Patients have the rights to file complaints against the practice. Patient ri…" at bounding box center [705, 268] width 976 height 79
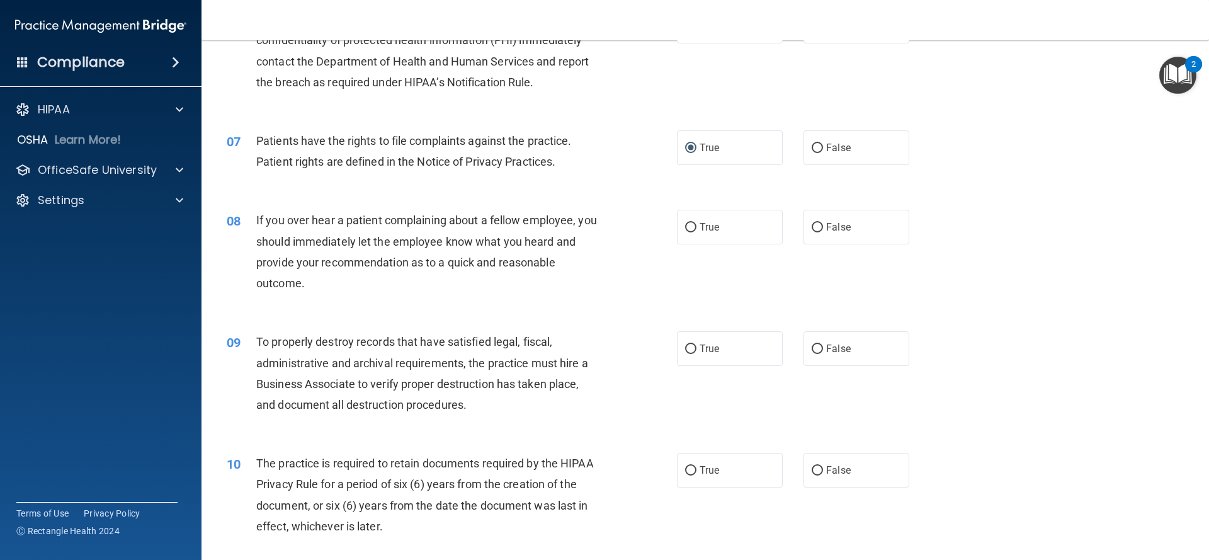
scroll to position [636, 0]
click at [816, 224] on input "False" at bounding box center [816, 226] width 11 height 9
radio input "true"
click at [682, 281] on div "08 If you over hear a patient complaining about a fellow employee, you should i…" at bounding box center [452, 253] width 488 height 90
click at [820, 346] on input "False" at bounding box center [816, 347] width 11 height 9
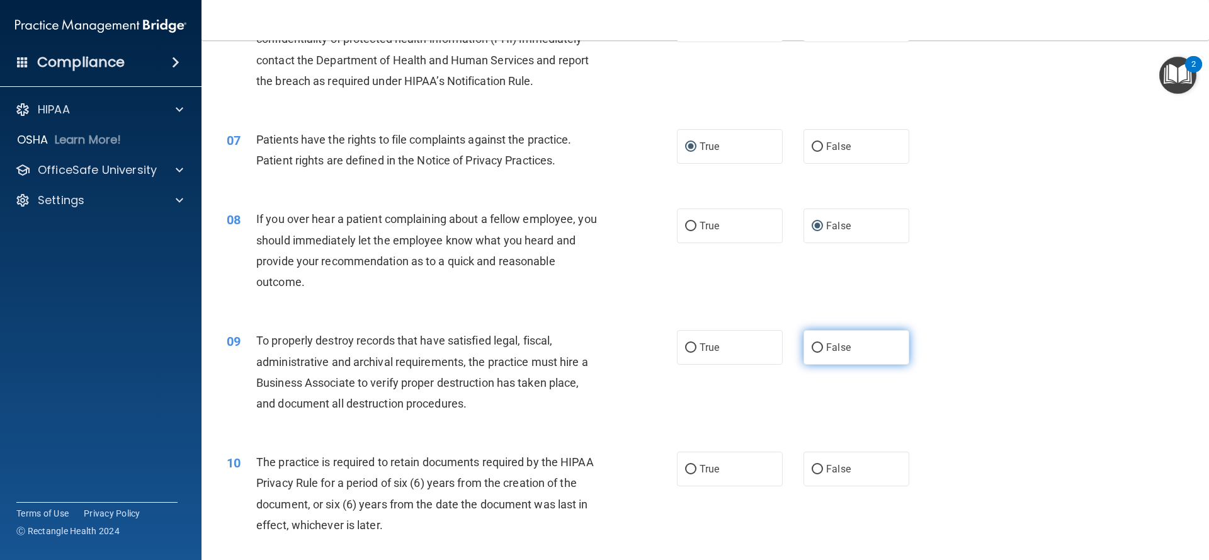
radio input "true"
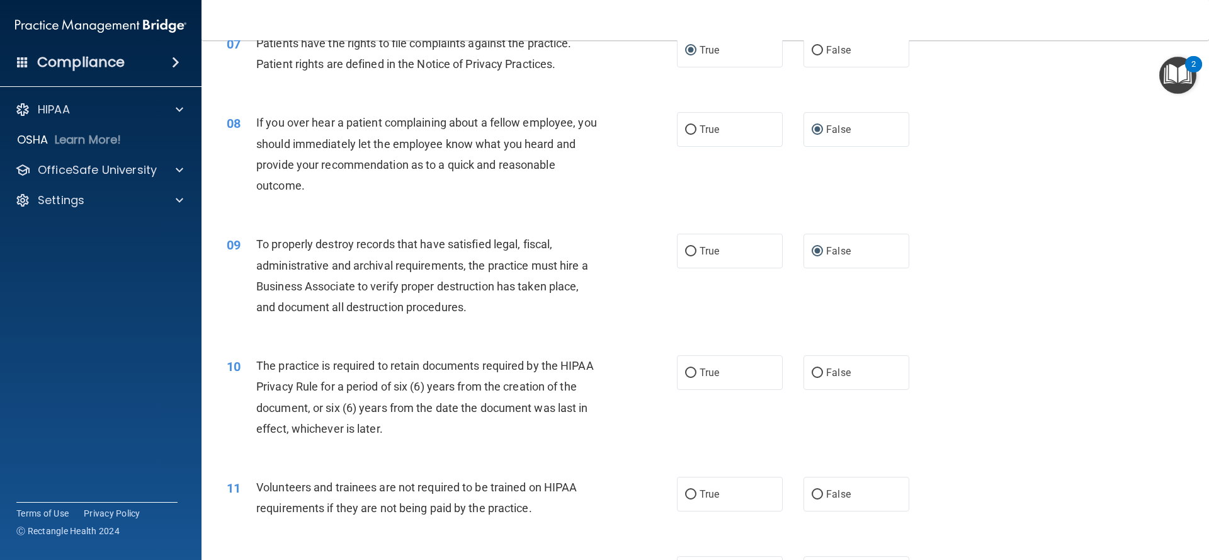
scroll to position [735, 0]
click at [695, 373] on input "True" at bounding box center [690, 370] width 11 height 9
radio input "true"
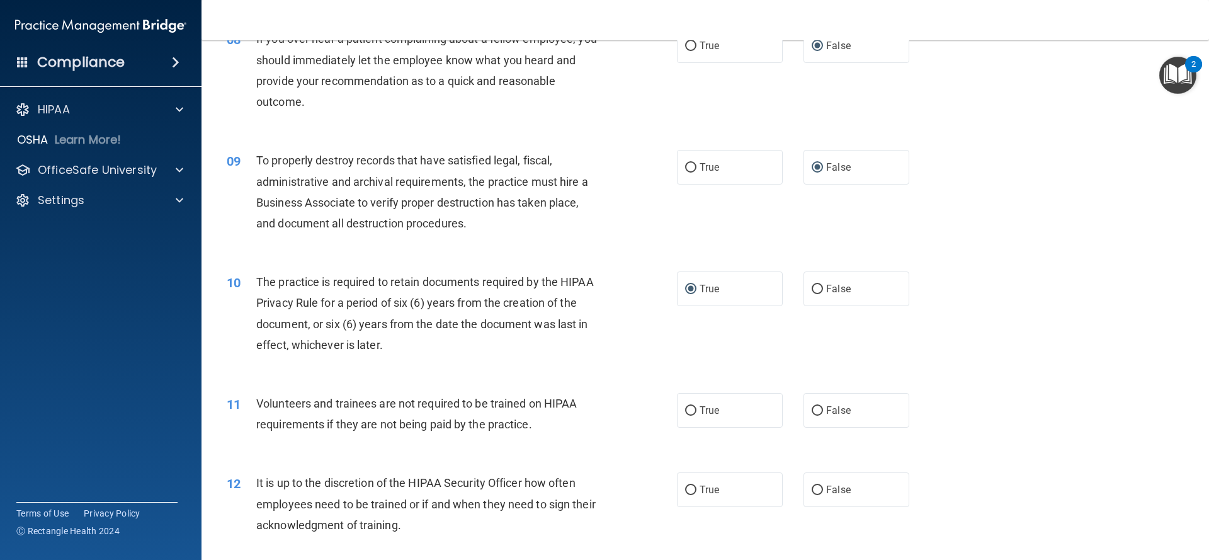
scroll to position [818, 0]
click at [820, 401] on label "False" at bounding box center [856, 408] width 106 height 35
click at [820, 404] on input "False" at bounding box center [816, 408] width 11 height 9
radio input "true"
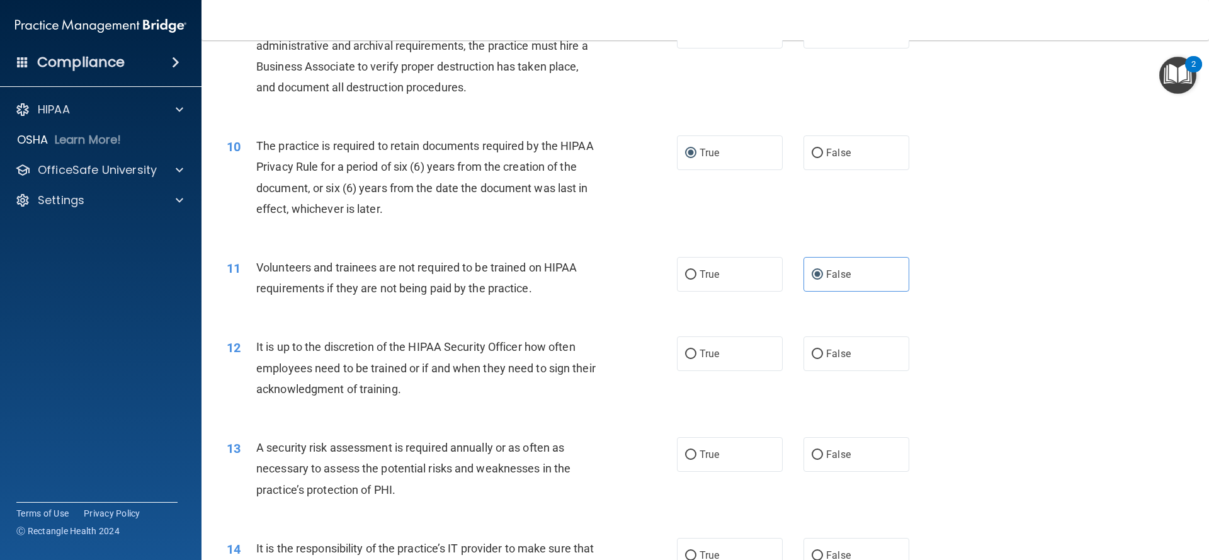
scroll to position [954, 0]
click at [816, 353] on input "False" at bounding box center [816, 352] width 11 height 9
radio input "true"
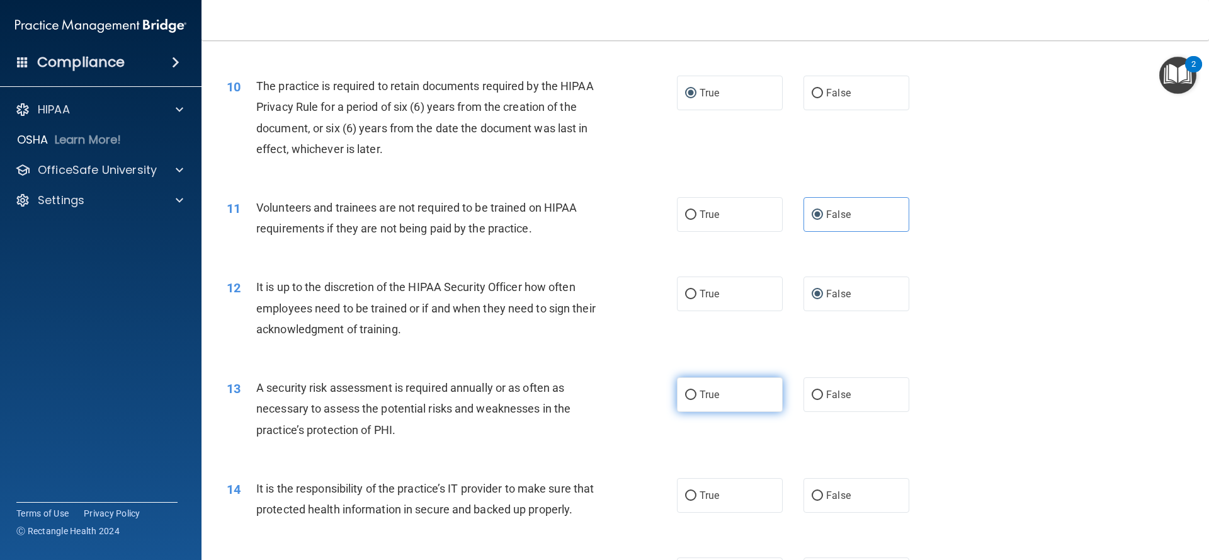
click at [692, 394] on input "True" at bounding box center [690, 394] width 11 height 9
radio input "true"
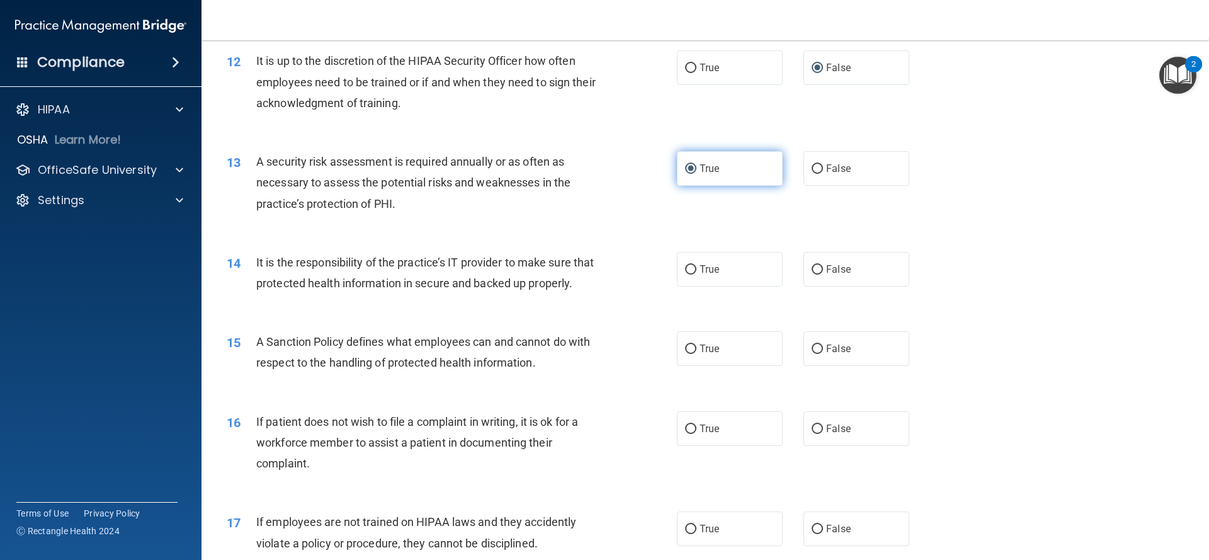
scroll to position [1241, 0]
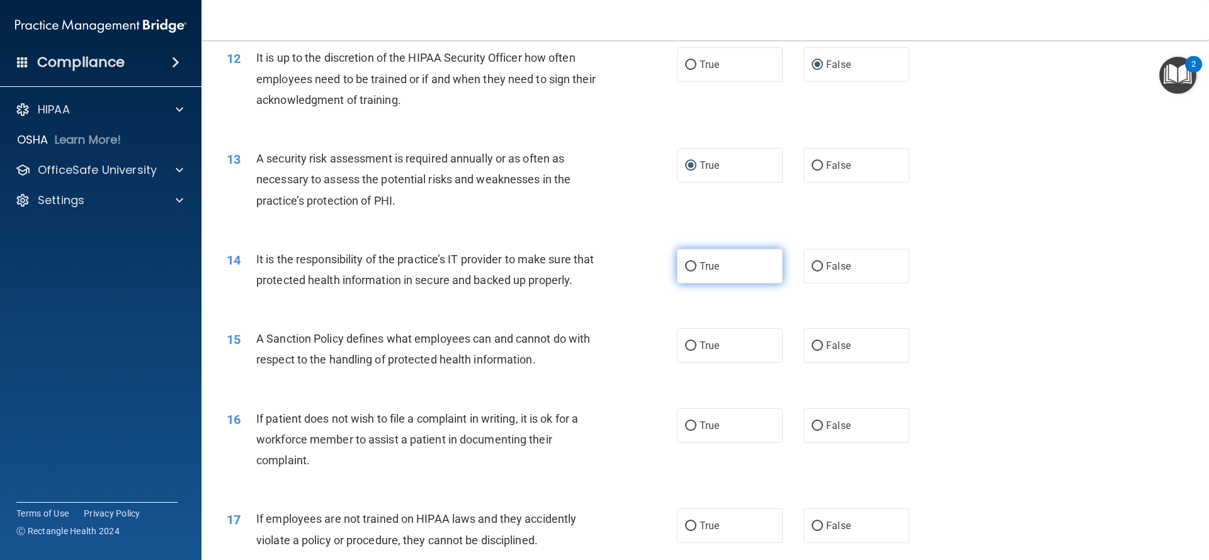
click at [687, 268] on input "True" at bounding box center [690, 266] width 11 height 9
radio input "true"
click at [642, 314] on div "15 A Sanction Policy defines what employees can and cannot do with respect to t…" at bounding box center [705, 351] width 976 height 79
click at [689, 344] on input "True" at bounding box center [690, 345] width 11 height 9
radio input "true"
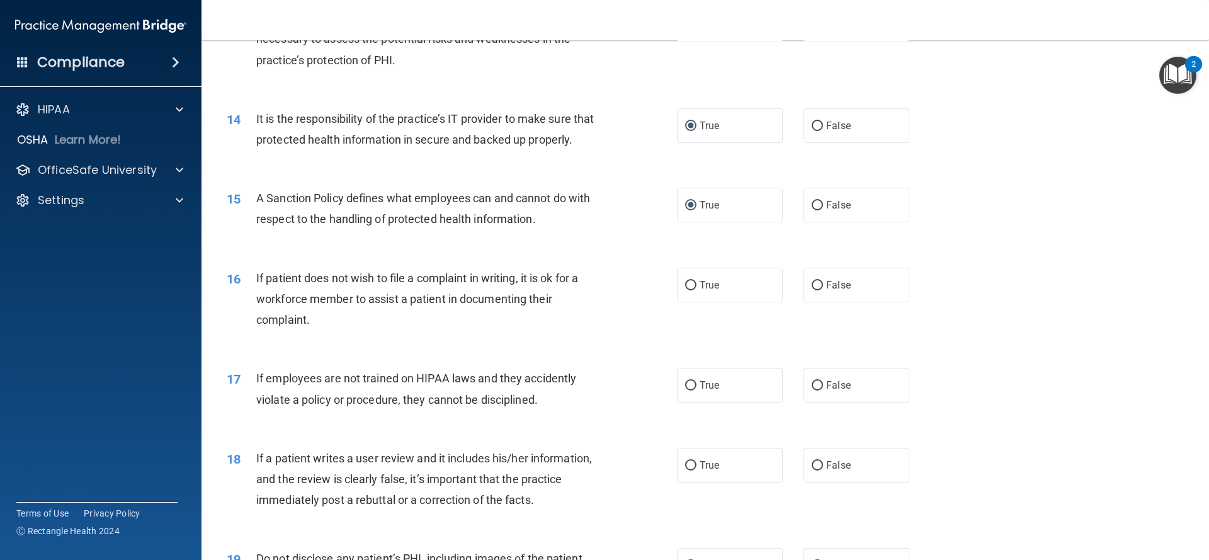
scroll to position [1384, 0]
click at [692, 282] on input "True" at bounding box center [690, 283] width 11 height 9
radio input "true"
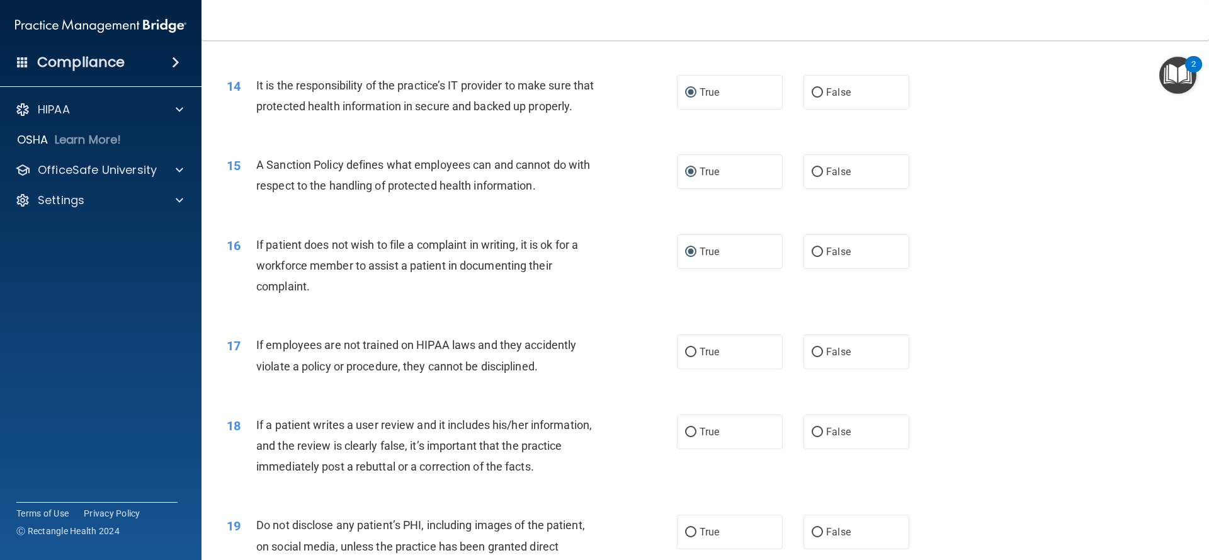
scroll to position [1425, 0]
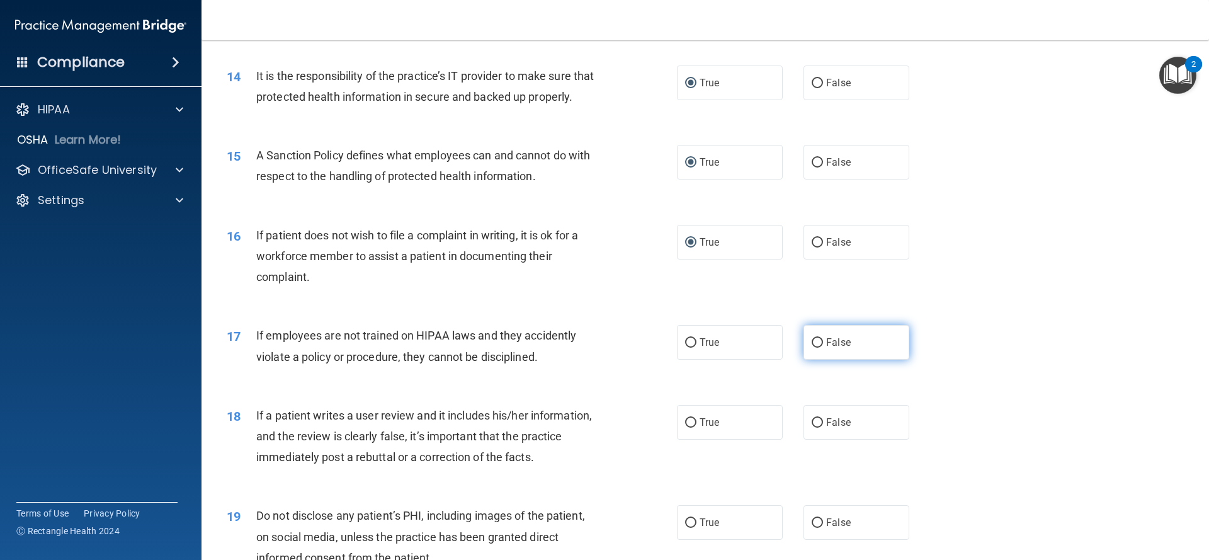
click at [818, 341] on input "False" at bounding box center [816, 342] width 11 height 9
radio input "true"
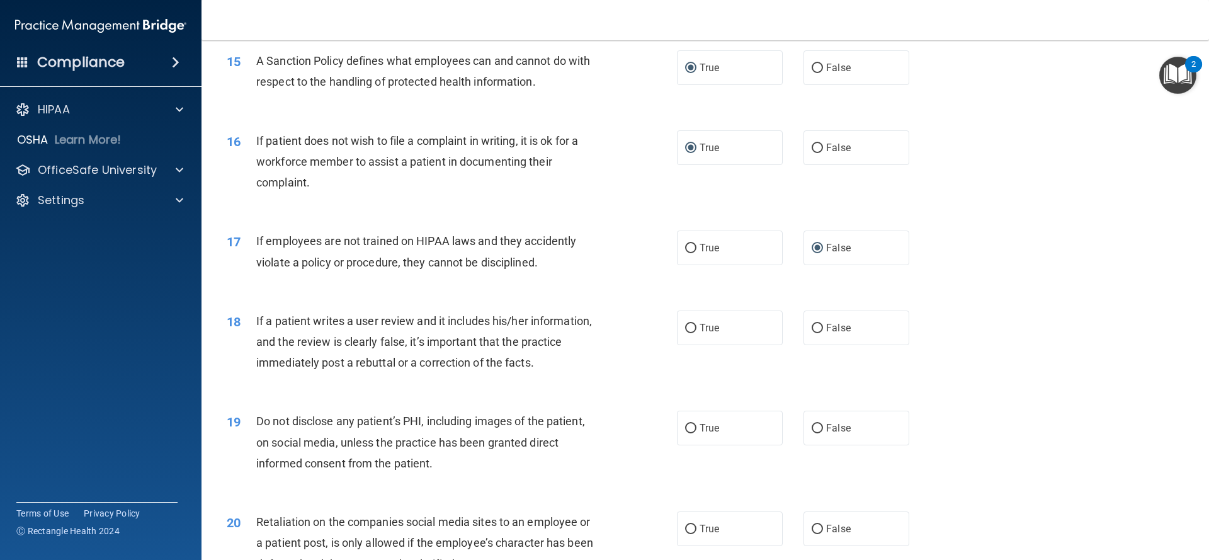
scroll to position [1520, 0]
click at [820, 327] on input "False" at bounding box center [816, 326] width 11 height 9
radio input "true"
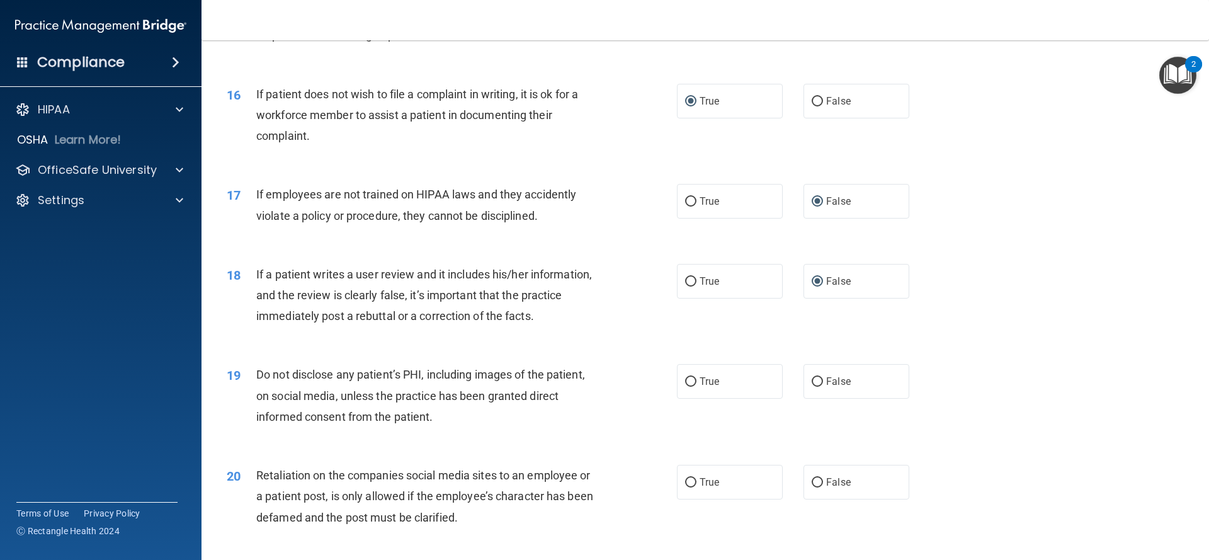
scroll to position [1567, 0]
click at [692, 378] on input "True" at bounding box center [690, 380] width 11 height 9
radio input "true"
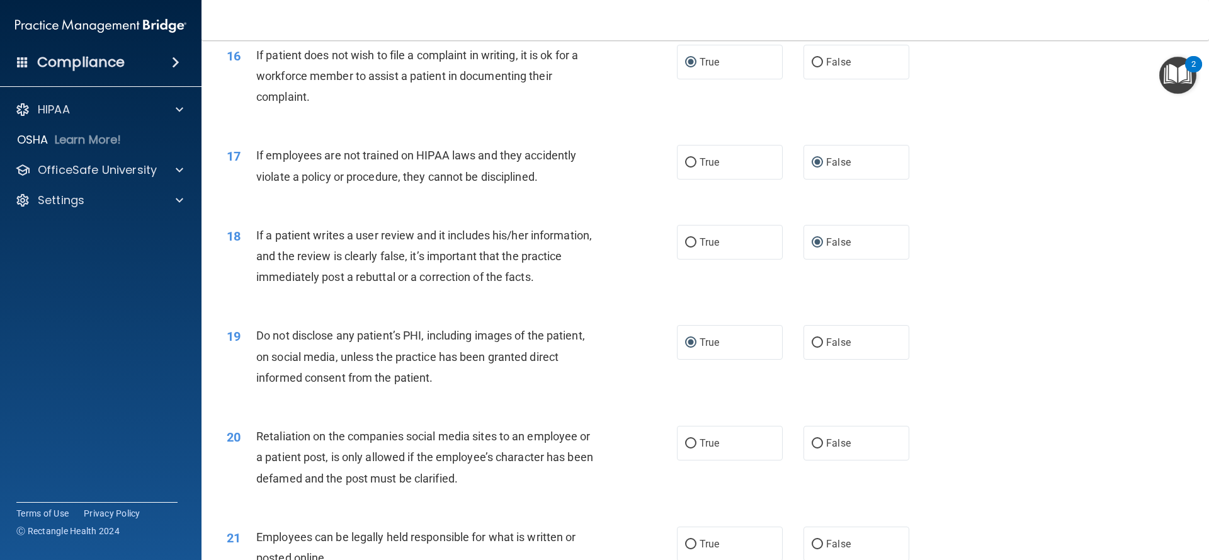
scroll to position [1613, 0]
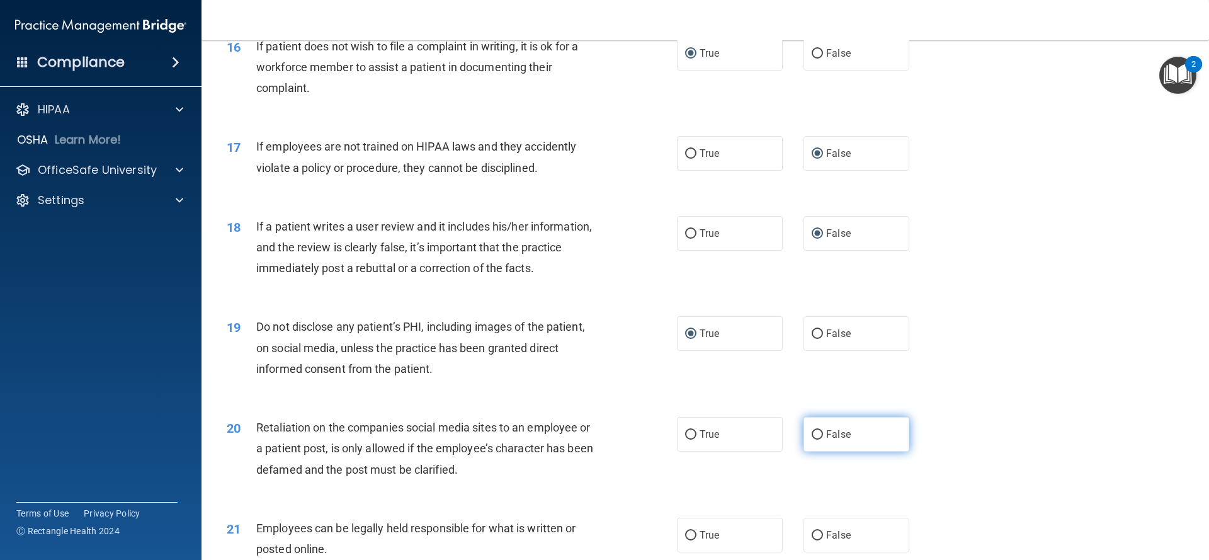
click at [817, 434] on input "False" at bounding box center [816, 434] width 11 height 9
radio input "true"
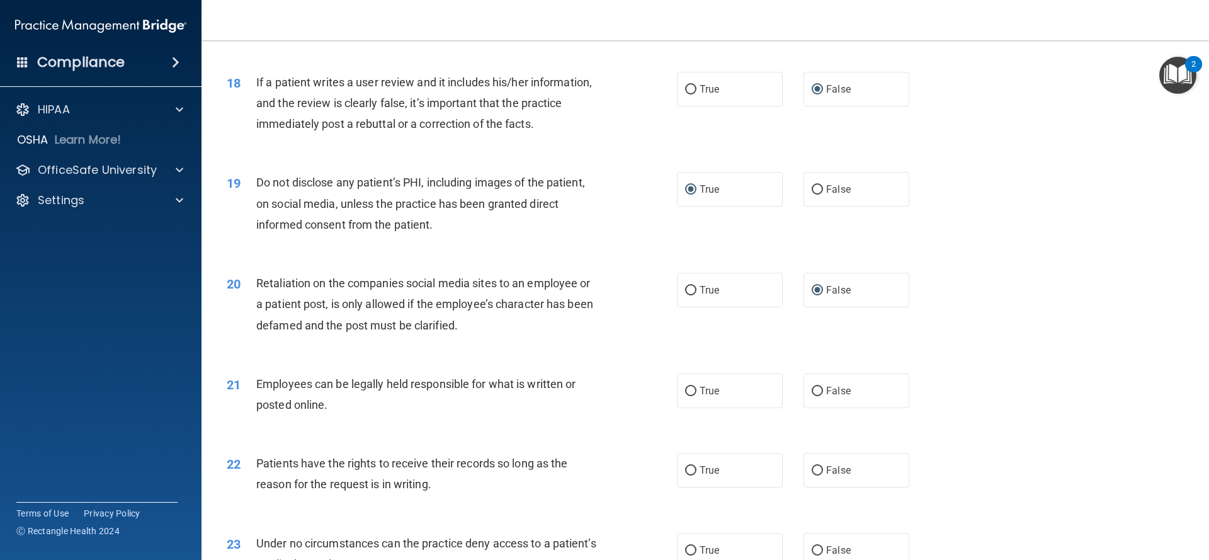
scroll to position [1763, 0]
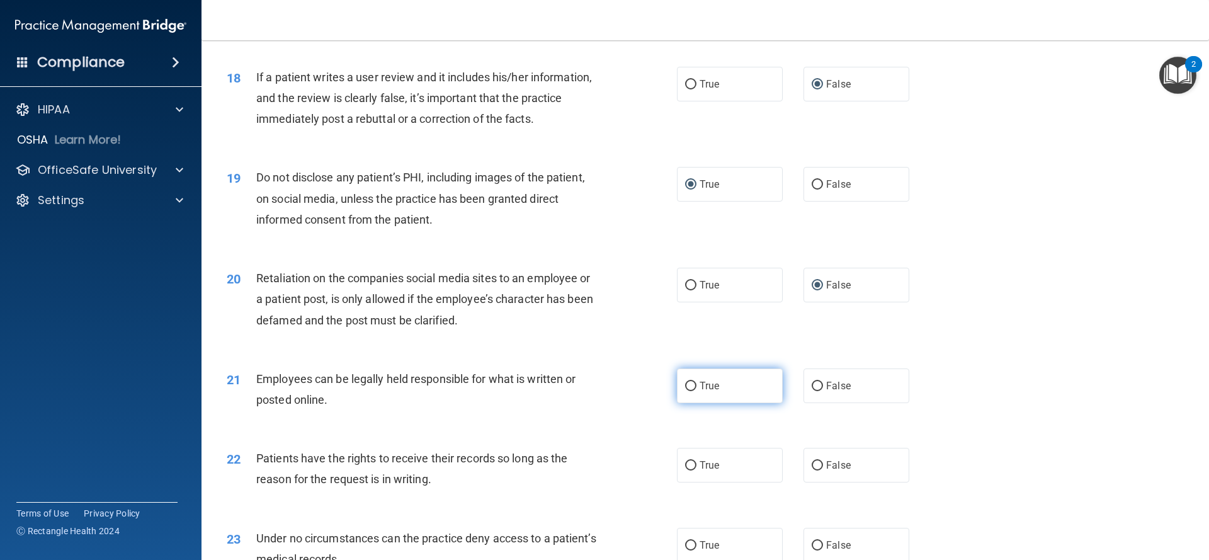
click at [695, 390] on input "True" at bounding box center [690, 385] width 11 height 9
radio input "true"
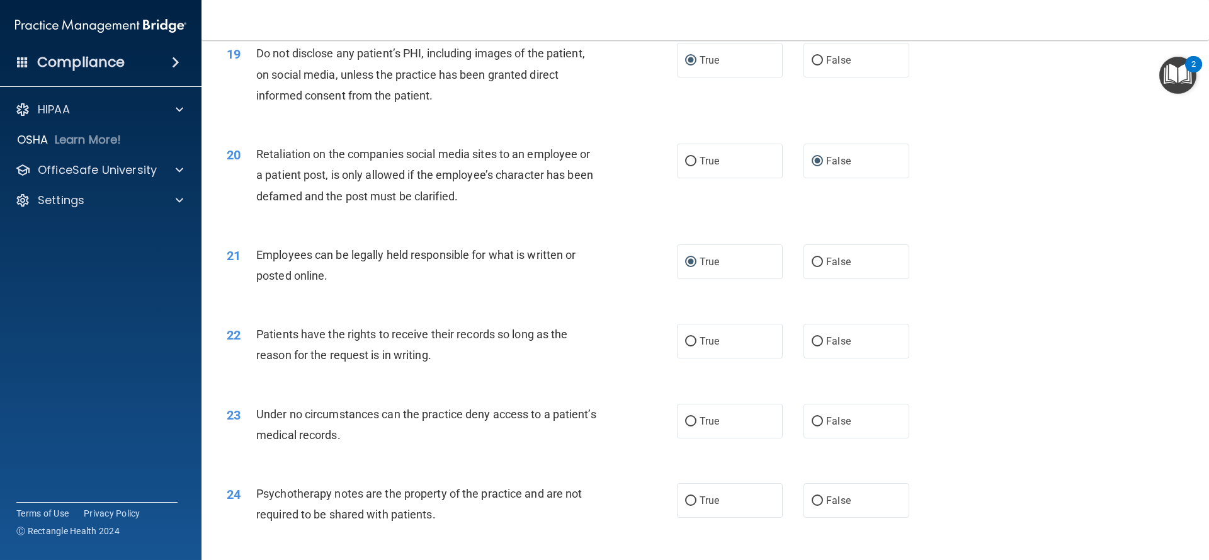
scroll to position [1889, 0]
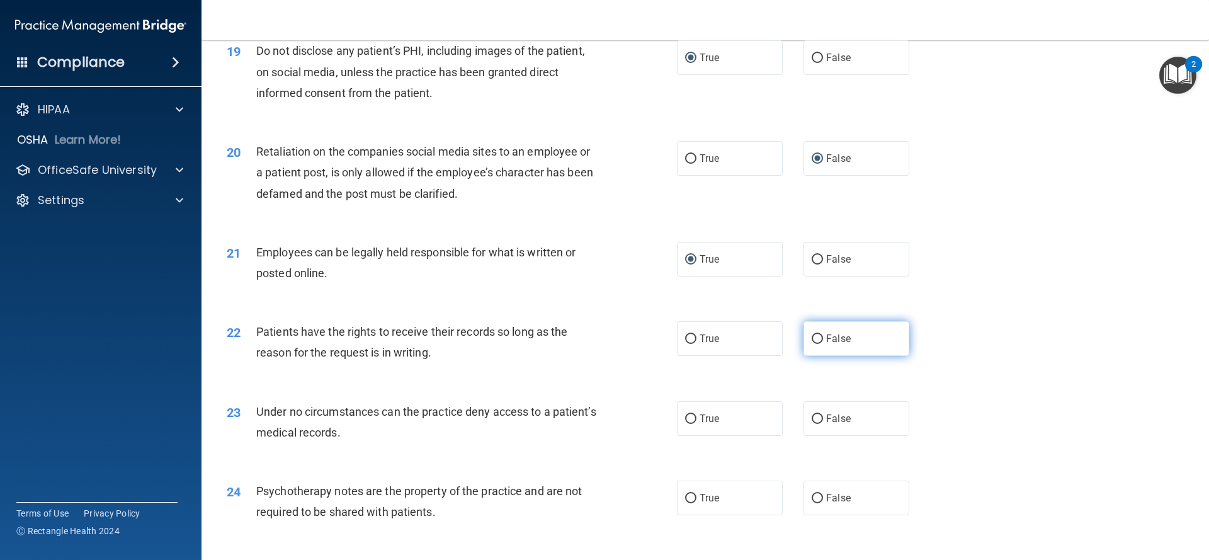
click at [813, 341] on input "False" at bounding box center [816, 338] width 11 height 9
radio input "true"
click at [626, 371] on div "22 Patients have the rights to receive their records so long as the reason for …" at bounding box center [705, 344] width 976 height 79
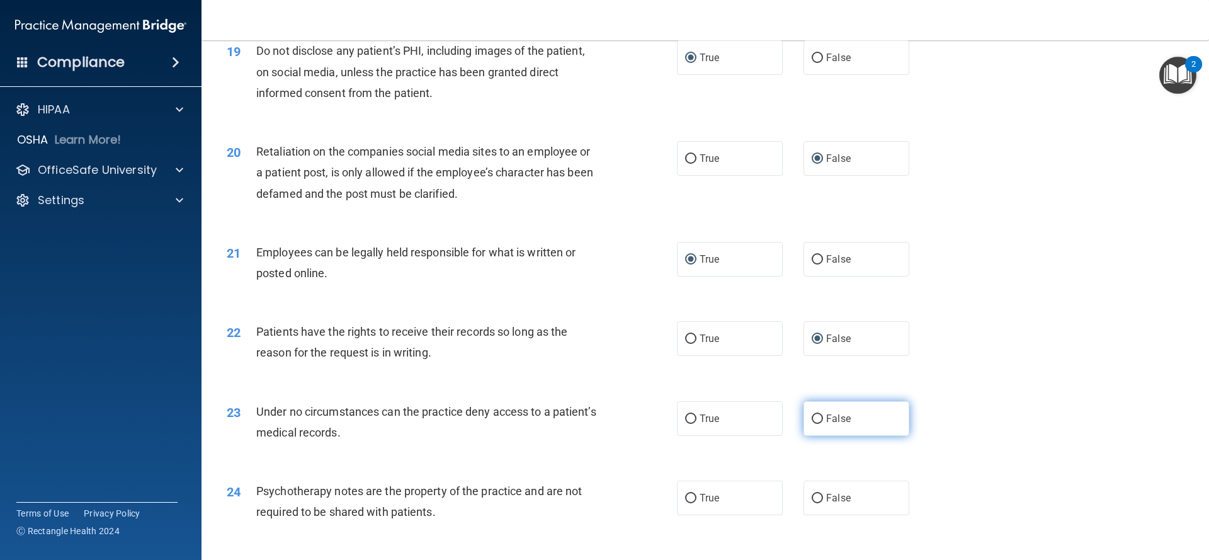
click at [820, 419] on input "False" at bounding box center [816, 418] width 11 height 9
radio input "true"
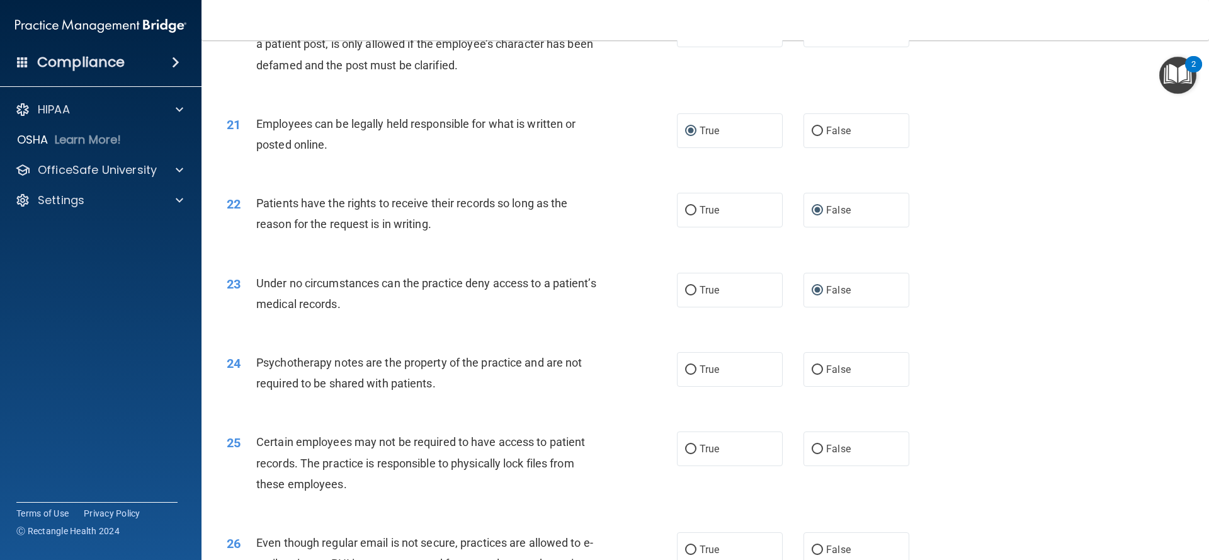
scroll to position [2019, 0]
click at [691, 371] on input "True" at bounding box center [690, 367] width 11 height 9
radio input "true"
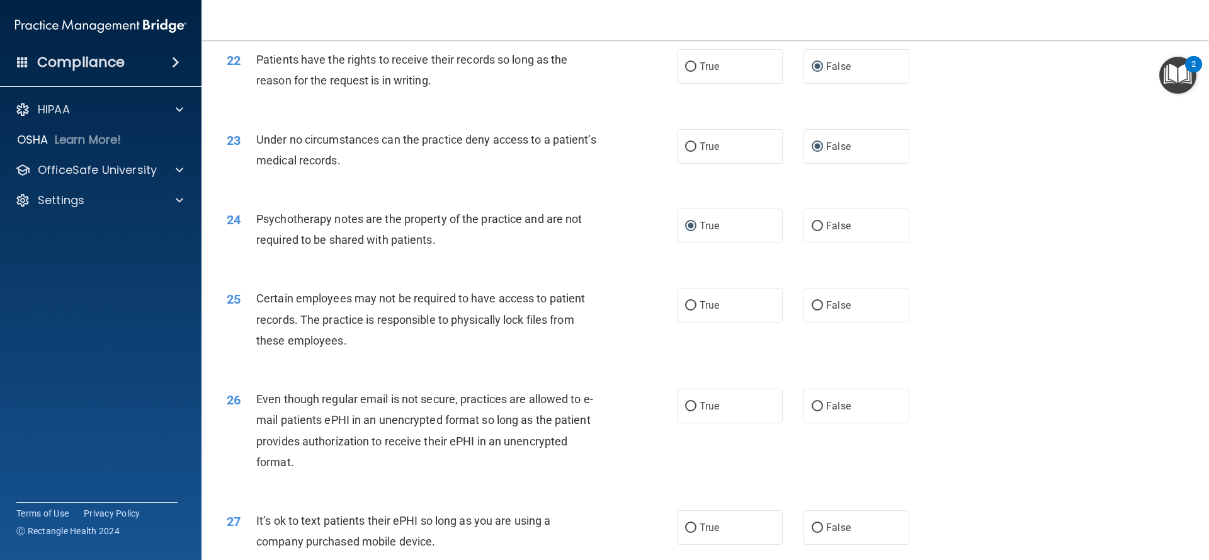
scroll to position [2162, 0]
click at [690, 307] on input "True" at bounding box center [690, 304] width 11 height 9
radio input "true"
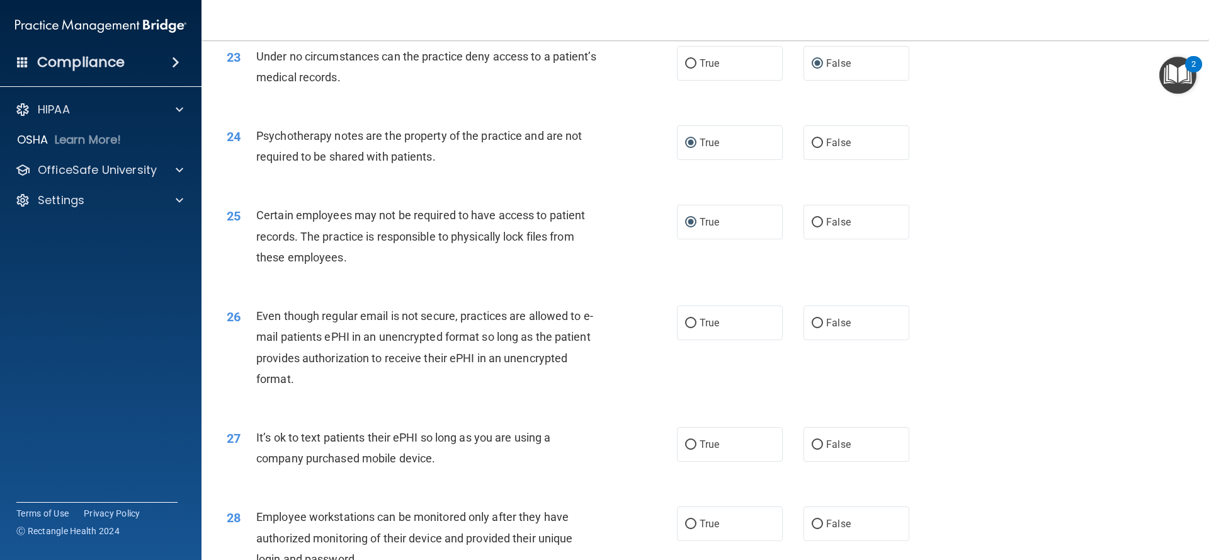
scroll to position [2250, 0]
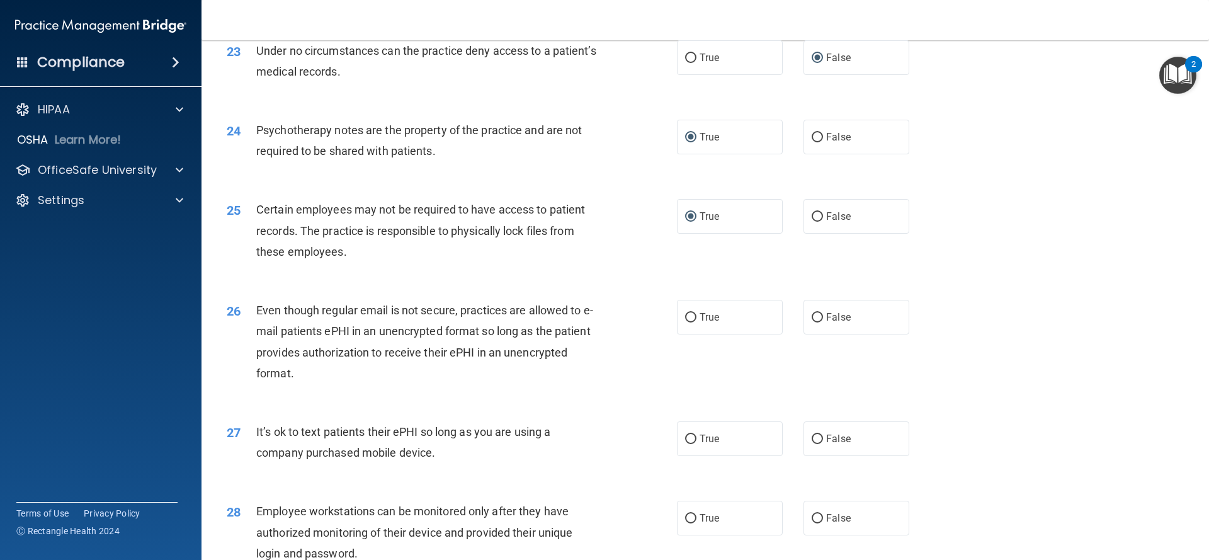
drag, startPoint x: 815, startPoint y: 320, endPoint x: 789, endPoint y: 342, distance: 33.5
click at [814, 321] on input "False" at bounding box center [816, 317] width 11 height 9
radio input "true"
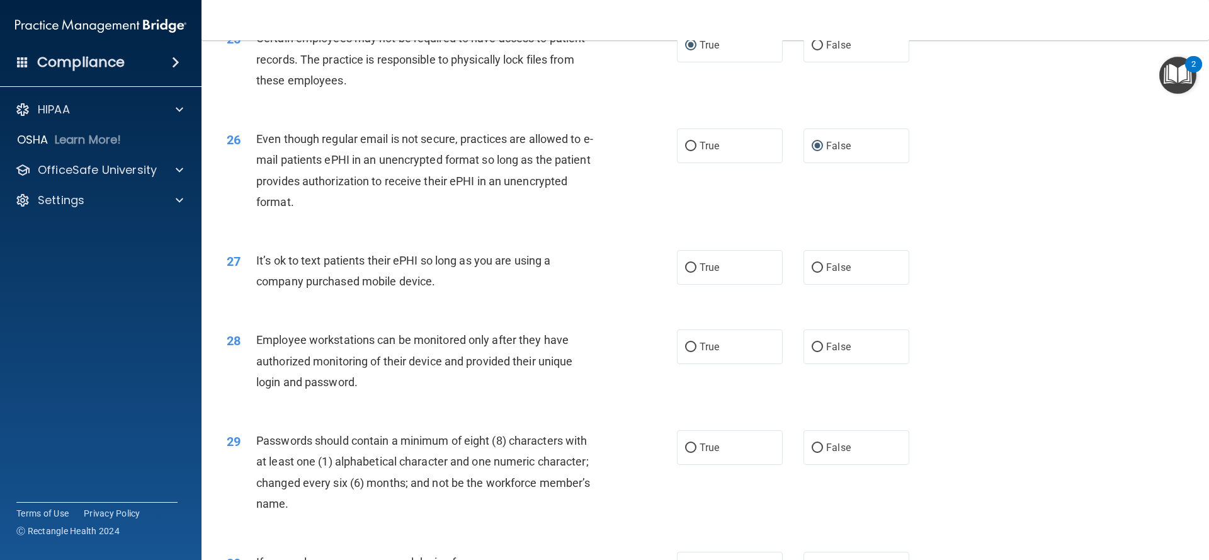
scroll to position [2430, 0]
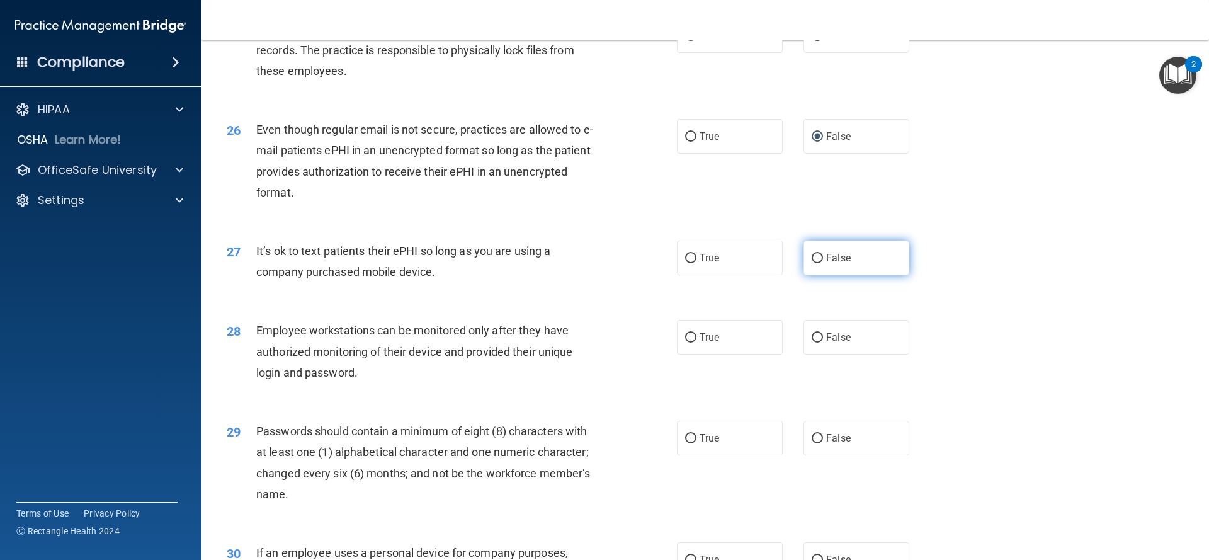
drag, startPoint x: 819, startPoint y: 256, endPoint x: 812, endPoint y: 259, distance: 7.6
click at [818, 256] on input "False" at bounding box center [816, 258] width 11 height 9
radio input "true"
drag, startPoint x: 816, startPoint y: 338, endPoint x: 790, endPoint y: 347, distance: 28.1
click at [815, 338] on input "False" at bounding box center [816, 337] width 11 height 9
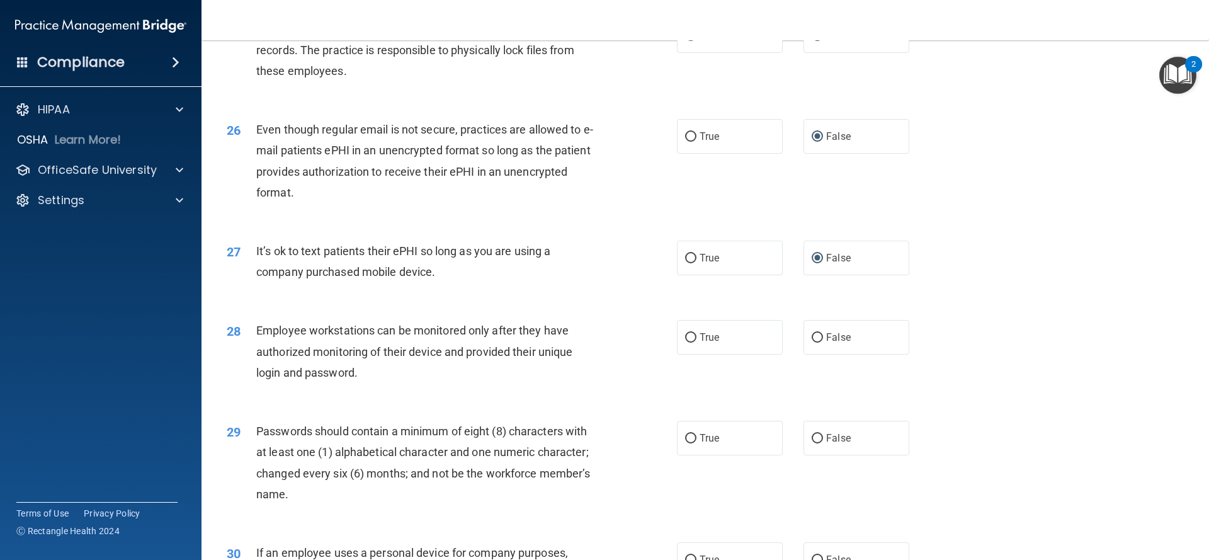
radio input "true"
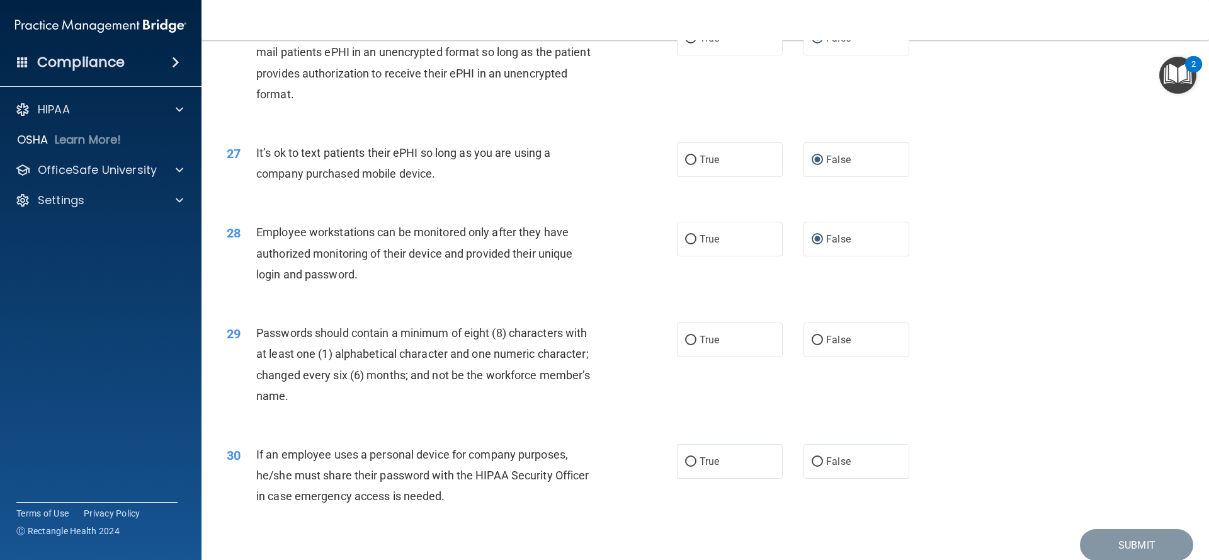
scroll to position [2580, 0]
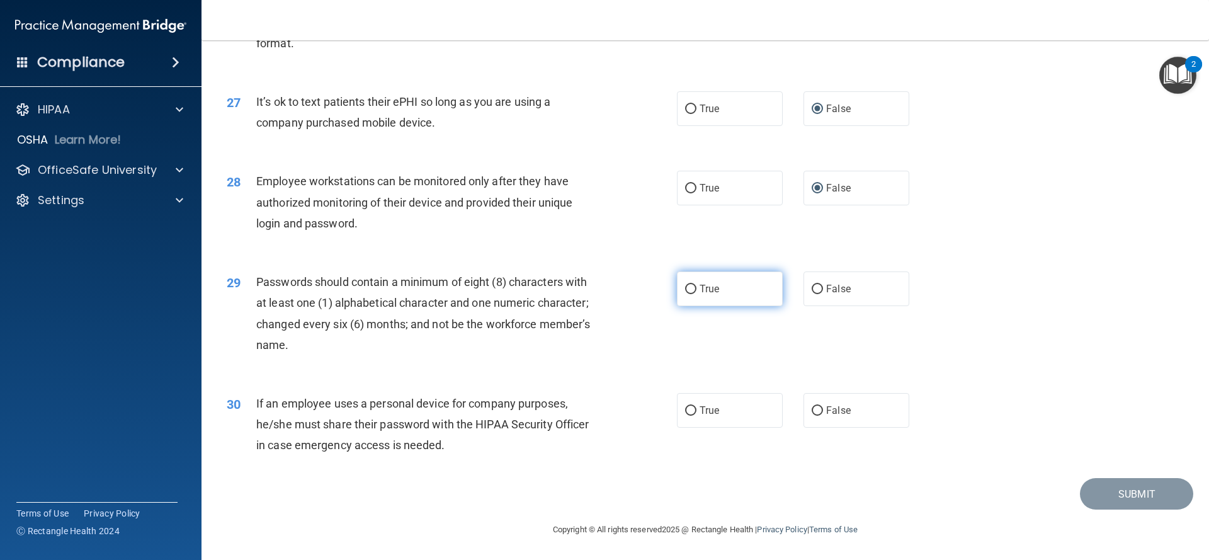
click at [691, 288] on input "True" at bounding box center [690, 289] width 11 height 9
radio input "true"
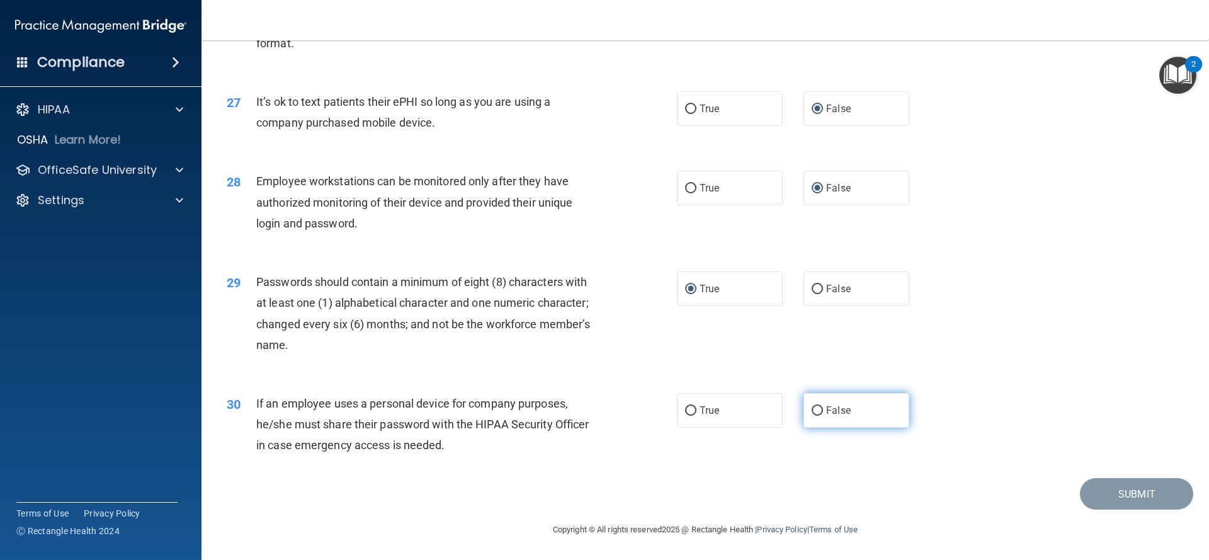
click at [818, 410] on input "False" at bounding box center [816, 410] width 11 height 9
radio input "true"
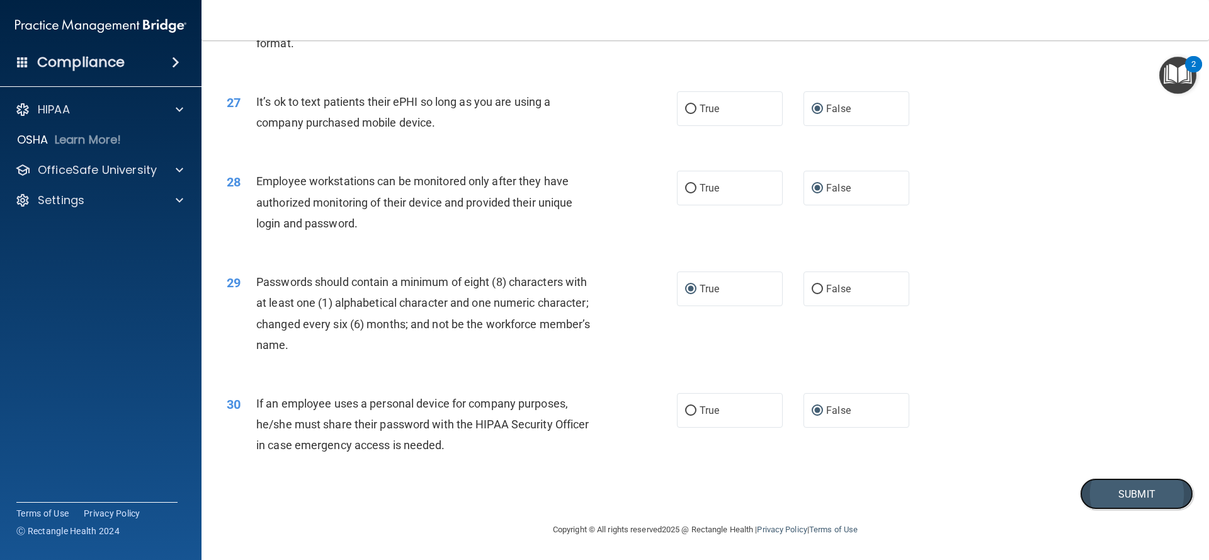
click at [1125, 499] on button "Submit" at bounding box center [1136, 494] width 113 height 32
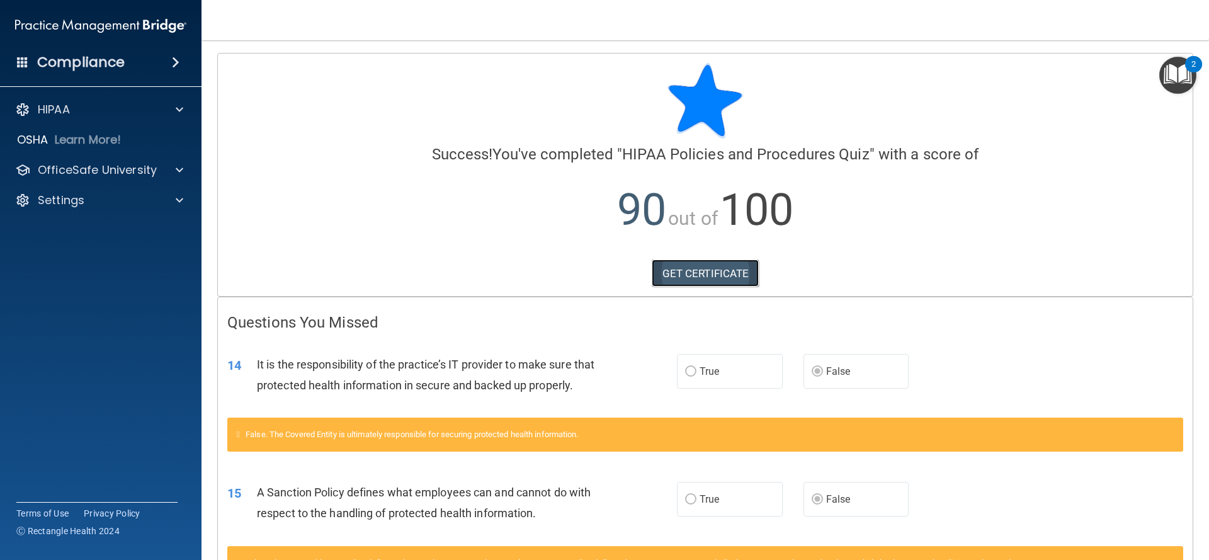
click at [687, 278] on link "GET CERTIFICATE" at bounding box center [706, 273] width 108 height 28
click at [178, 169] on span at bounding box center [180, 169] width 8 height 15
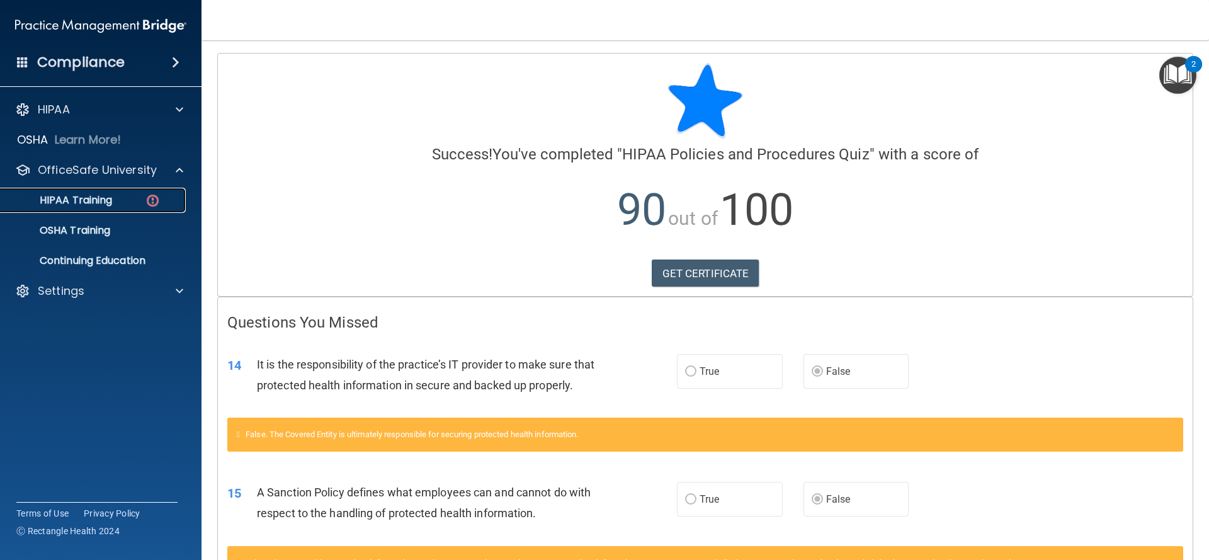
click at [89, 199] on p "HIPAA Training" at bounding box center [60, 200] width 104 height 13
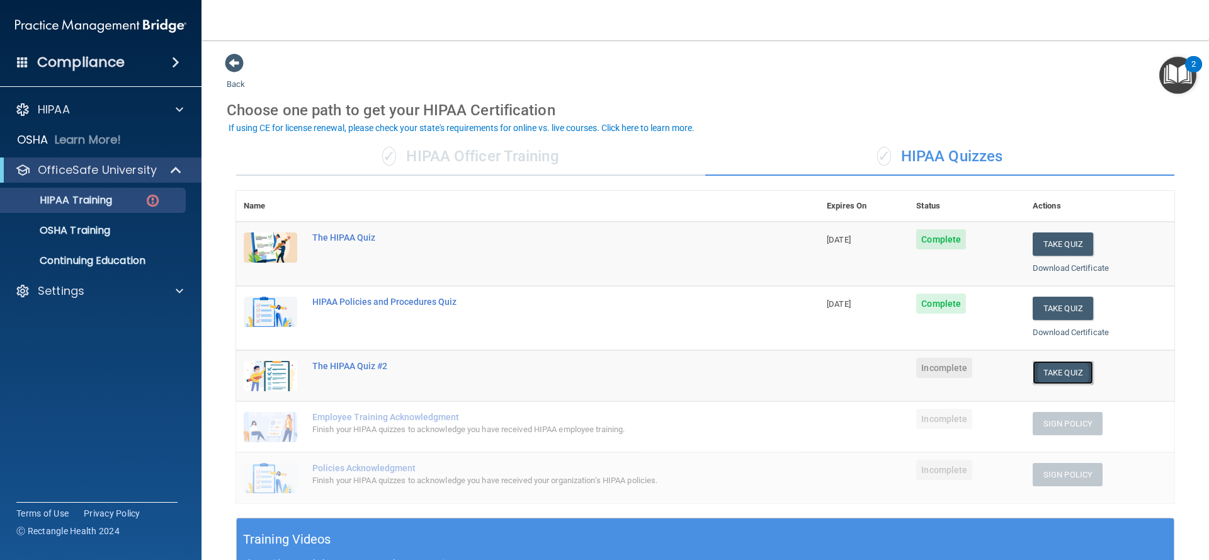
click at [1073, 371] on button "Take Quiz" at bounding box center [1062, 372] width 60 height 23
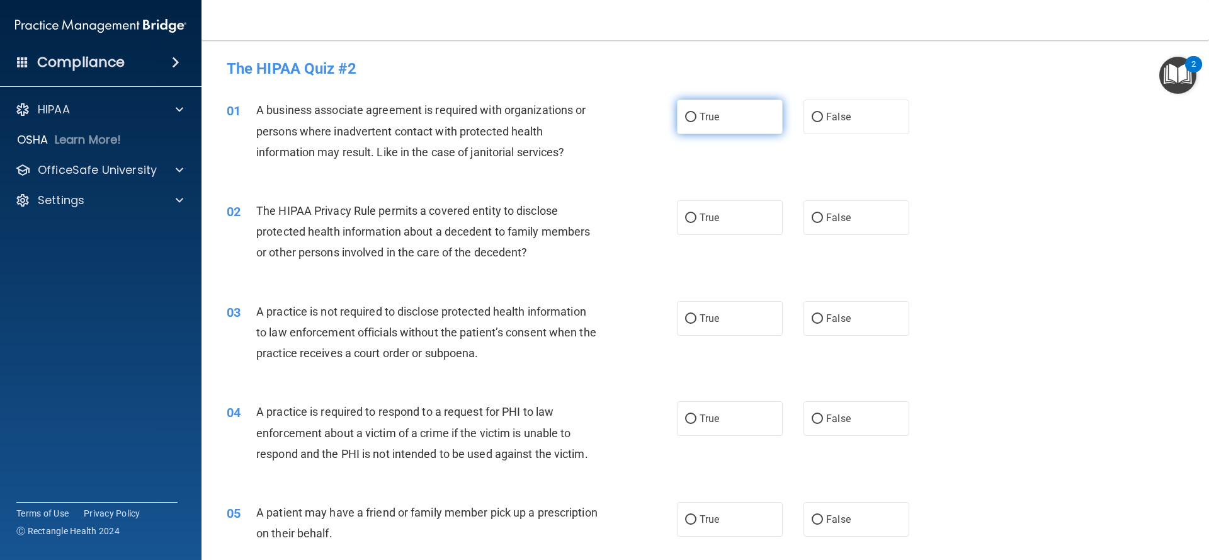
click at [692, 118] on input "True" at bounding box center [690, 117] width 11 height 9
radio input "true"
click at [686, 215] on input "True" at bounding box center [690, 217] width 11 height 9
radio input "true"
drag, startPoint x: 816, startPoint y: 321, endPoint x: 799, endPoint y: 333, distance: 20.8
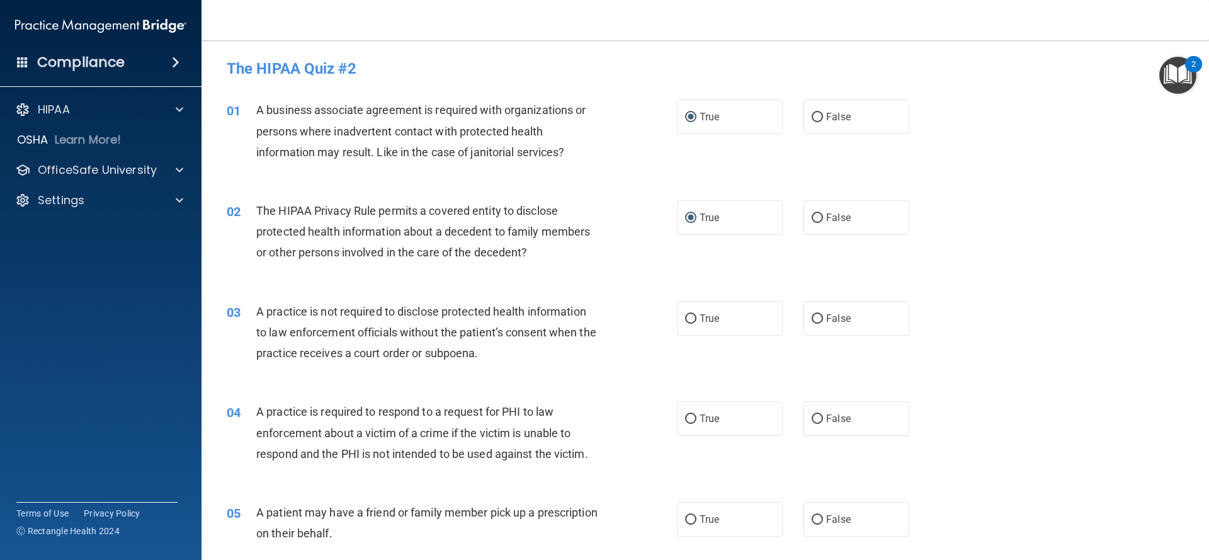
click at [815, 322] on input "False" at bounding box center [816, 318] width 11 height 9
radio input "true"
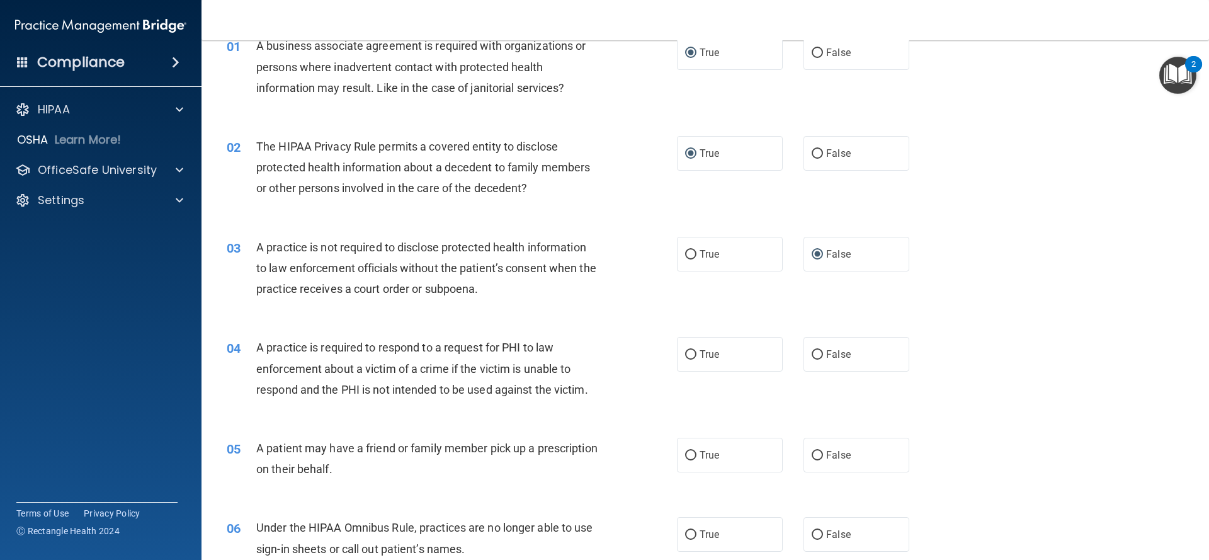
scroll to position [68, 0]
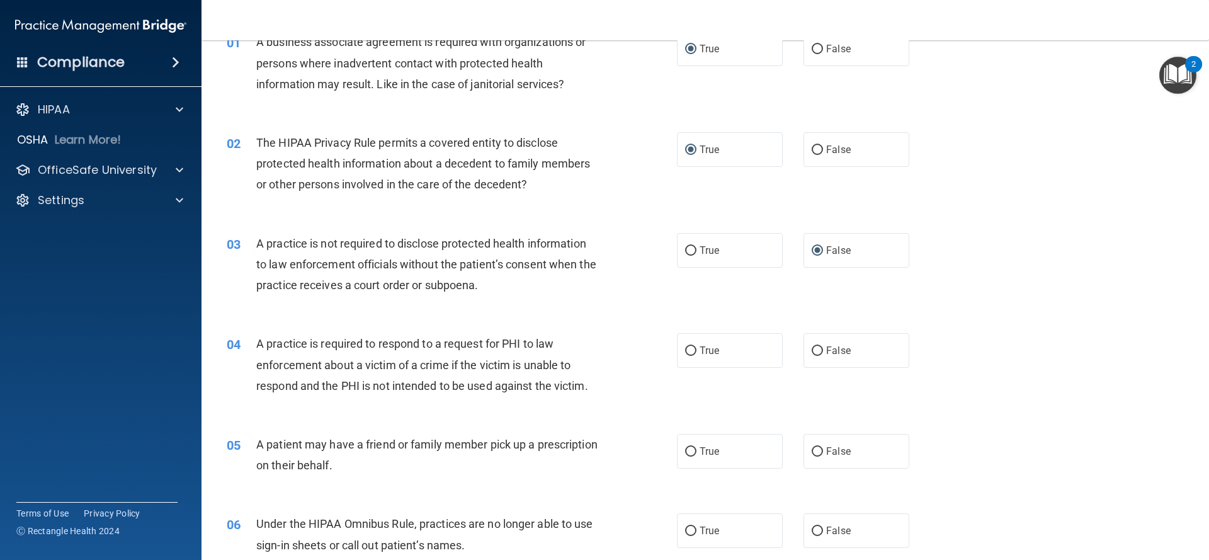
drag, startPoint x: 819, startPoint y: 354, endPoint x: 786, endPoint y: 361, distance: 33.5
click at [819, 354] on input "False" at bounding box center [816, 350] width 11 height 9
radio input "true"
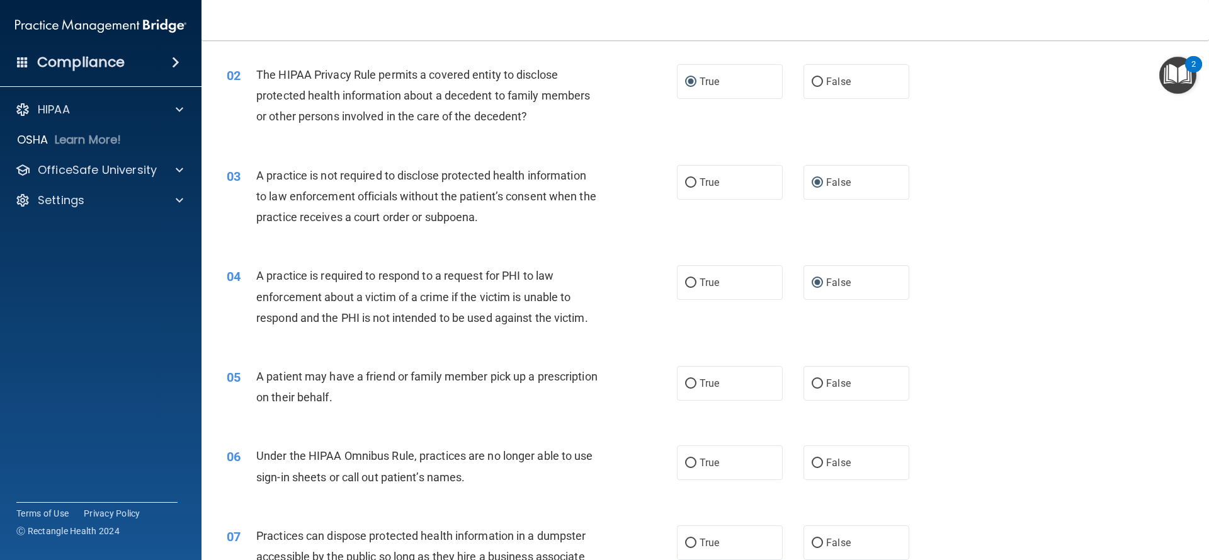
scroll to position [138, 0]
drag, startPoint x: 689, startPoint y: 379, endPoint x: 681, endPoint y: 374, distance: 9.1
click at [689, 379] on input "True" at bounding box center [690, 381] width 11 height 9
radio input "true"
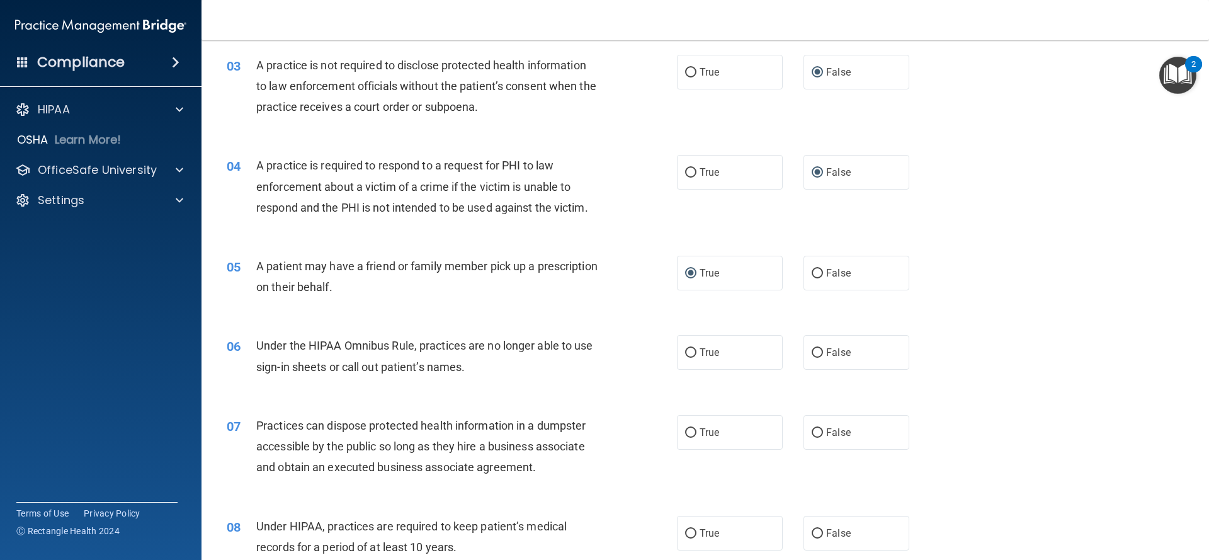
scroll to position [247, 0]
click at [817, 353] on input "False" at bounding box center [816, 351] width 11 height 9
radio input "true"
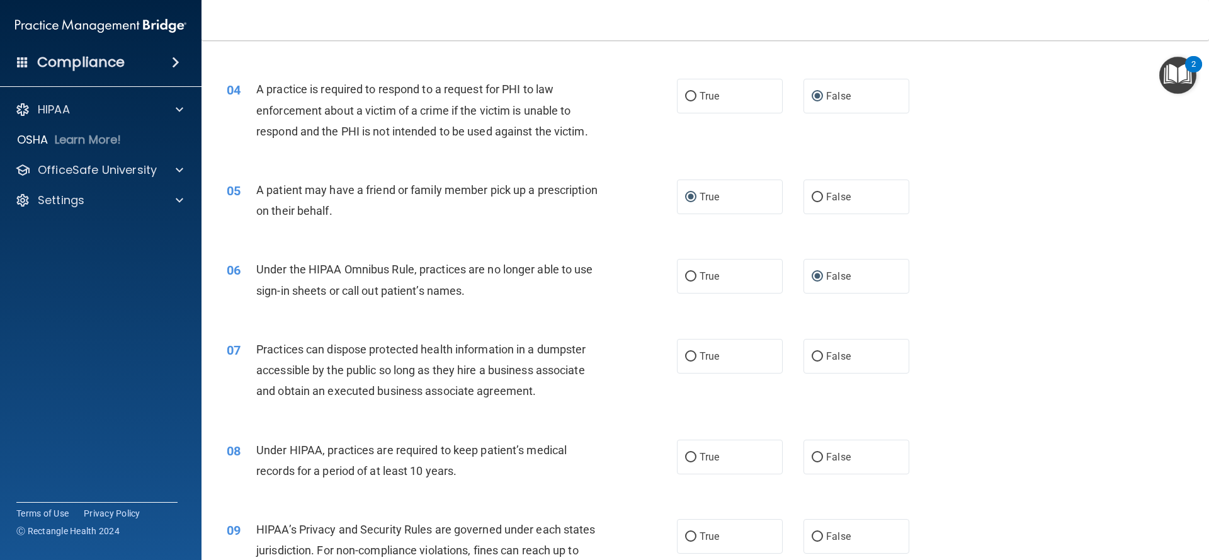
scroll to position [327, 0]
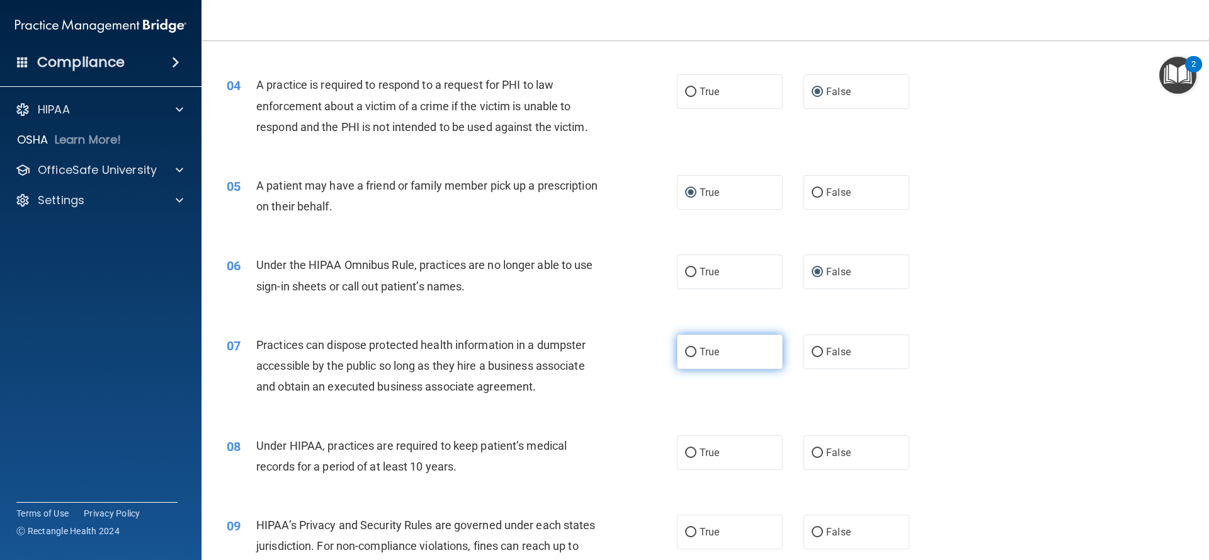
drag, startPoint x: 819, startPoint y: 354, endPoint x: 781, endPoint y: 368, distance: 40.4
click at [818, 354] on input "False" at bounding box center [816, 351] width 11 height 9
radio input "true"
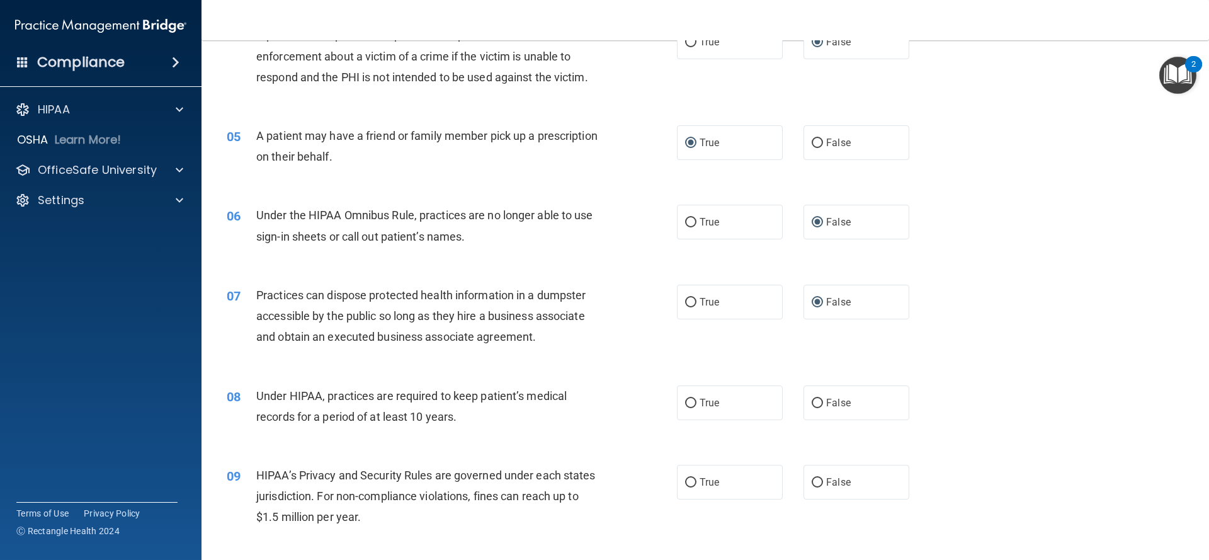
scroll to position [401, 0]
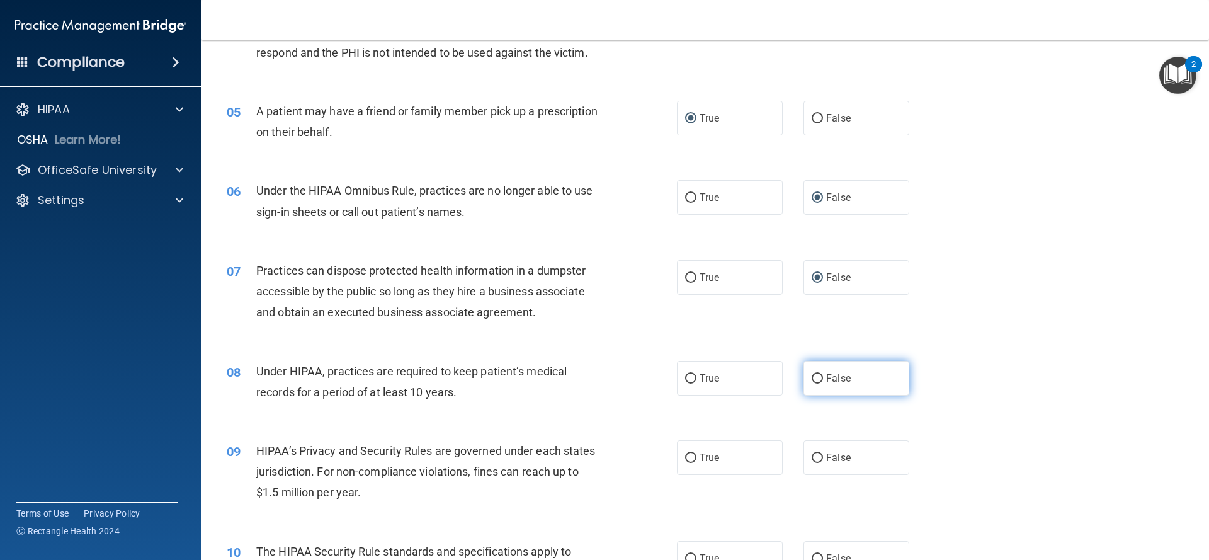
click at [816, 382] on input "False" at bounding box center [816, 378] width 11 height 9
radio input "true"
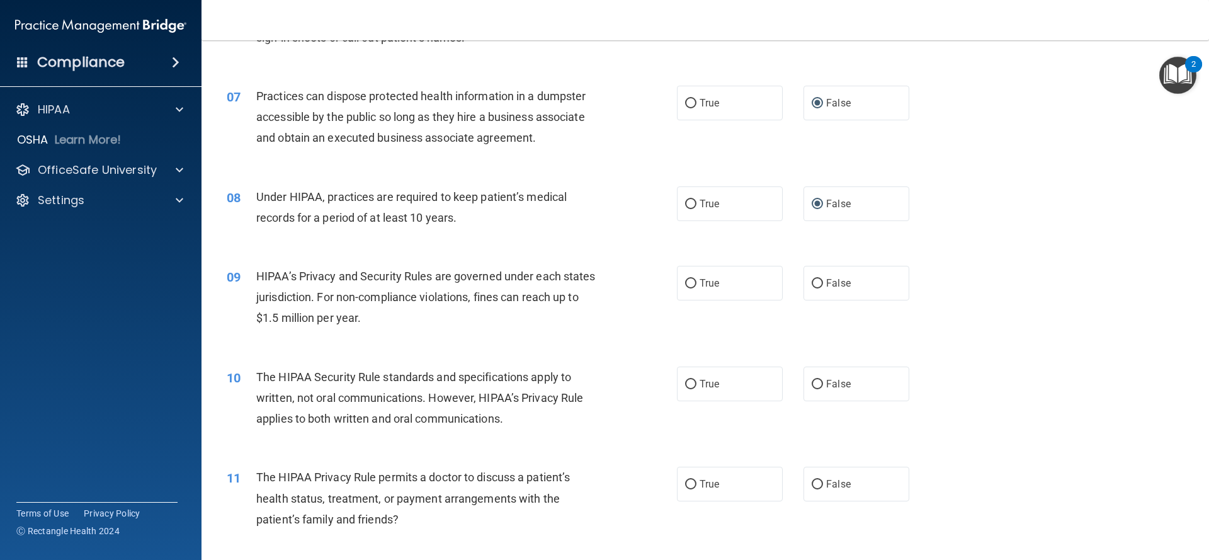
scroll to position [579, 0]
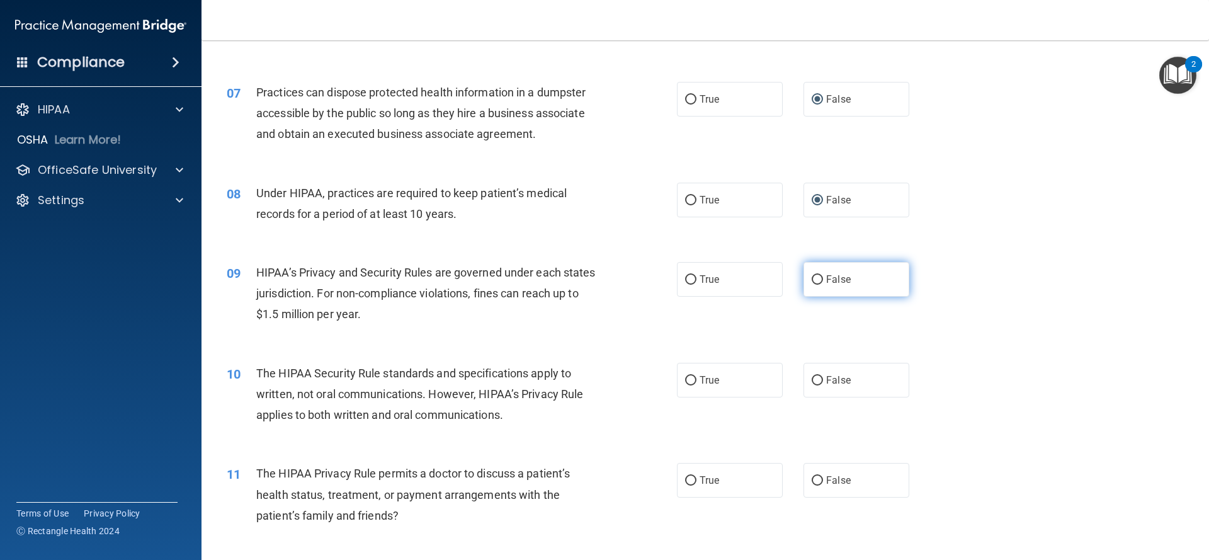
click at [818, 278] on input "False" at bounding box center [816, 279] width 11 height 9
radio input "true"
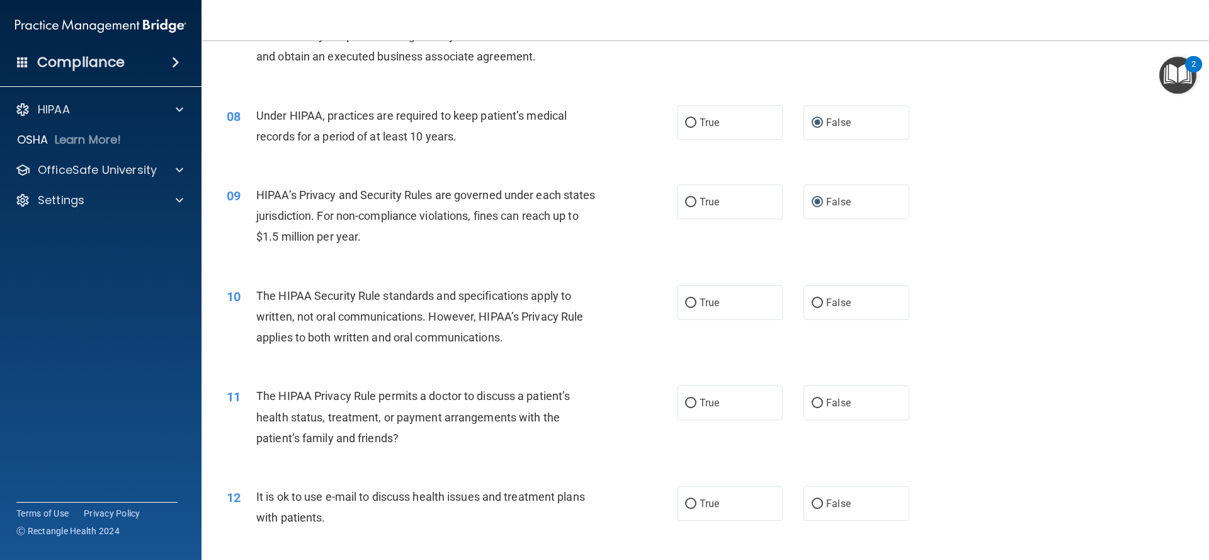
scroll to position [658, 0]
click at [694, 298] on input "True" at bounding box center [690, 301] width 11 height 9
radio input "true"
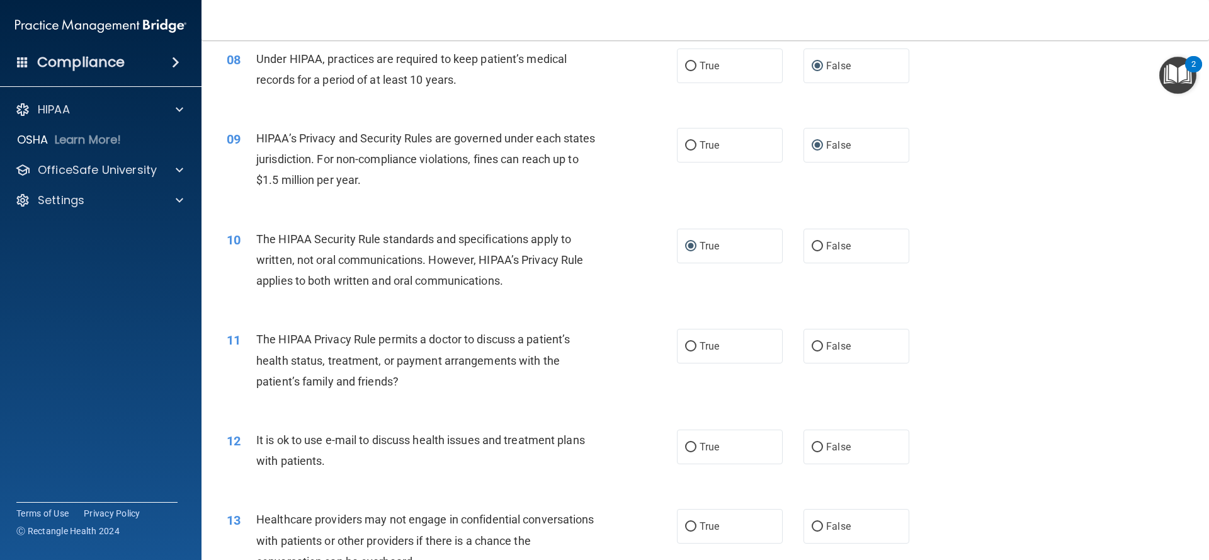
scroll to position [717, 0]
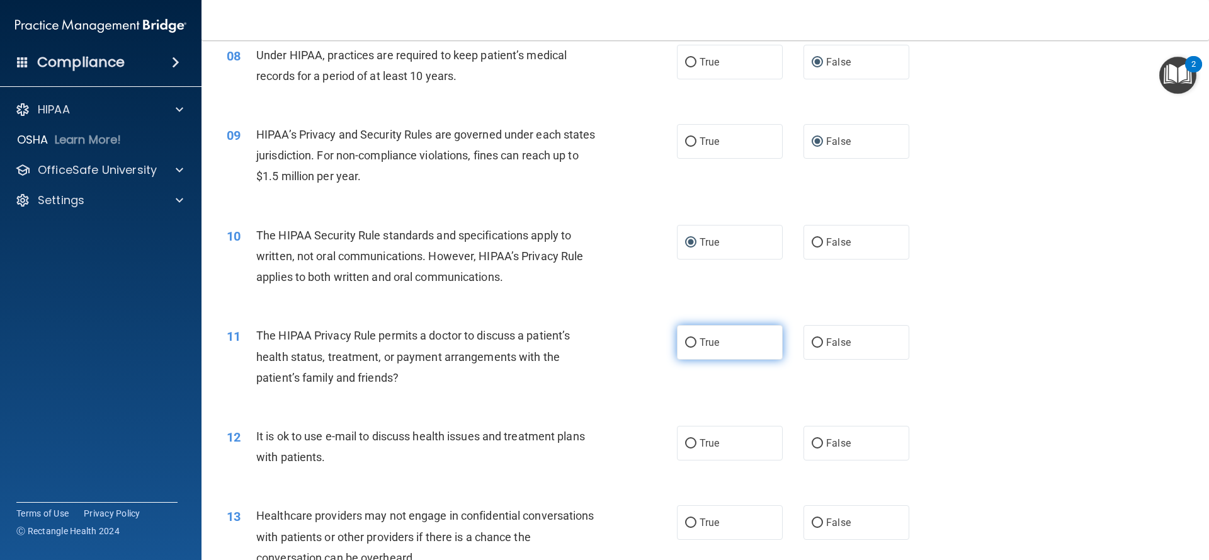
click at [691, 338] on input "True" at bounding box center [690, 342] width 11 height 9
radio input "true"
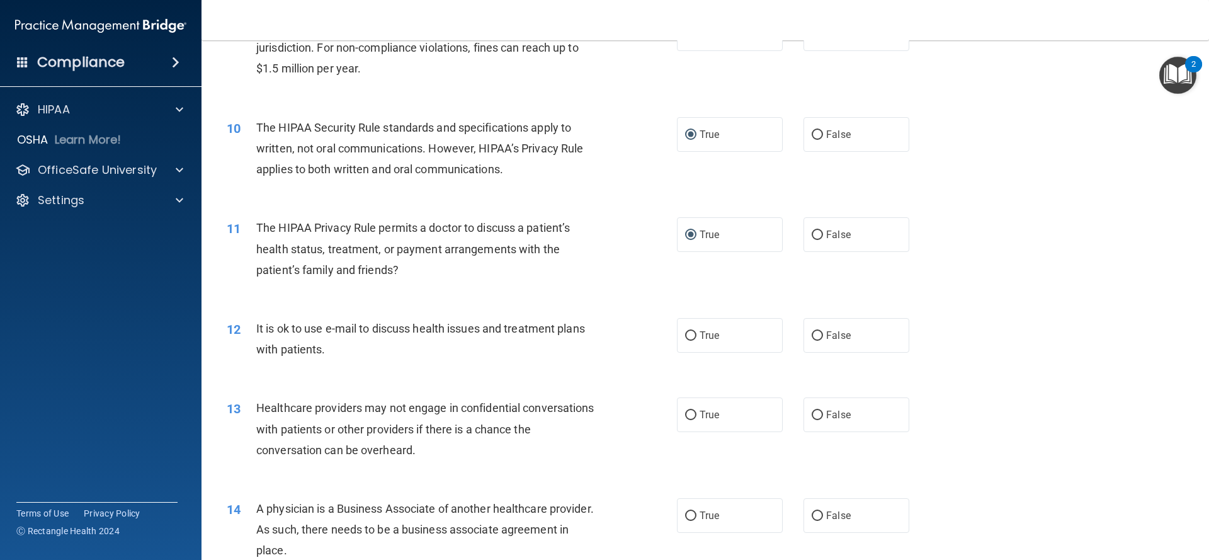
scroll to position [825, 0]
click at [692, 336] on input "True" at bounding box center [690, 334] width 11 height 9
radio input "true"
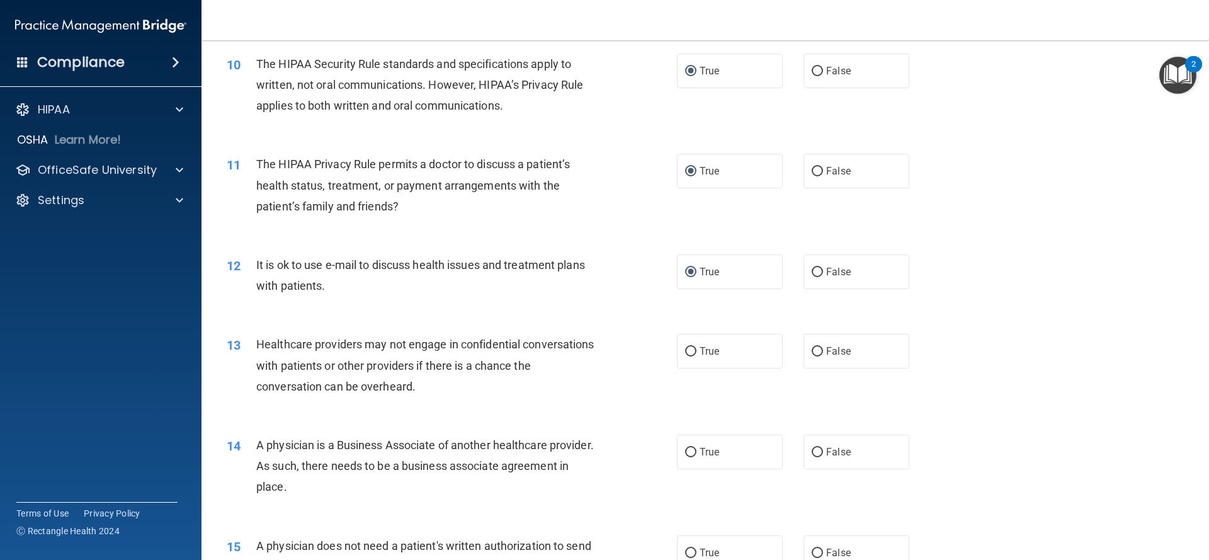
scroll to position [890, 0]
click at [821, 349] on input "False" at bounding box center [816, 349] width 11 height 9
radio input "true"
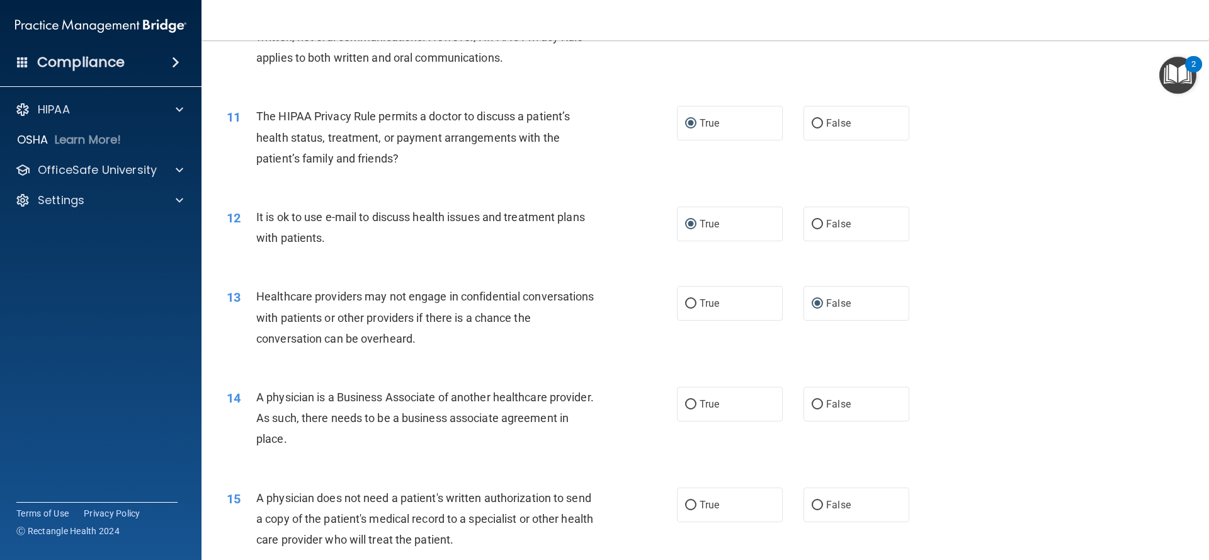
scroll to position [948, 0]
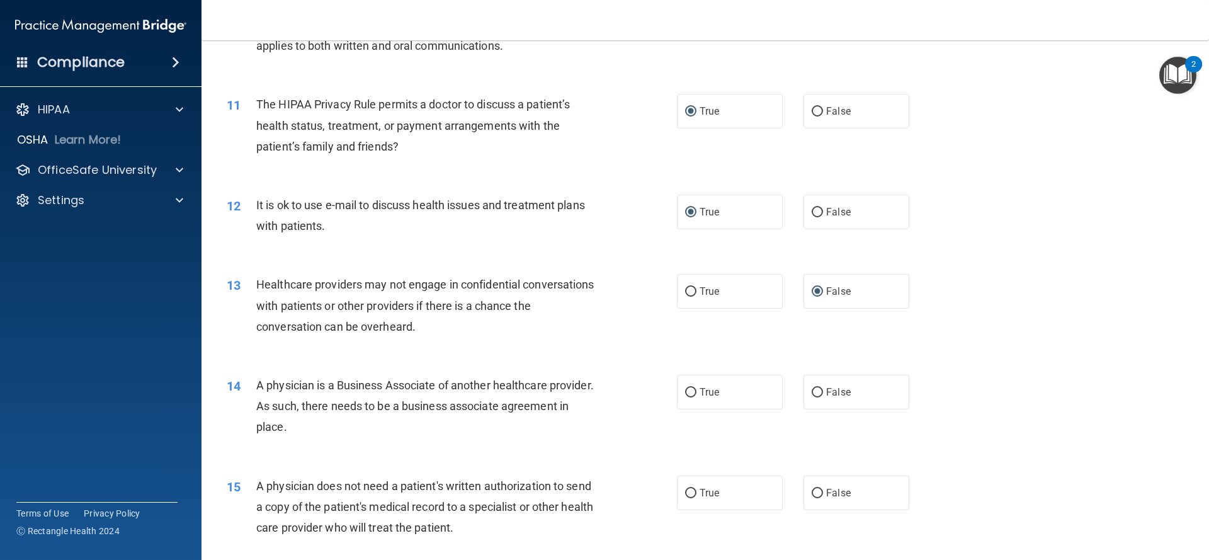
drag, startPoint x: 822, startPoint y: 394, endPoint x: 792, endPoint y: 398, distance: 30.5
click at [820, 394] on input "False" at bounding box center [816, 392] width 11 height 9
radio input "true"
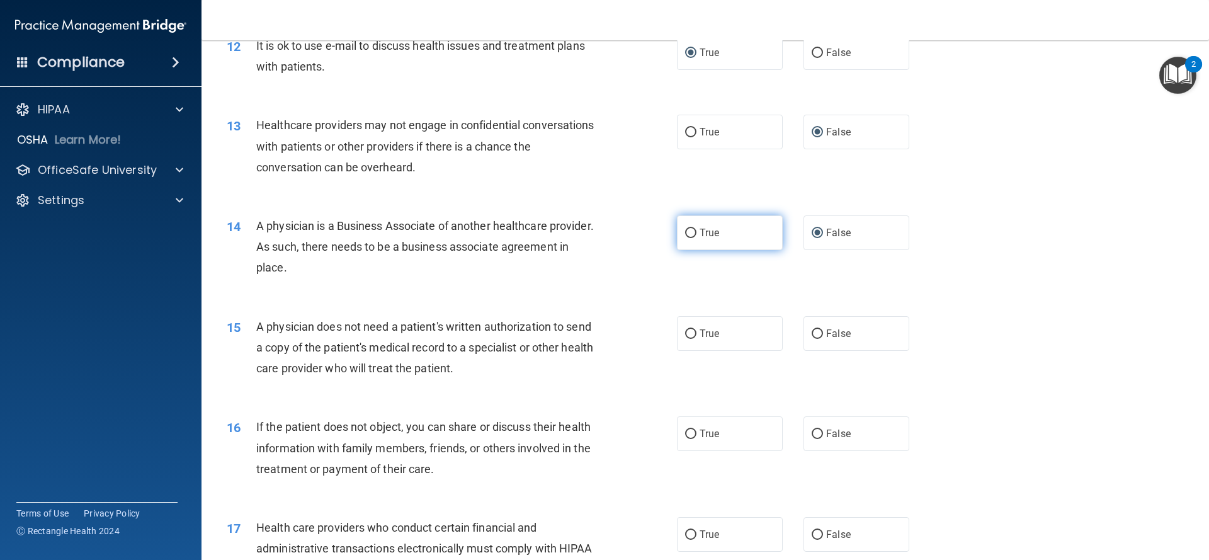
scroll to position [1112, 0]
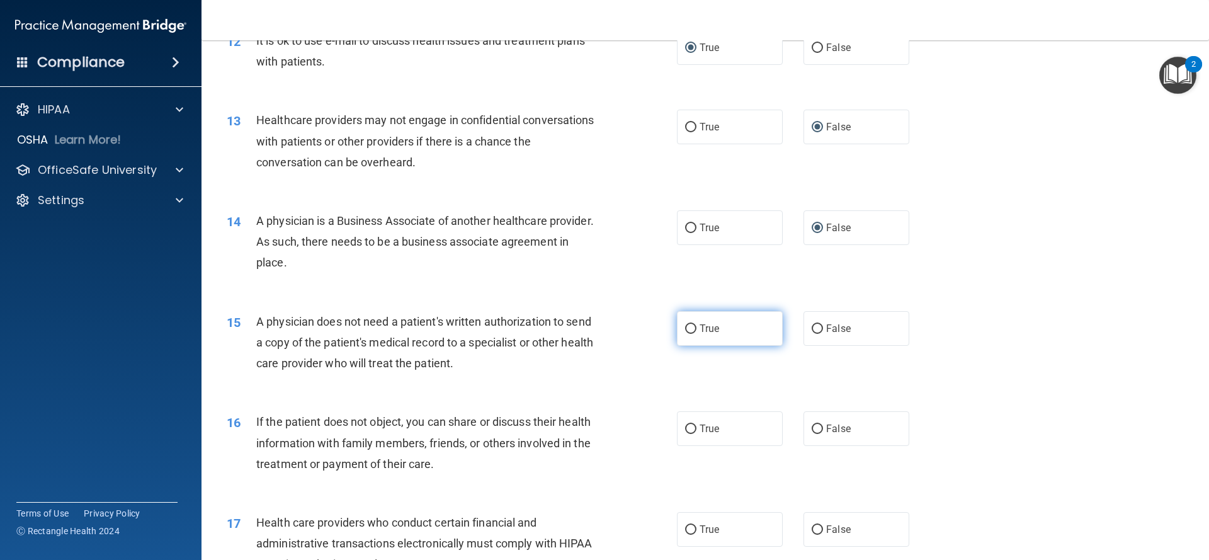
drag, startPoint x: 690, startPoint y: 325, endPoint x: 678, endPoint y: 344, distance: 22.9
click at [690, 325] on input "True" at bounding box center [690, 328] width 11 height 9
radio input "true"
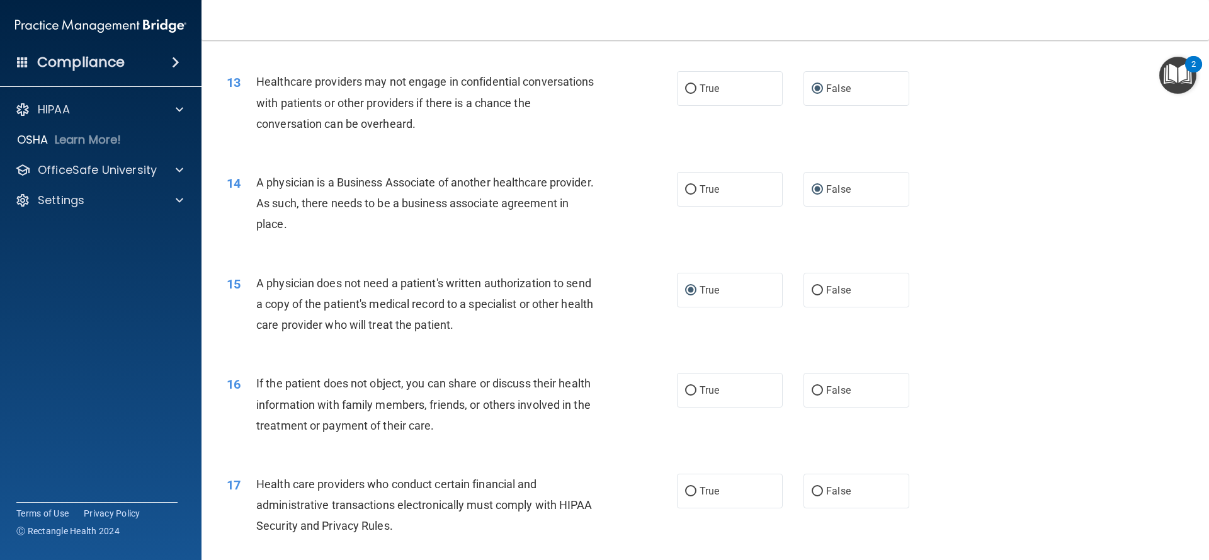
scroll to position [1162, 0]
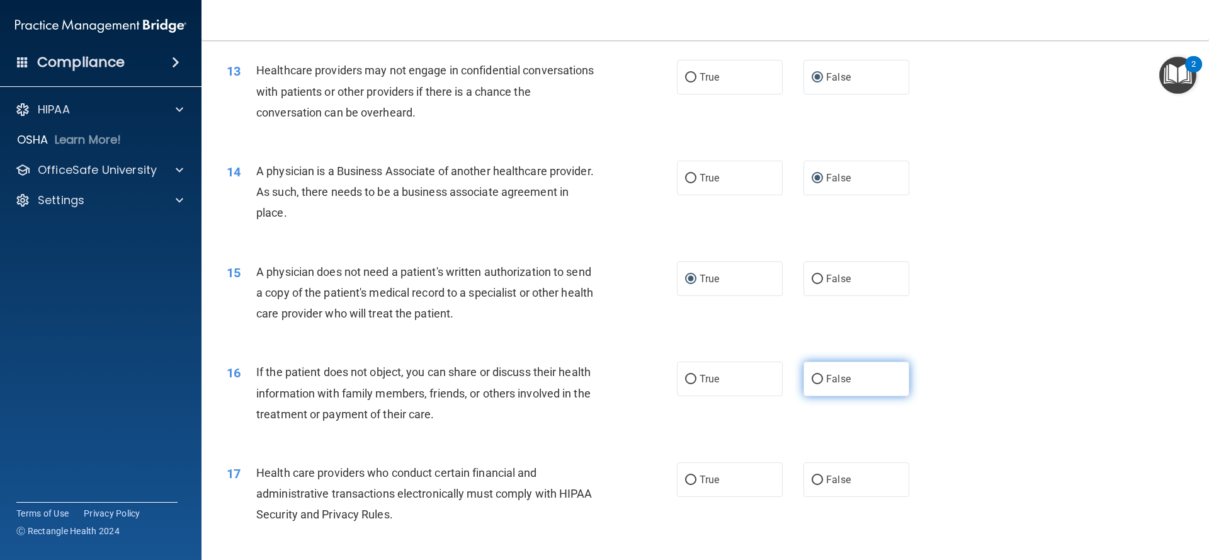
click at [815, 380] on input "False" at bounding box center [816, 379] width 11 height 9
radio input "true"
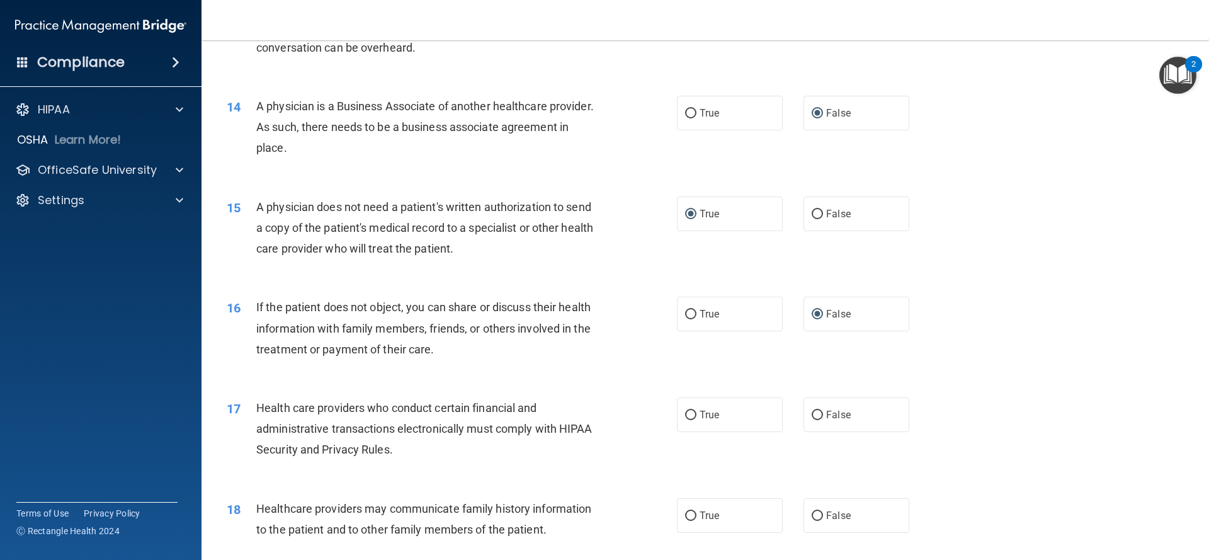
scroll to position [1241, 0]
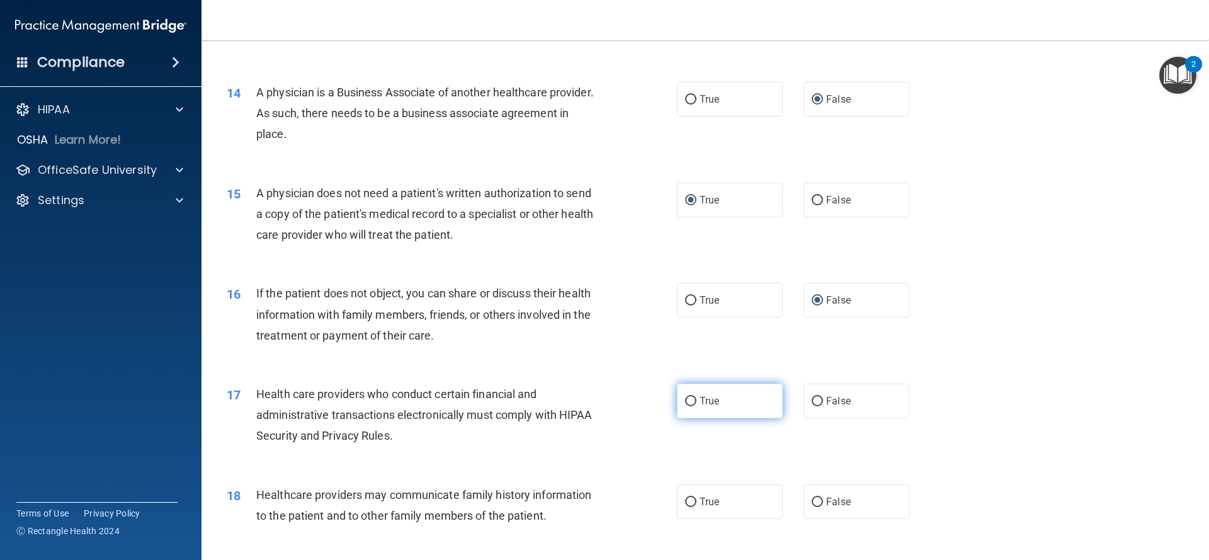
click at [696, 400] on input "True" at bounding box center [690, 401] width 11 height 9
radio input "true"
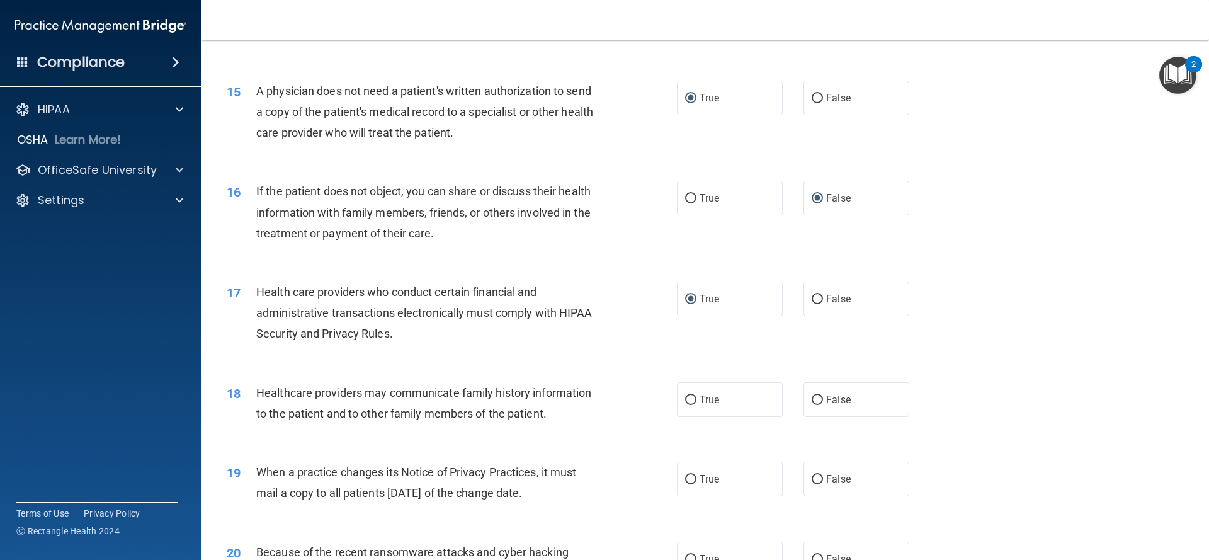
scroll to position [1343, 0]
click at [818, 401] on input "False" at bounding box center [816, 399] width 11 height 9
radio input "true"
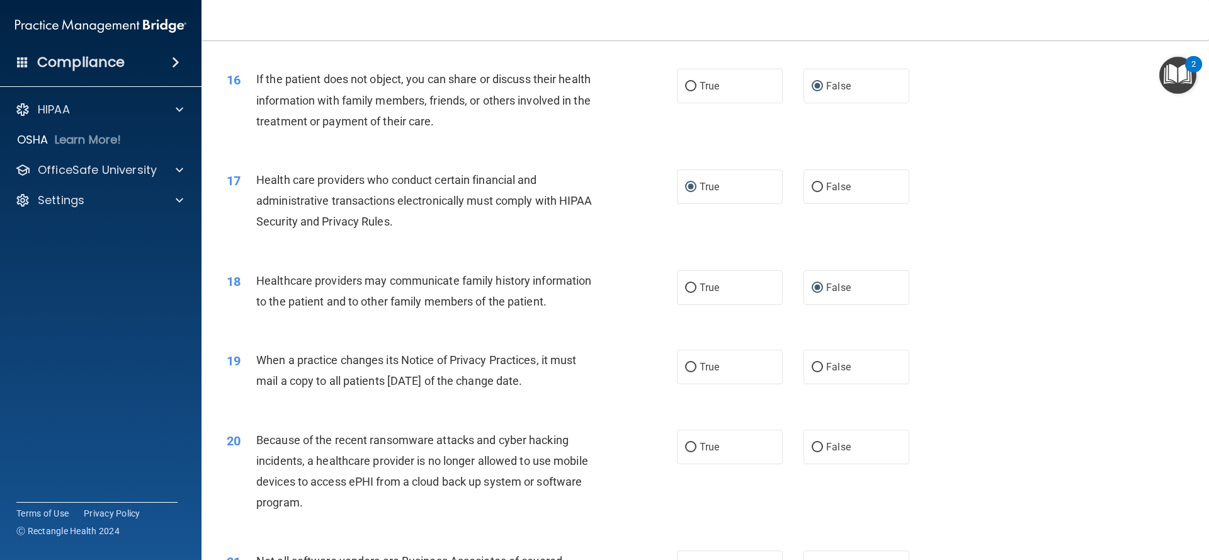
scroll to position [1458, 0]
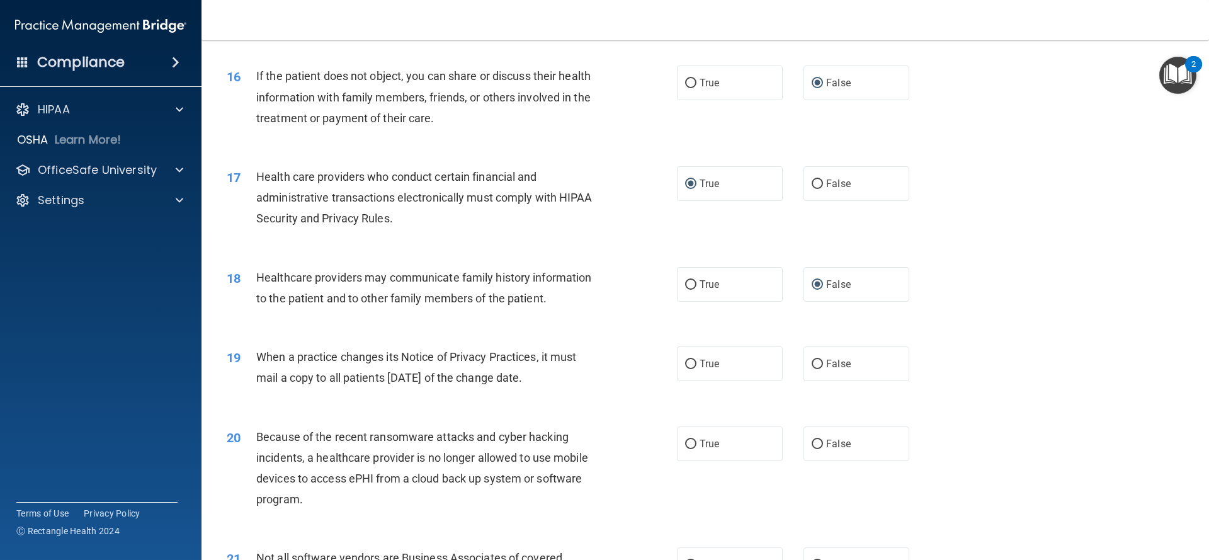
drag, startPoint x: 819, startPoint y: 362, endPoint x: 800, endPoint y: 371, distance: 20.8
click at [819, 363] on input "False" at bounding box center [816, 363] width 11 height 9
radio input "true"
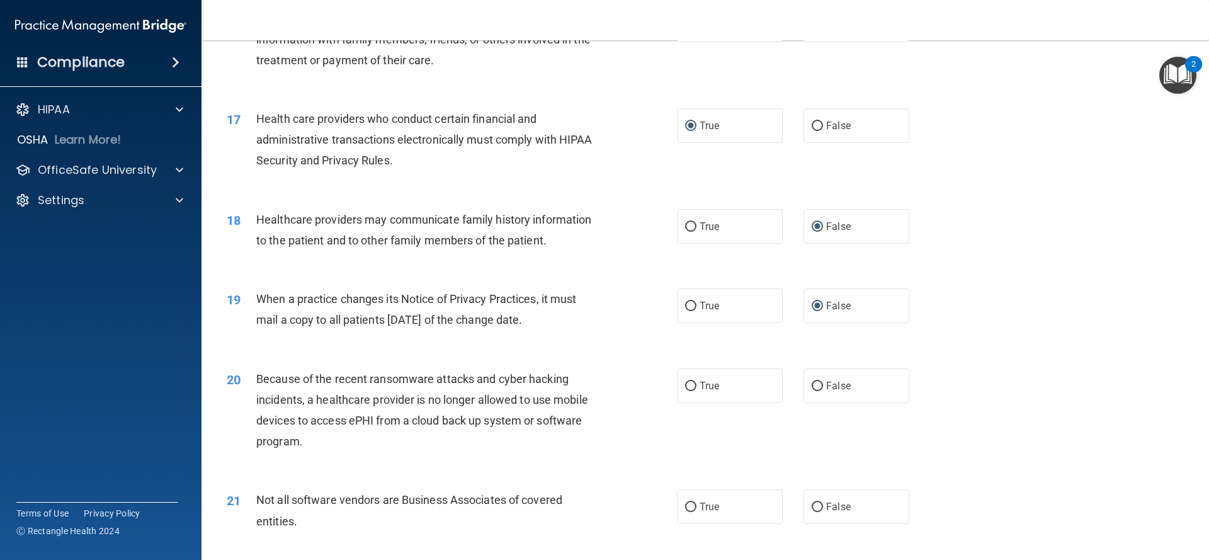
scroll to position [1520, 0]
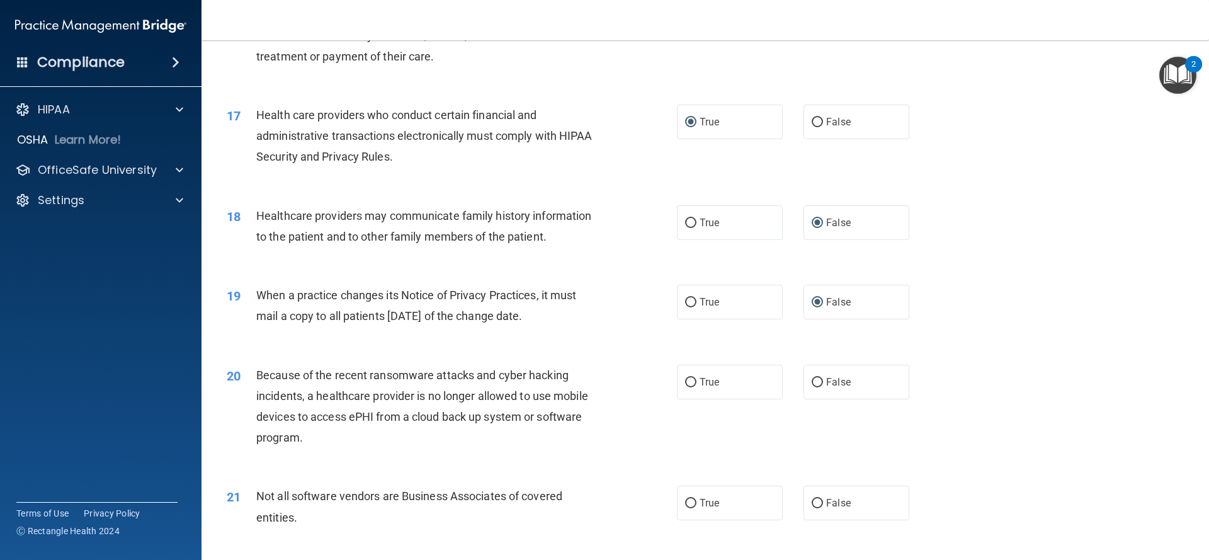
drag, startPoint x: 818, startPoint y: 384, endPoint x: 801, endPoint y: 400, distance: 23.6
click at [818, 384] on input "False" at bounding box center [816, 382] width 11 height 9
radio input "true"
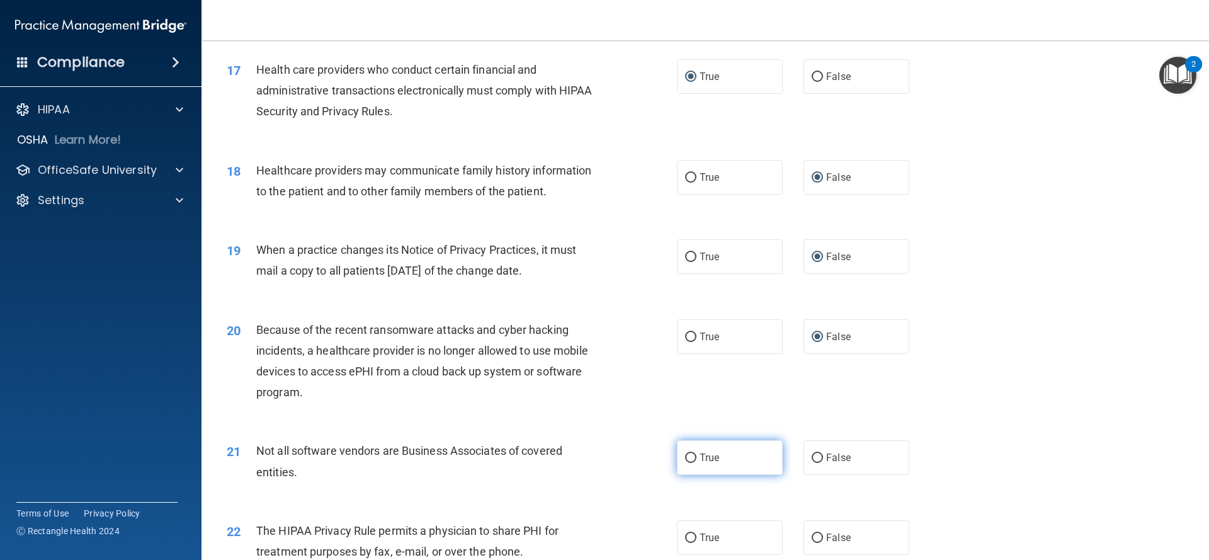
click at [696, 456] on input "True" at bounding box center [690, 457] width 11 height 9
radio input "true"
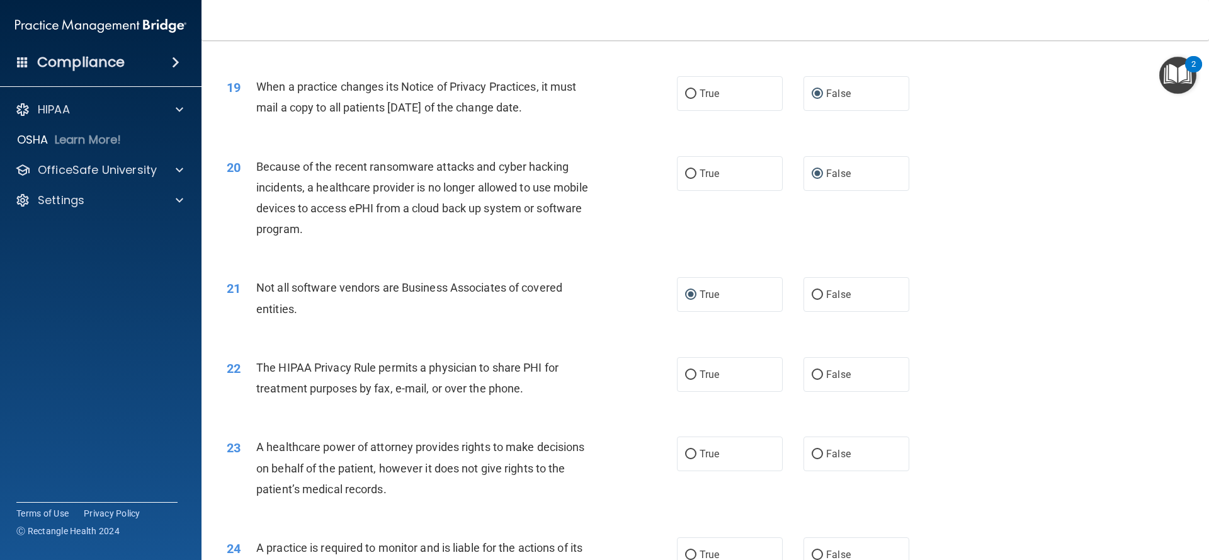
scroll to position [1730, 0]
click at [693, 375] on input "True" at bounding box center [690, 372] width 11 height 9
radio input "true"
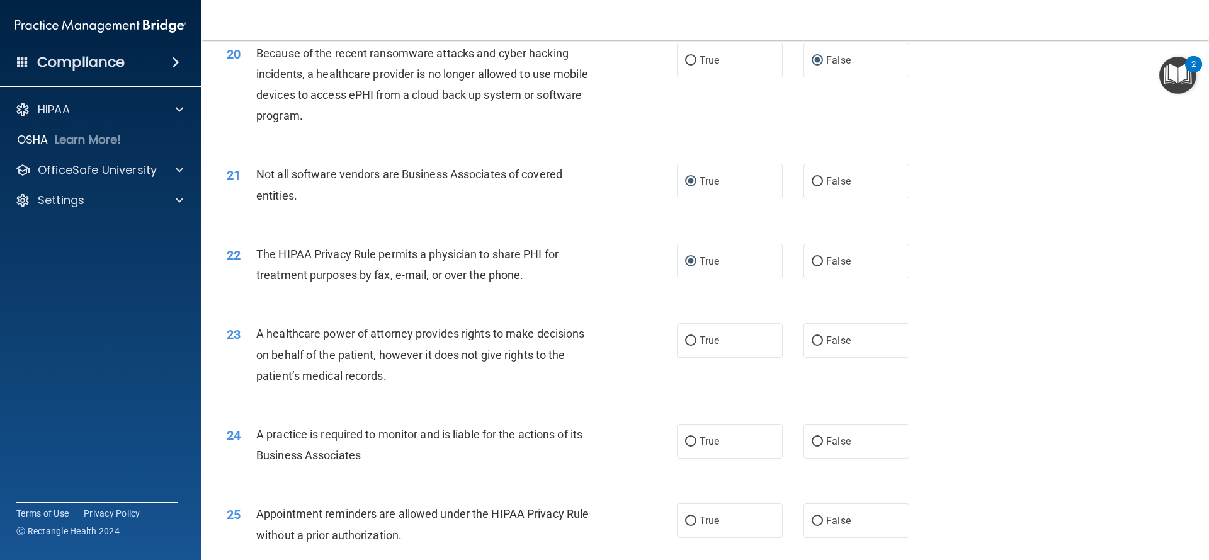
scroll to position [1843, 0]
click at [817, 339] on input "False" at bounding box center [816, 338] width 11 height 9
radio input "true"
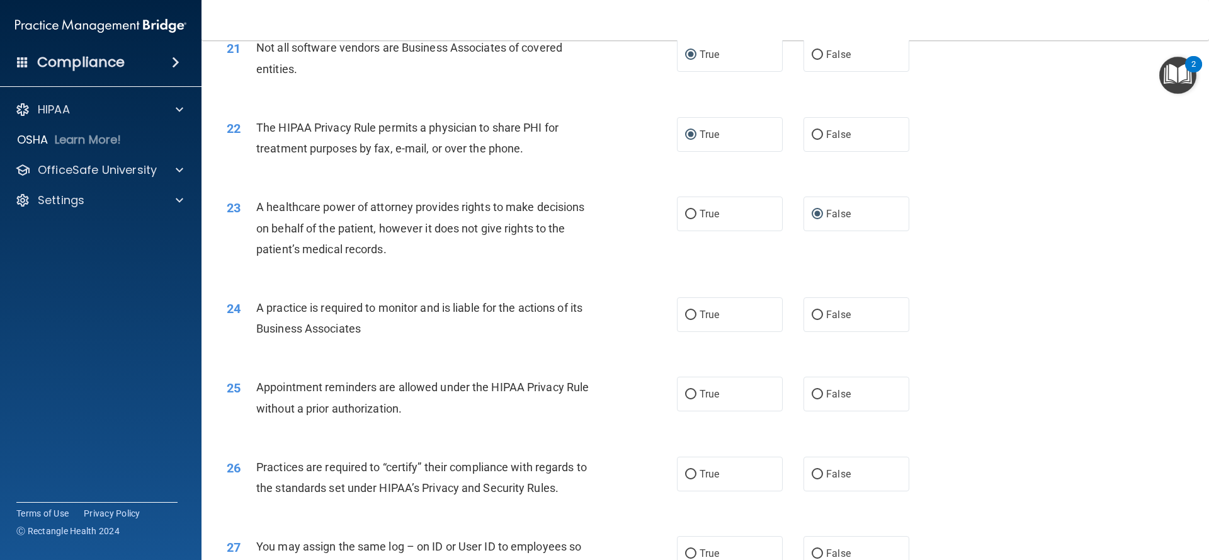
scroll to position [1969, 0]
click at [820, 317] on input "False" at bounding box center [816, 313] width 11 height 9
radio input "true"
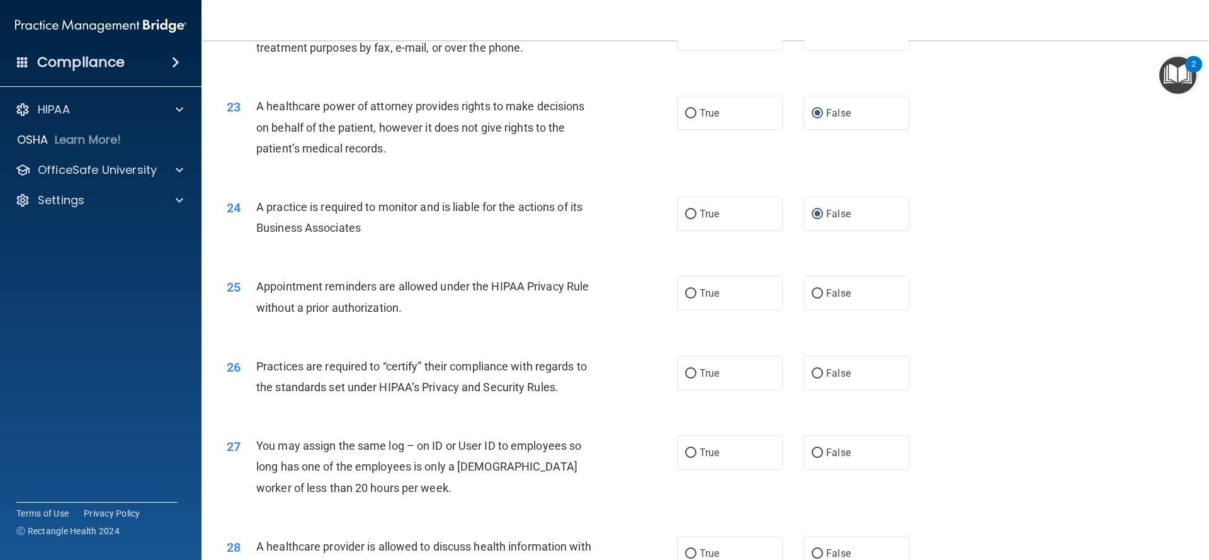
scroll to position [2069, 0]
click at [691, 297] on input "True" at bounding box center [690, 292] width 11 height 9
radio input "true"
drag, startPoint x: 816, startPoint y: 374, endPoint x: 760, endPoint y: 386, distance: 56.7
click at [816, 374] on input "False" at bounding box center [816, 372] width 11 height 9
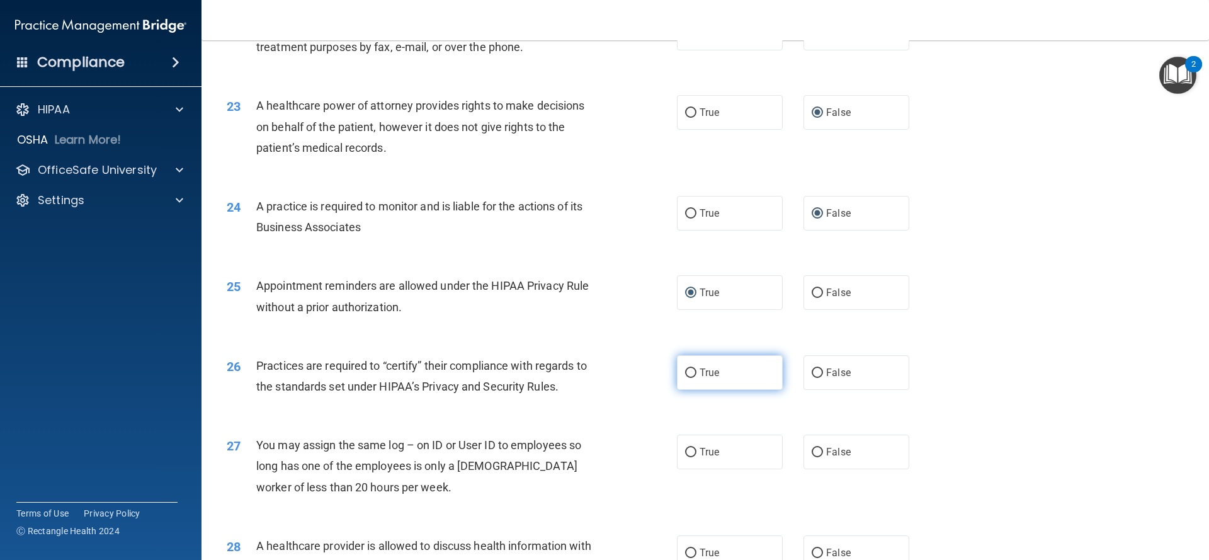
radio input "true"
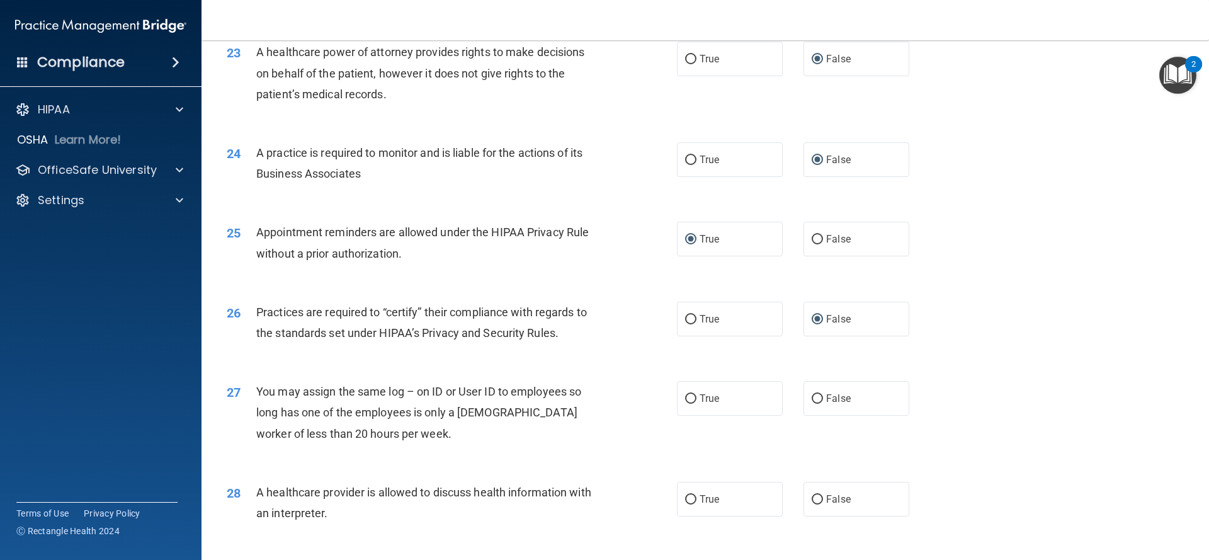
scroll to position [2130, 0]
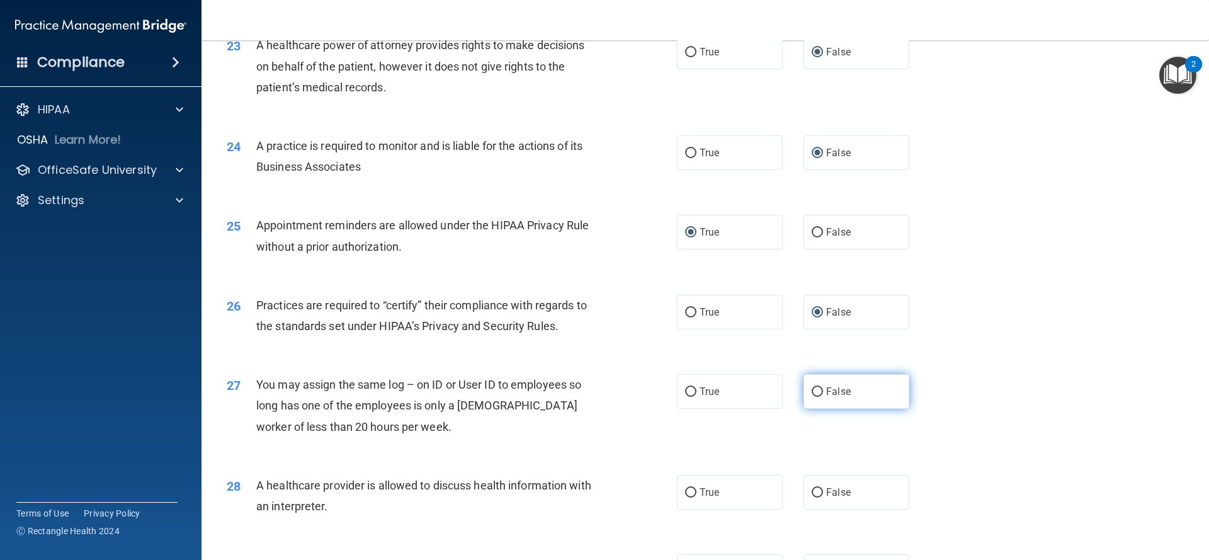
click at [813, 392] on input "False" at bounding box center [816, 391] width 11 height 9
radio input "true"
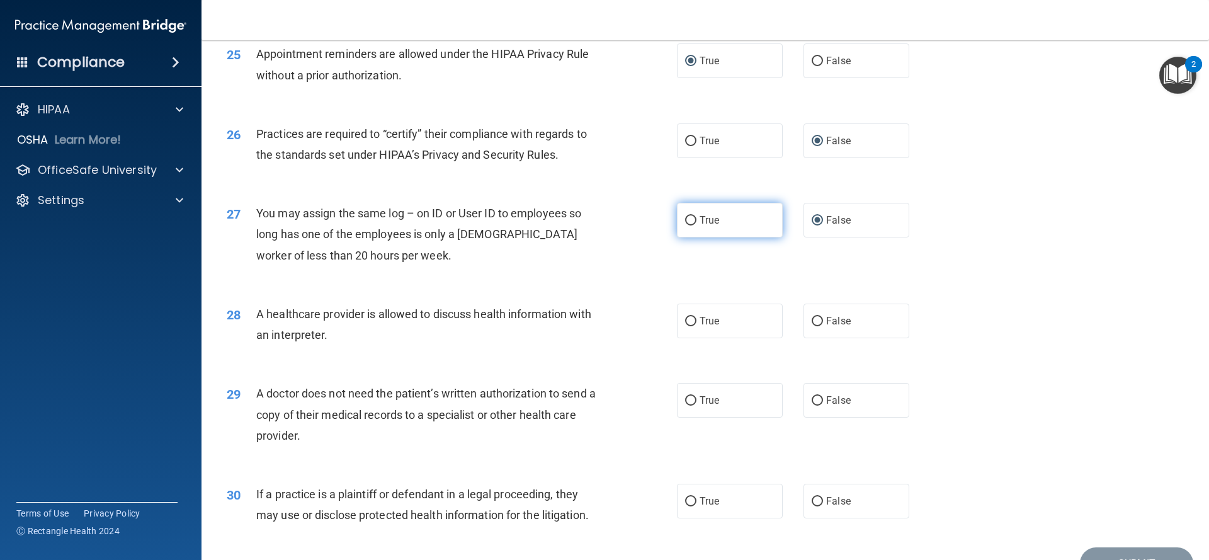
scroll to position [2303, 0]
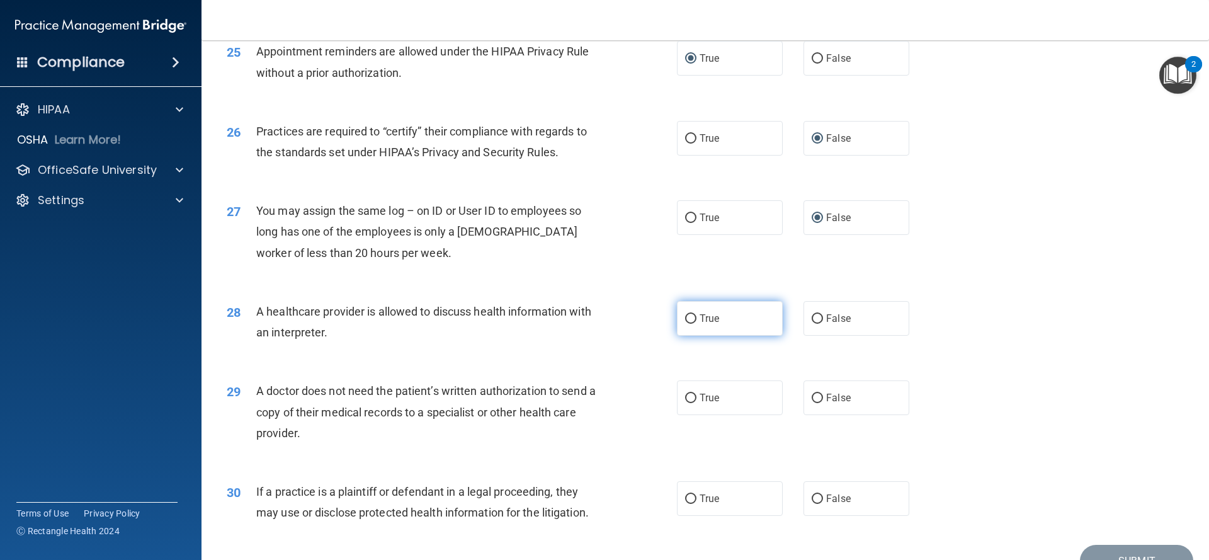
click at [692, 319] on input "True" at bounding box center [690, 318] width 11 height 9
radio input "true"
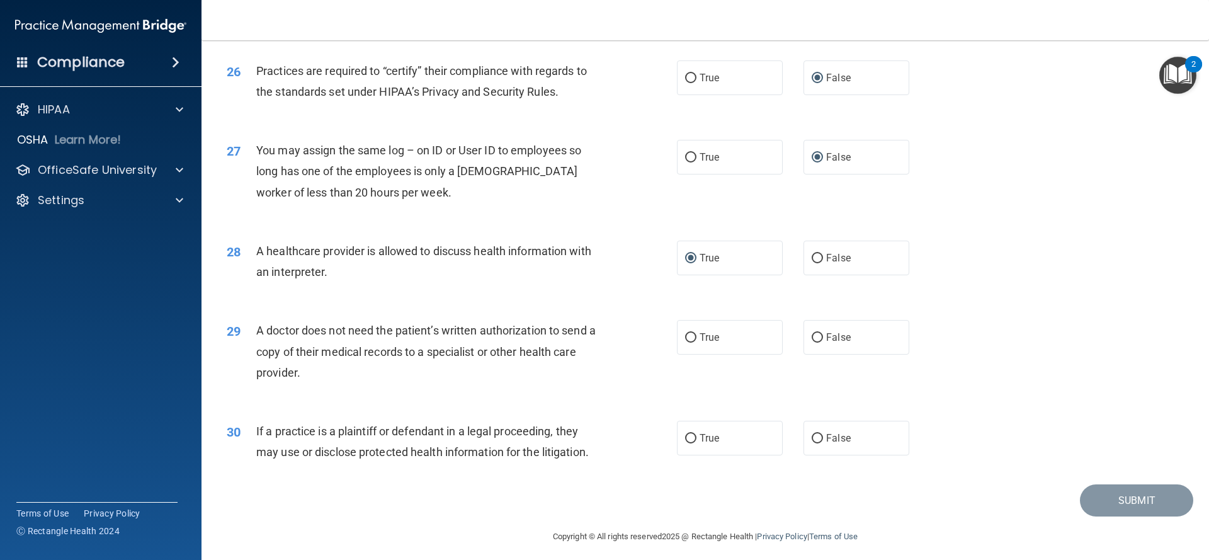
scroll to position [2366, 0]
click at [691, 335] on input "True" at bounding box center [690, 335] width 11 height 9
radio input "true"
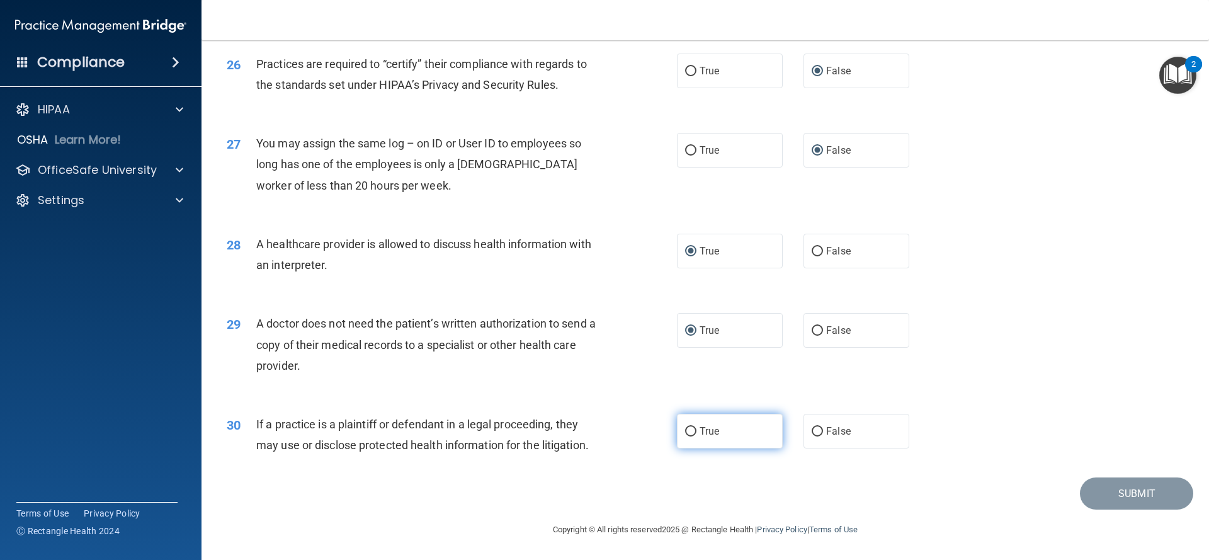
click at [691, 432] on input "True" at bounding box center [690, 431] width 11 height 9
radio input "true"
click at [1129, 488] on button "Submit" at bounding box center [1136, 493] width 113 height 32
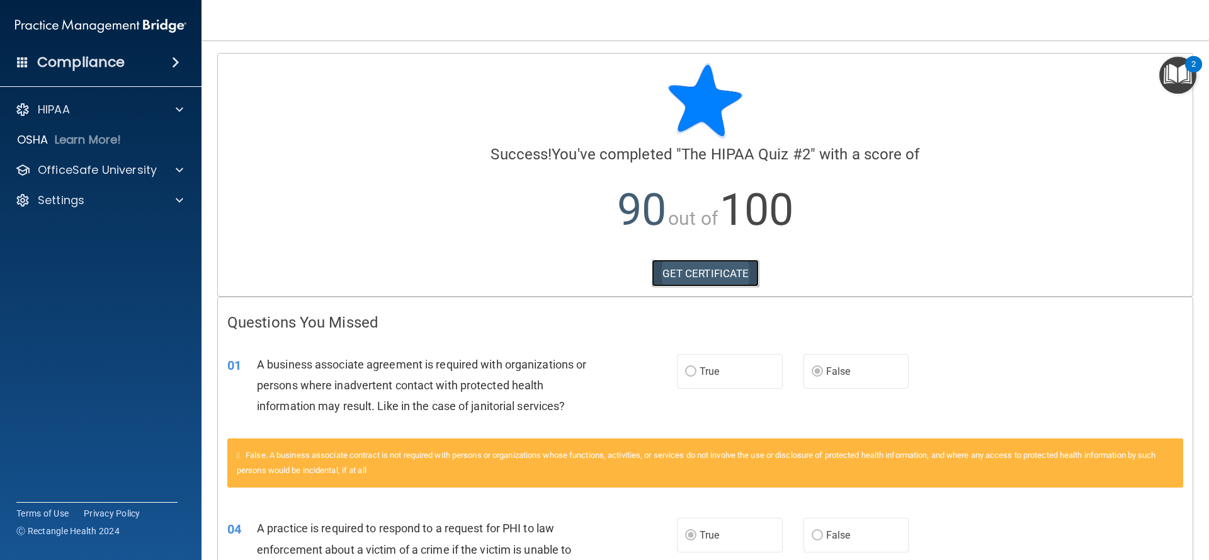
click at [711, 268] on link "GET CERTIFICATE" at bounding box center [706, 273] width 108 height 28
click at [176, 118] on div "HIPAA" at bounding box center [101, 109] width 202 height 25
click at [179, 111] on span at bounding box center [180, 109] width 8 height 15
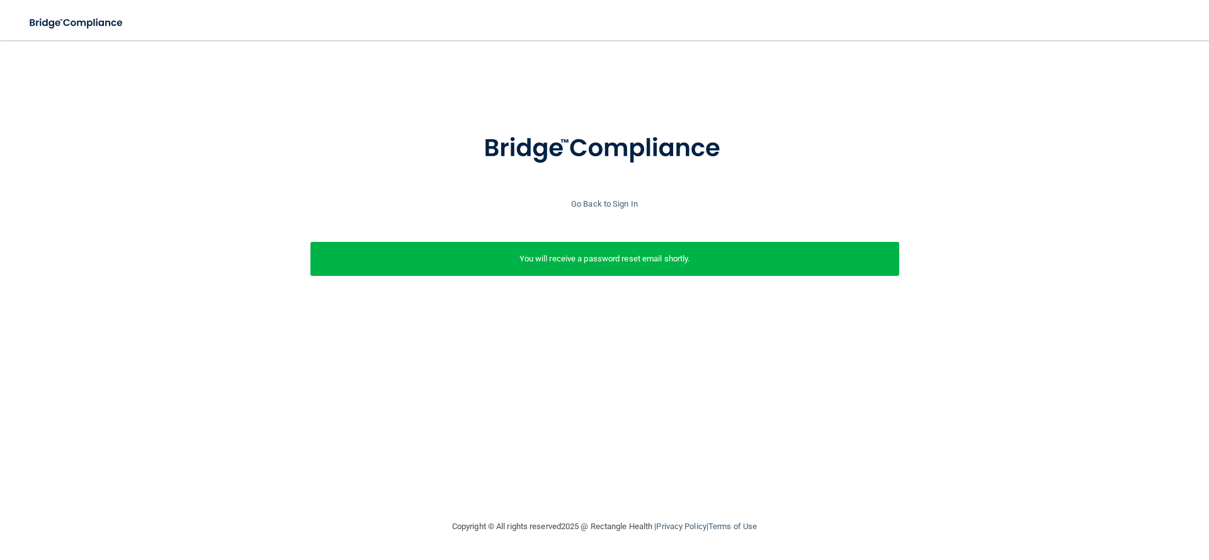
click at [640, 268] on div "You will receive a password reset email shortly." at bounding box center [604, 259] width 589 height 34
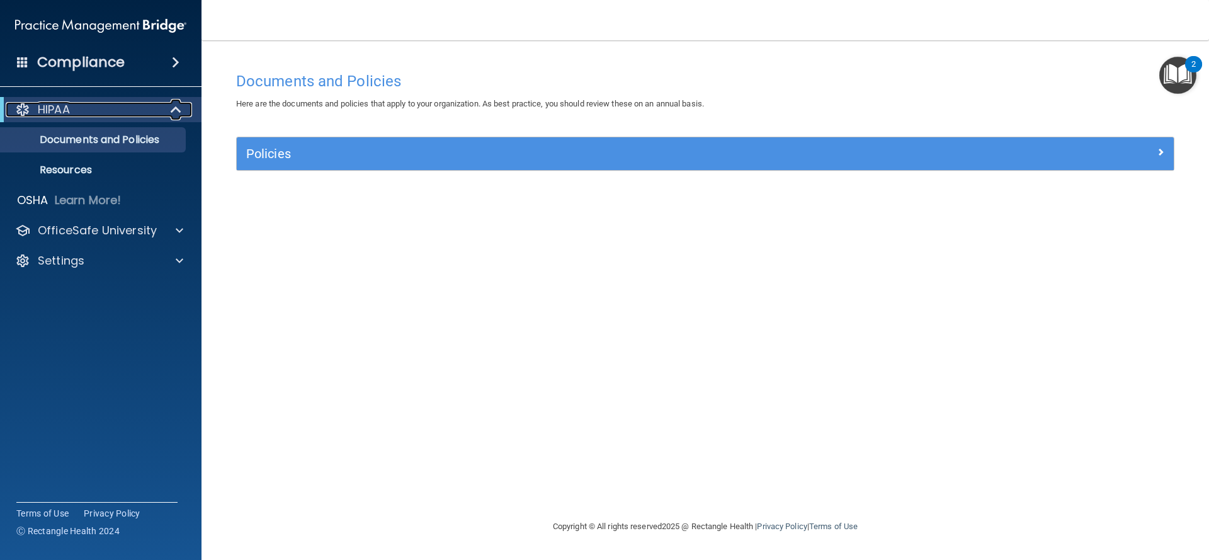
click at [71, 108] on div "HIPAA" at bounding box center [83, 109] width 155 height 15
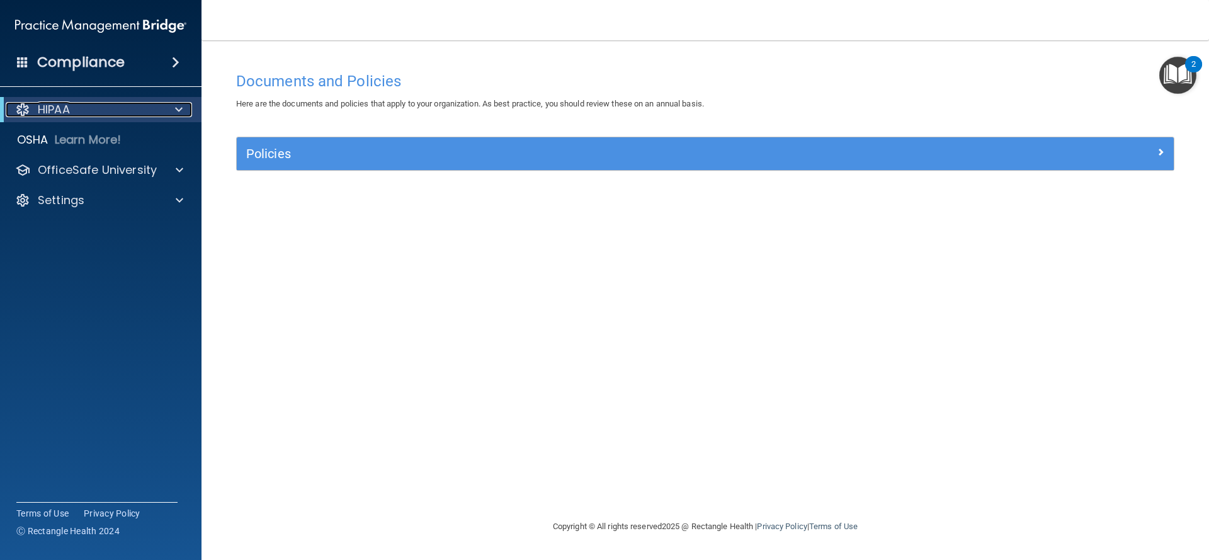
click at [71, 108] on div "HIPAA" at bounding box center [83, 109] width 155 height 15
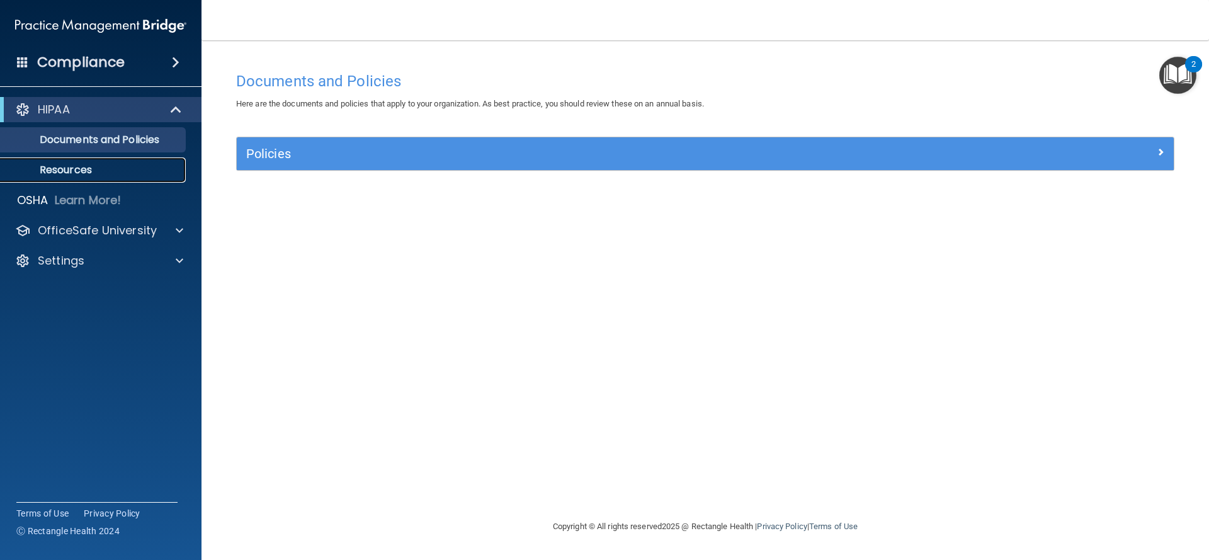
click at [73, 168] on p "Resources" at bounding box center [94, 170] width 172 height 13
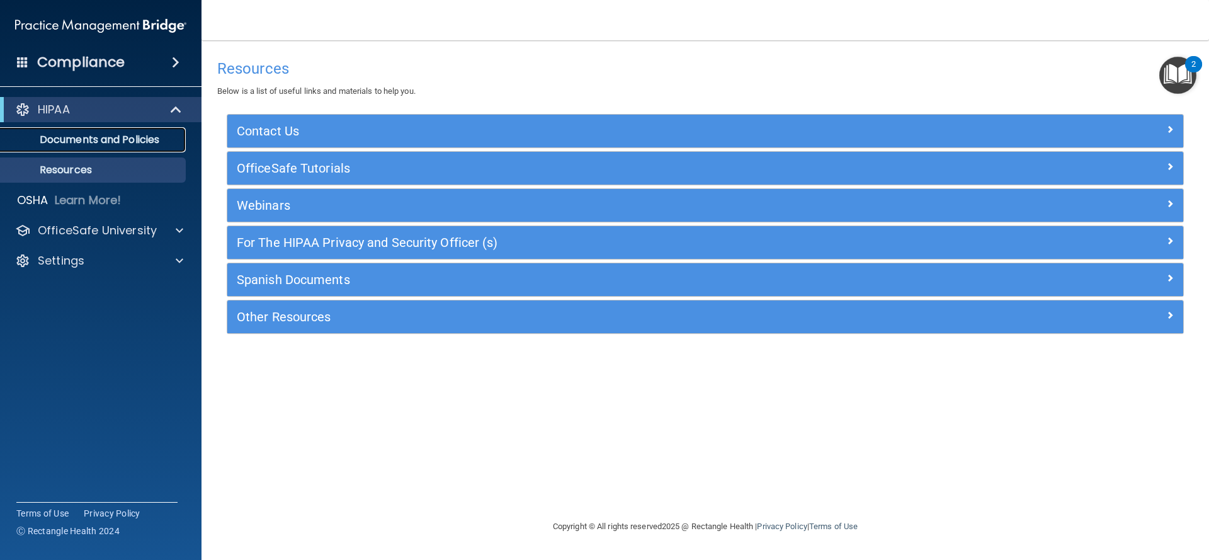
click at [115, 145] on p "Documents and Policies" at bounding box center [94, 139] width 172 height 13
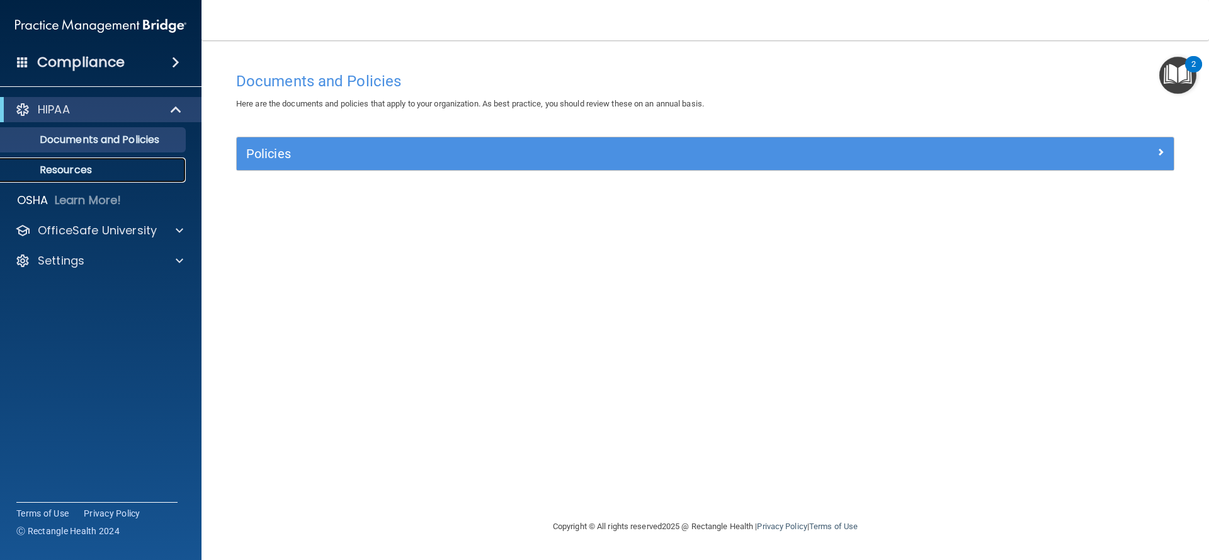
click at [76, 169] on p "Resources" at bounding box center [94, 170] width 172 height 13
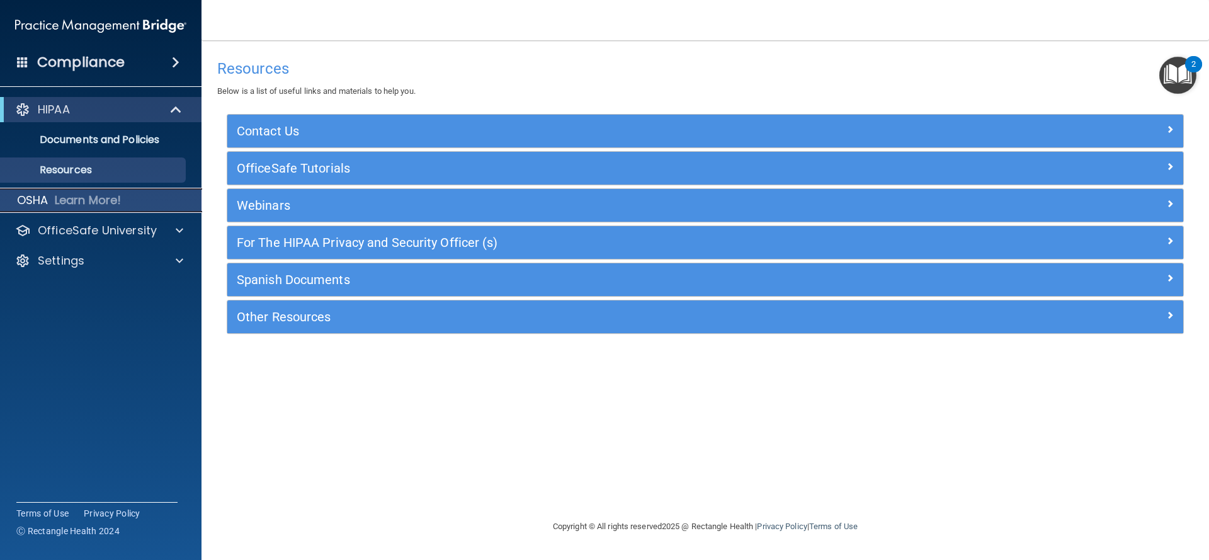
click at [102, 202] on p "Learn More!" at bounding box center [88, 200] width 67 height 15
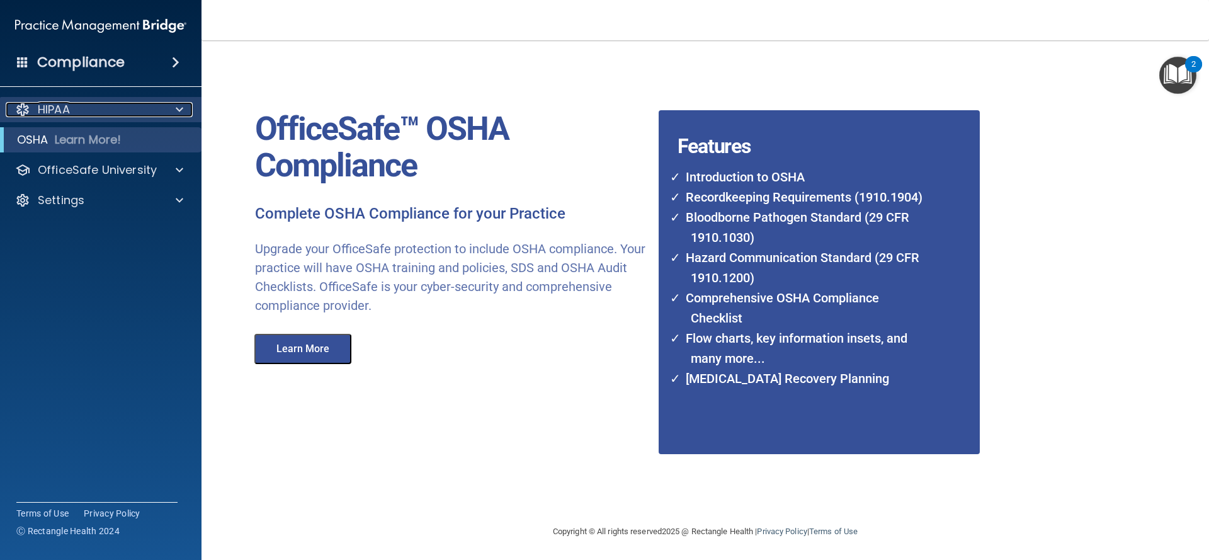
click at [61, 110] on p "HIPAA" at bounding box center [54, 109] width 32 height 15
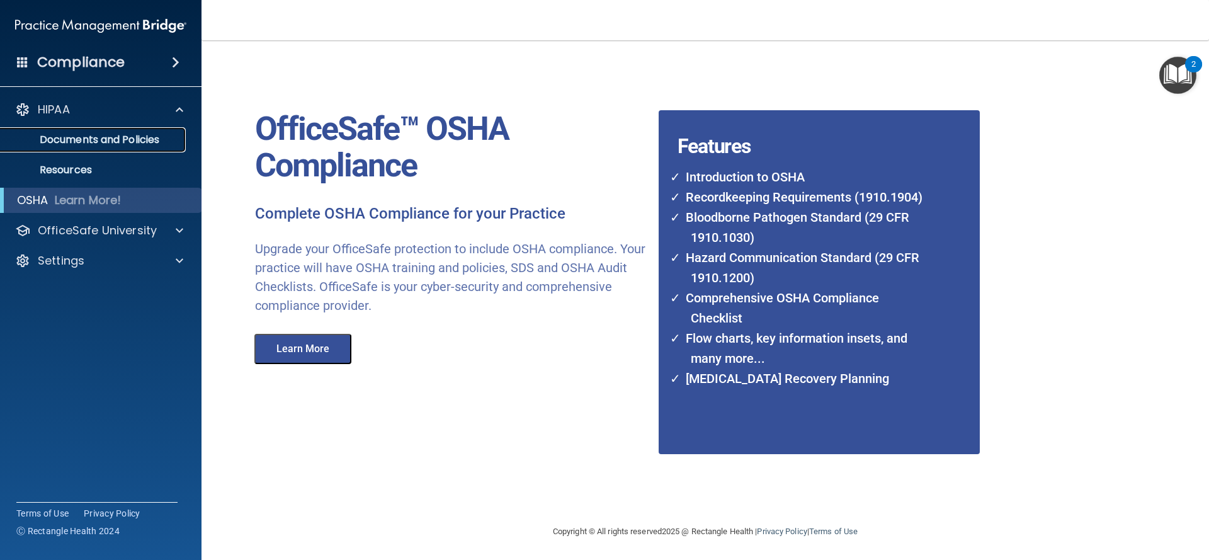
click at [89, 137] on p "Documents and Policies" at bounding box center [94, 139] width 172 height 13
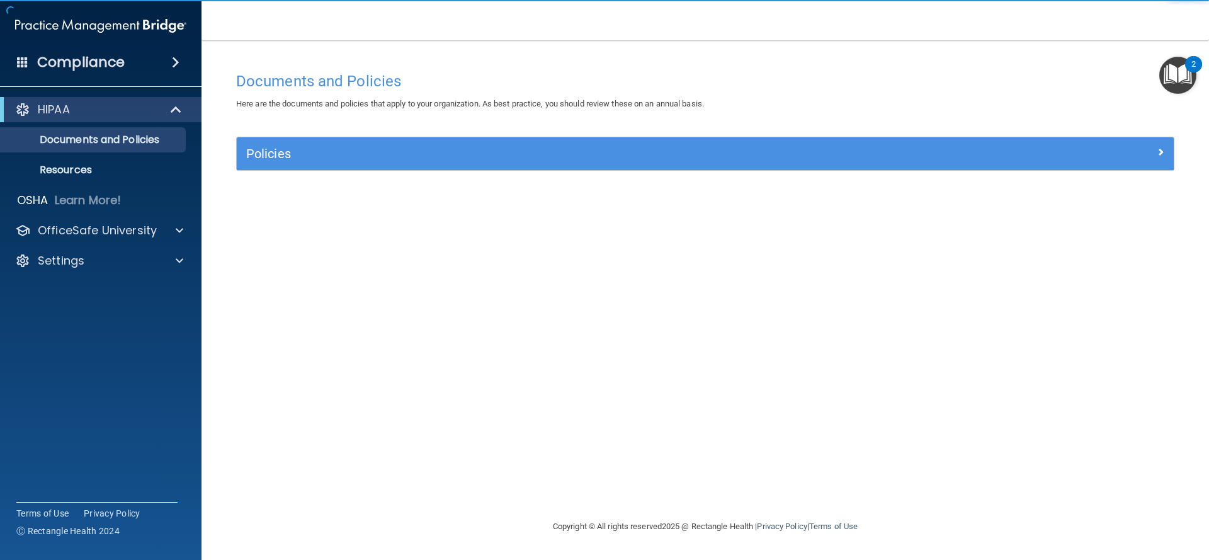
click at [1177, 74] on img "Open Resource Center, 2 new notifications" at bounding box center [1177, 75] width 37 height 37
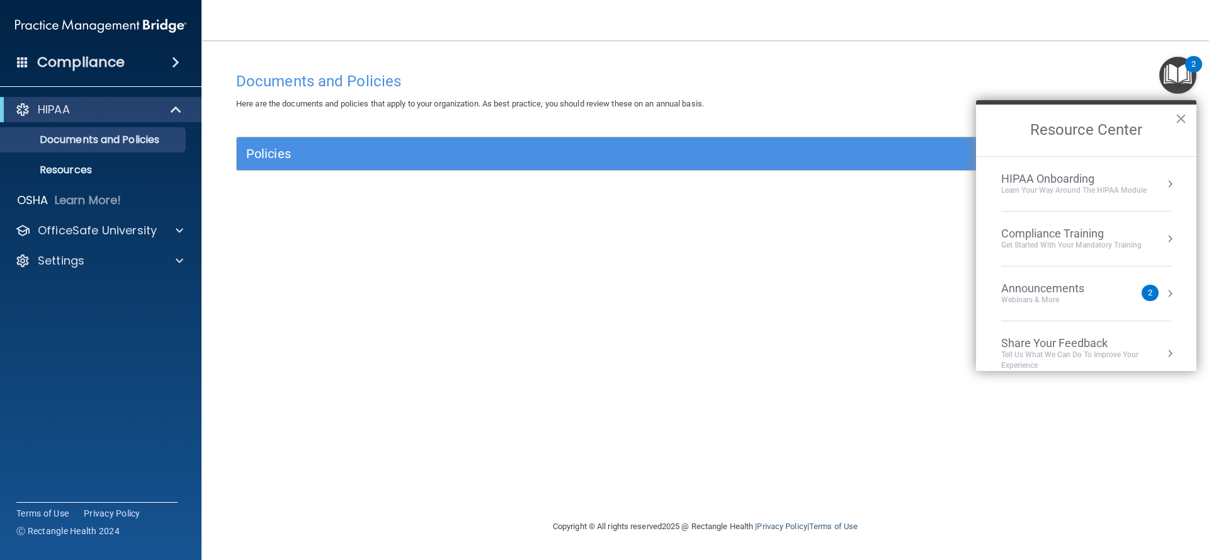
click at [1019, 184] on div "HIPAA Onboarding" at bounding box center [1073, 179] width 145 height 14
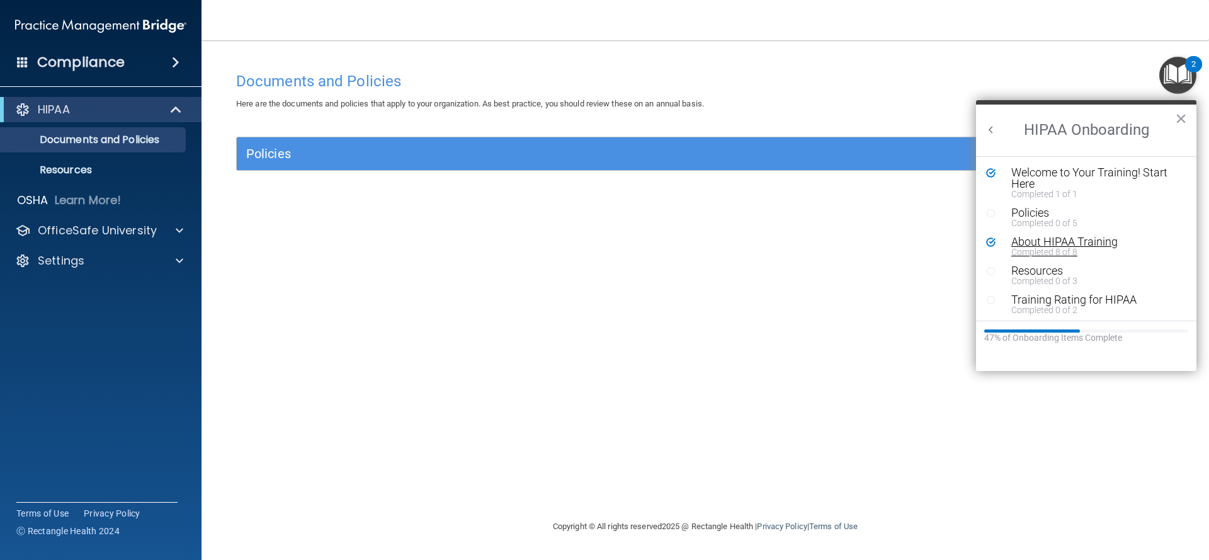
scroll to position [2, 0]
click at [1054, 240] on div "About HIPAA Training" at bounding box center [1095, 239] width 169 height 11
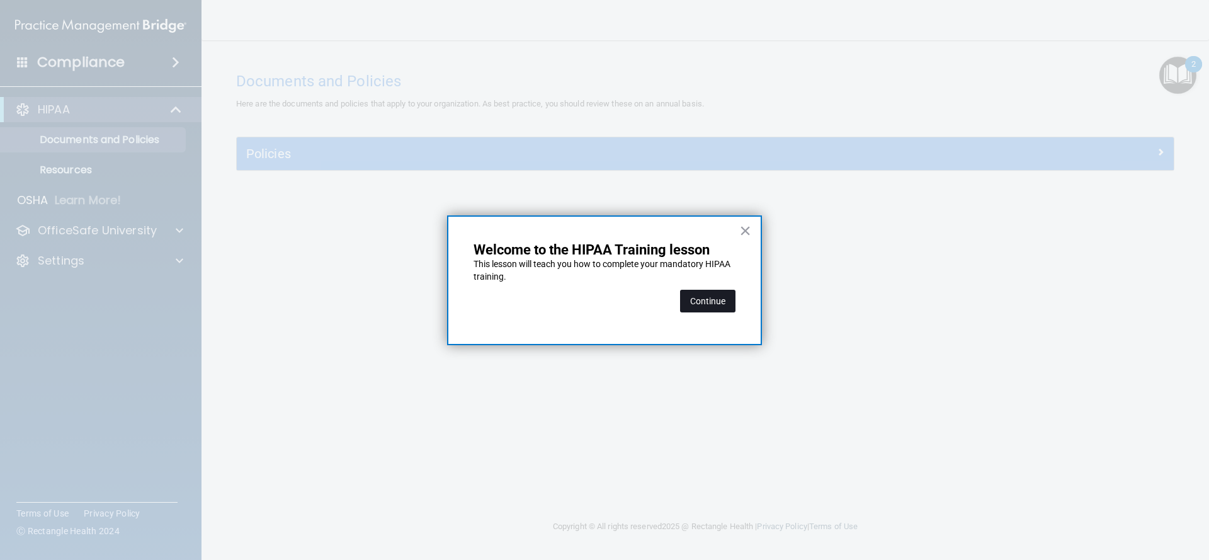
click at [704, 302] on button "Continue" at bounding box center [707, 301] width 55 height 23
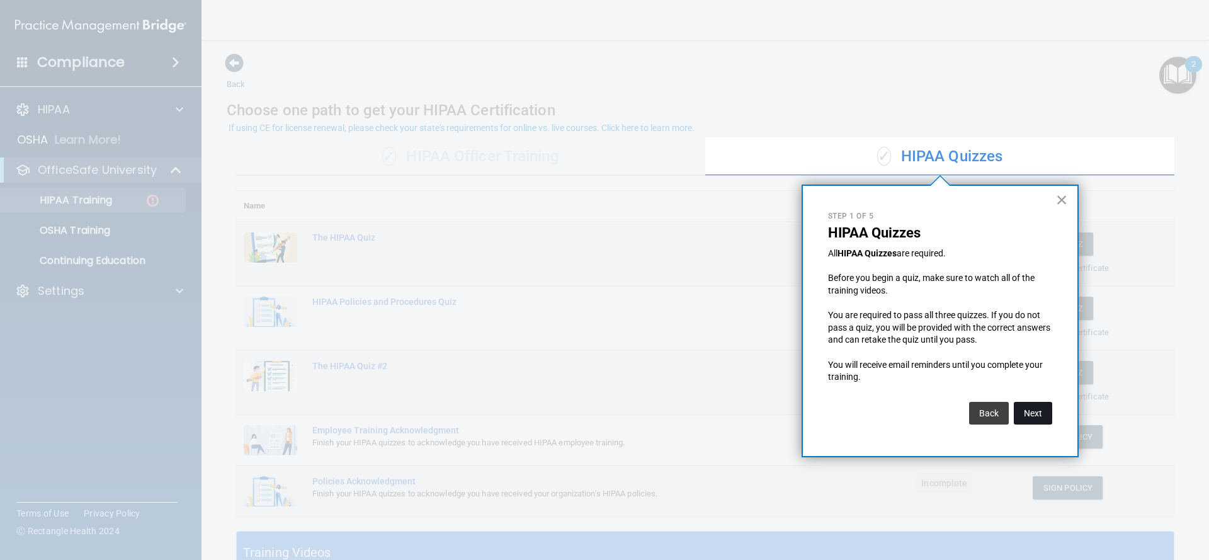
click at [1039, 412] on button "Next" at bounding box center [1032, 413] width 38 height 23
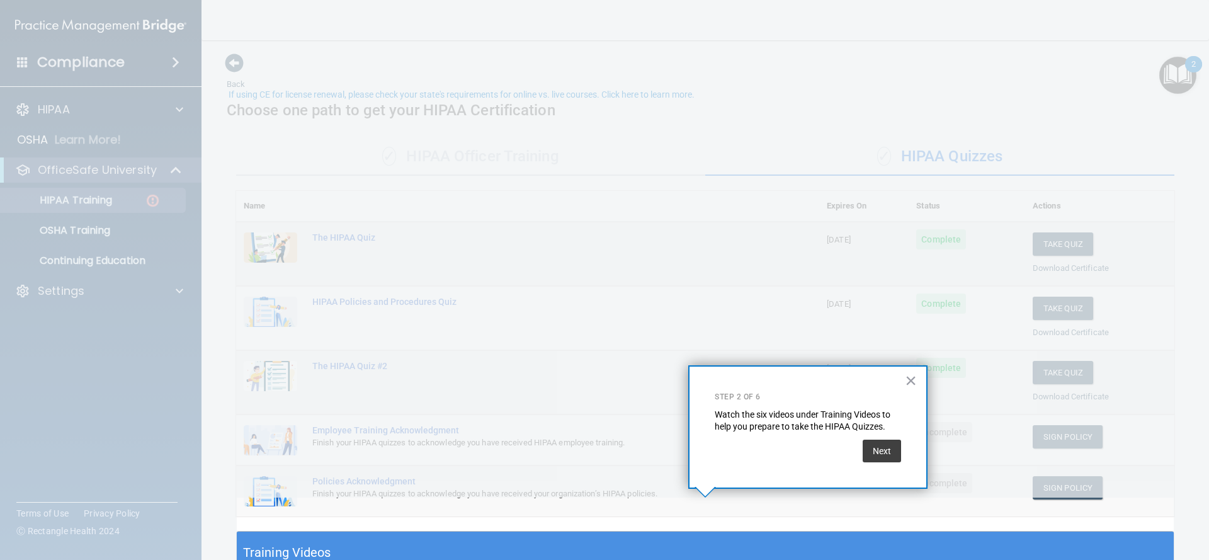
scroll to position [33, 0]
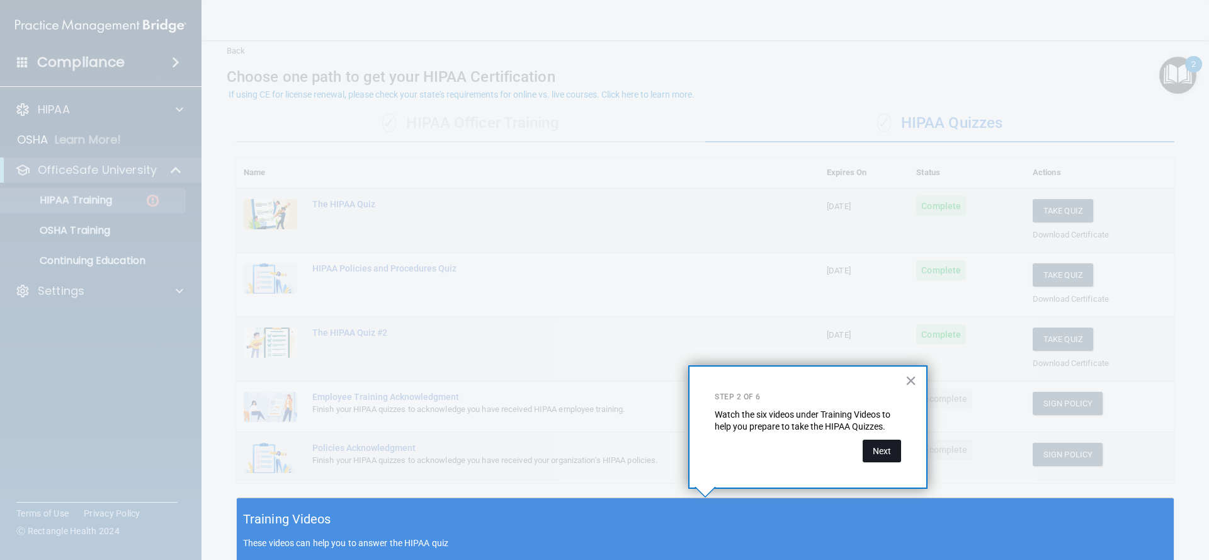
click at [884, 446] on button "Next" at bounding box center [881, 450] width 38 height 23
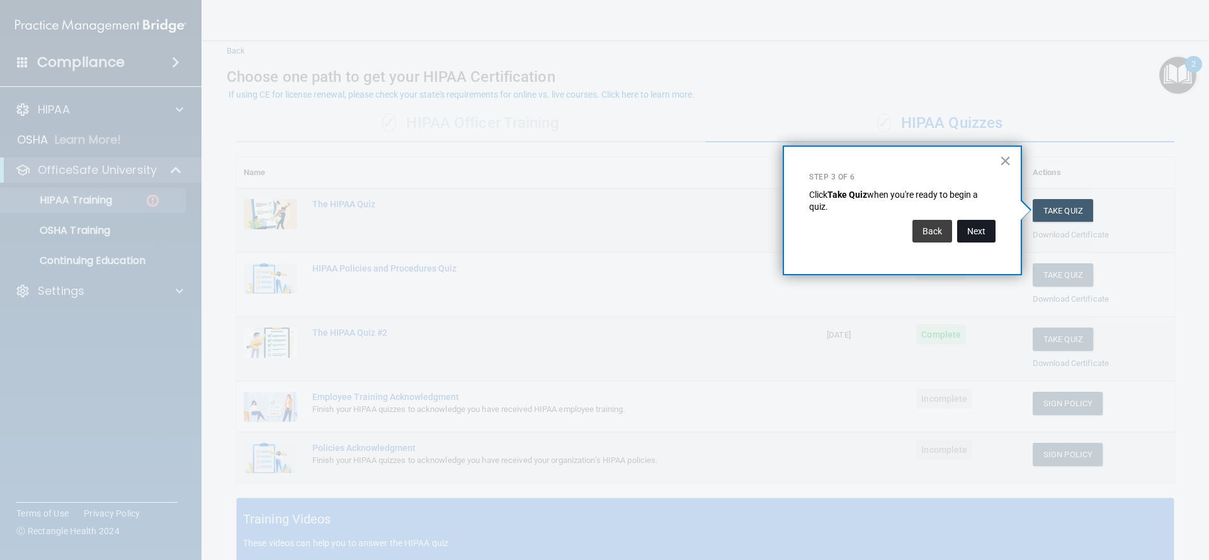
click at [981, 239] on button "Next" at bounding box center [976, 231] width 38 height 23
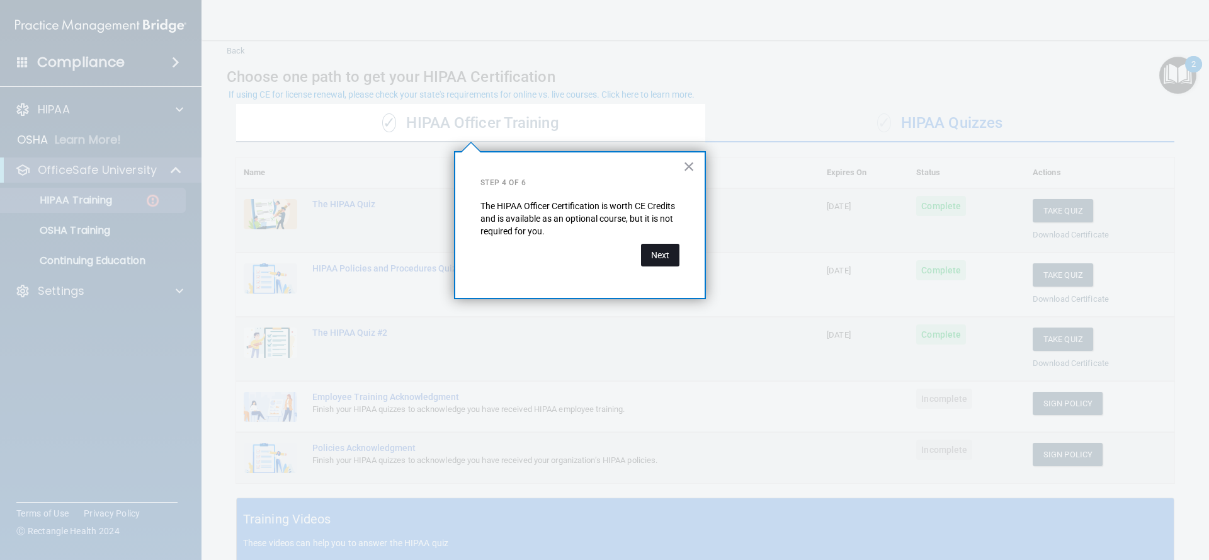
click at [670, 252] on button "Next" at bounding box center [660, 255] width 38 height 23
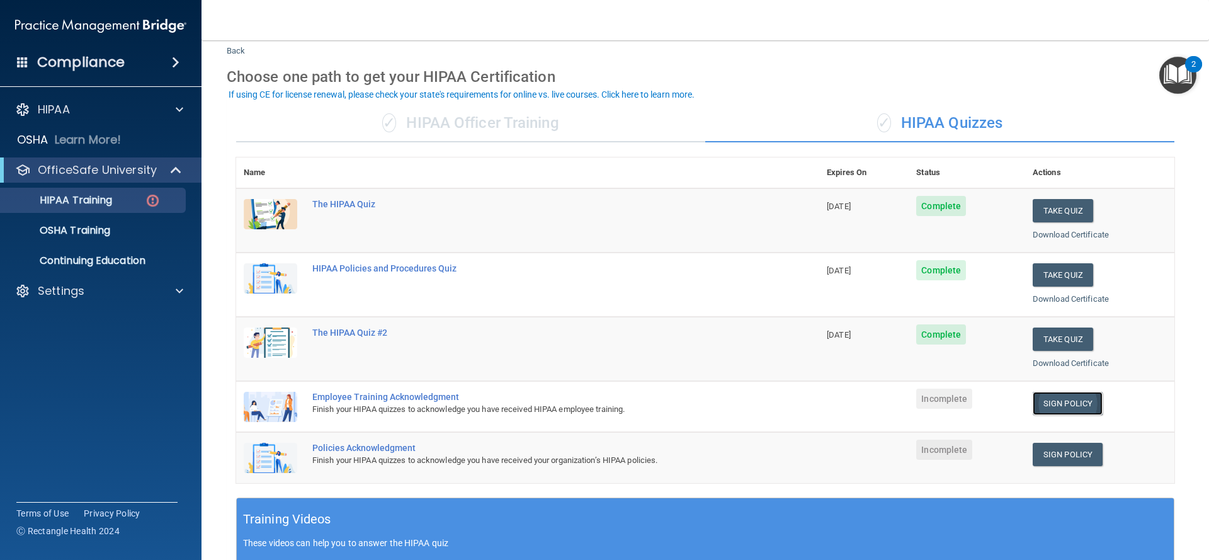
click at [1063, 403] on link "Sign Policy" at bounding box center [1067, 403] width 70 height 23
click at [1068, 404] on link "Sign Policy" at bounding box center [1067, 403] width 70 height 23
click at [1068, 452] on link "Sign Policy" at bounding box center [1067, 454] width 70 height 23
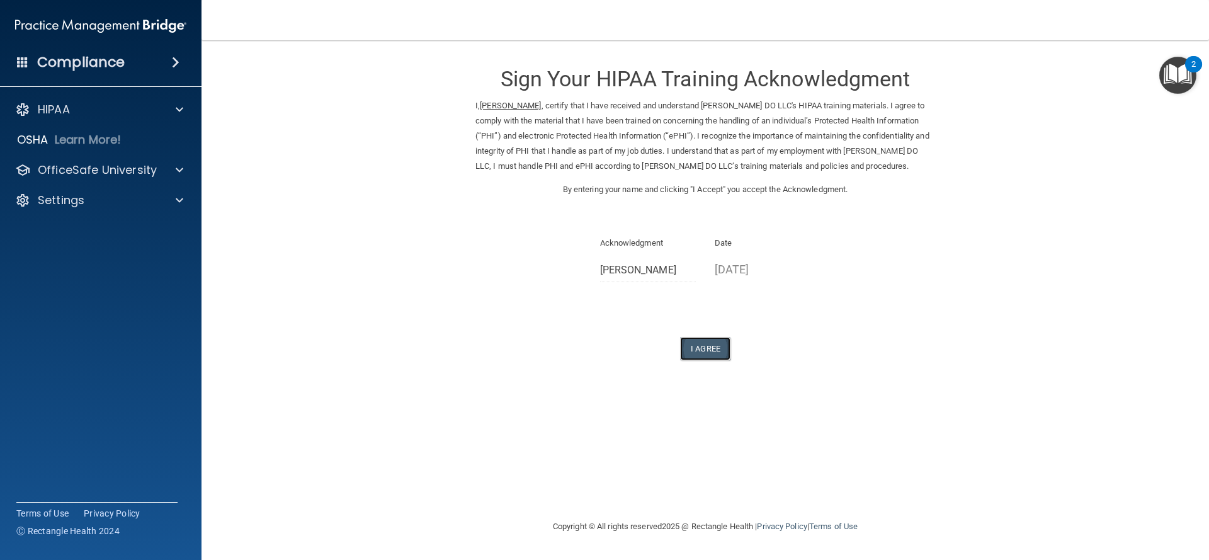
click at [708, 351] on button "I Agree" at bounding box center [705, 348] width 50 height 23
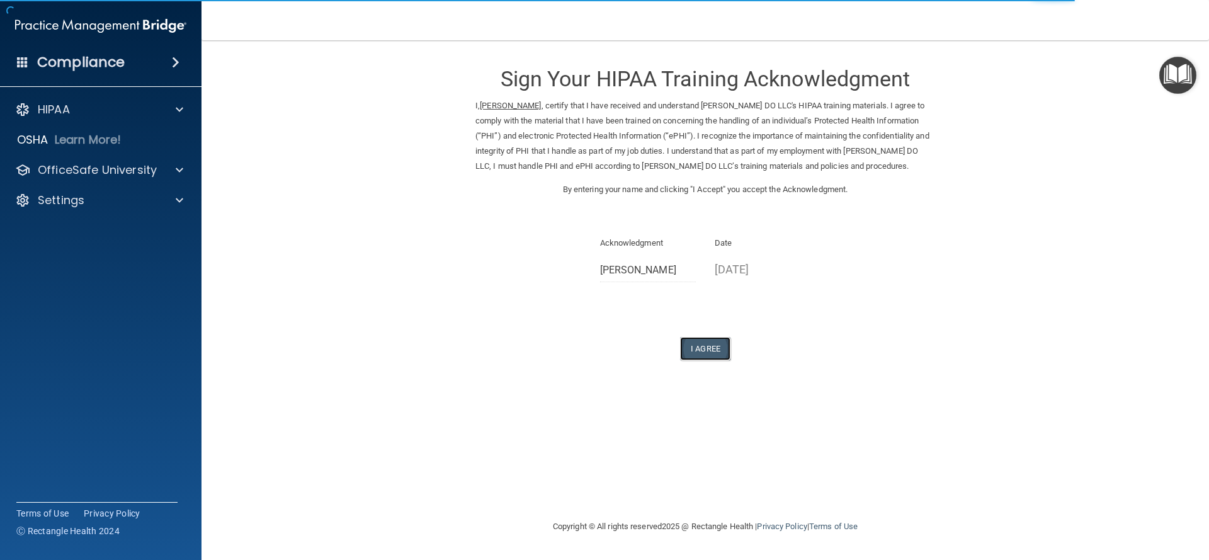
click at [705, 343] on button "I Agree" at bounding box center [705, 348] width 50 height 23
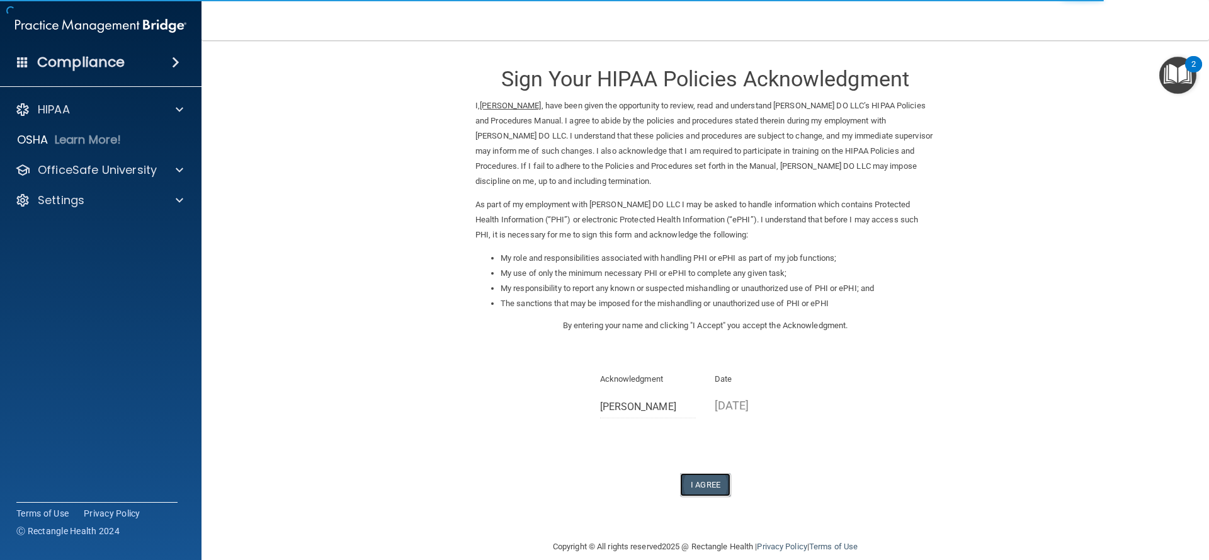
click at [703, 484] on button "I Agree" at bounding box center [705, 484] width 50 height 23
